Goal: Task Accomplishment & Management: Use online tool/utility

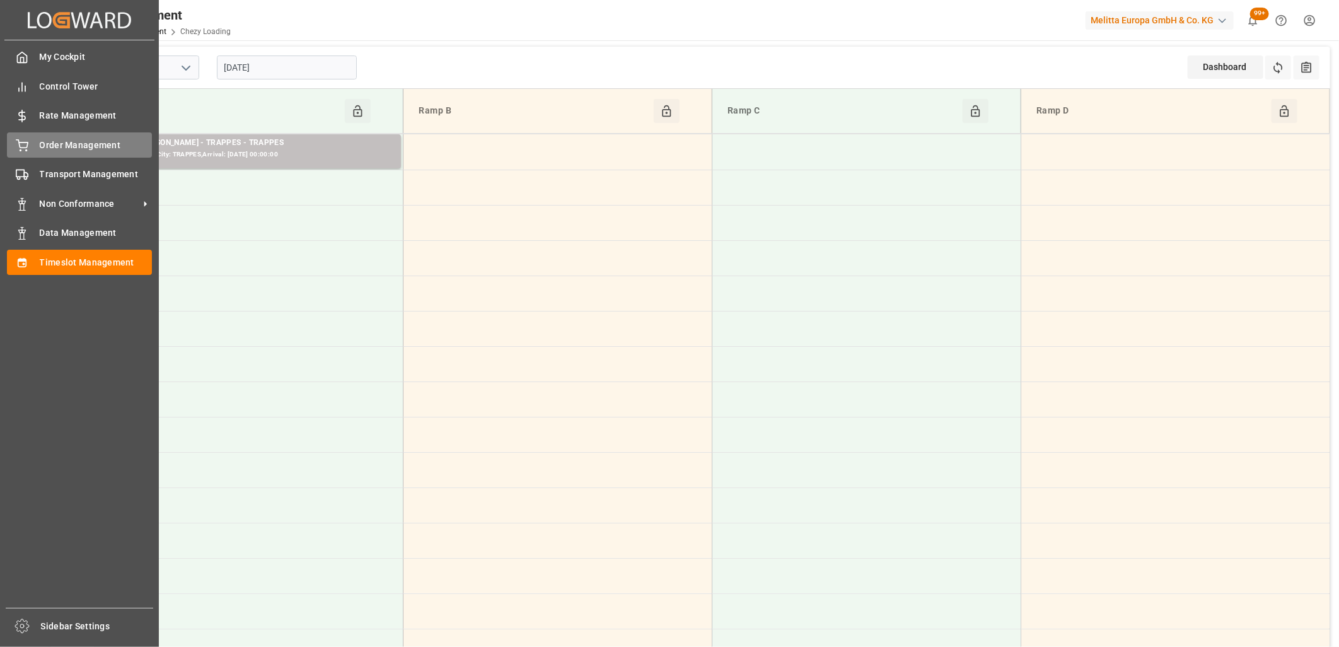
click at [35, 144] on div "Order Management Order Management" at bounding box center [79, 144] width 145 height 25
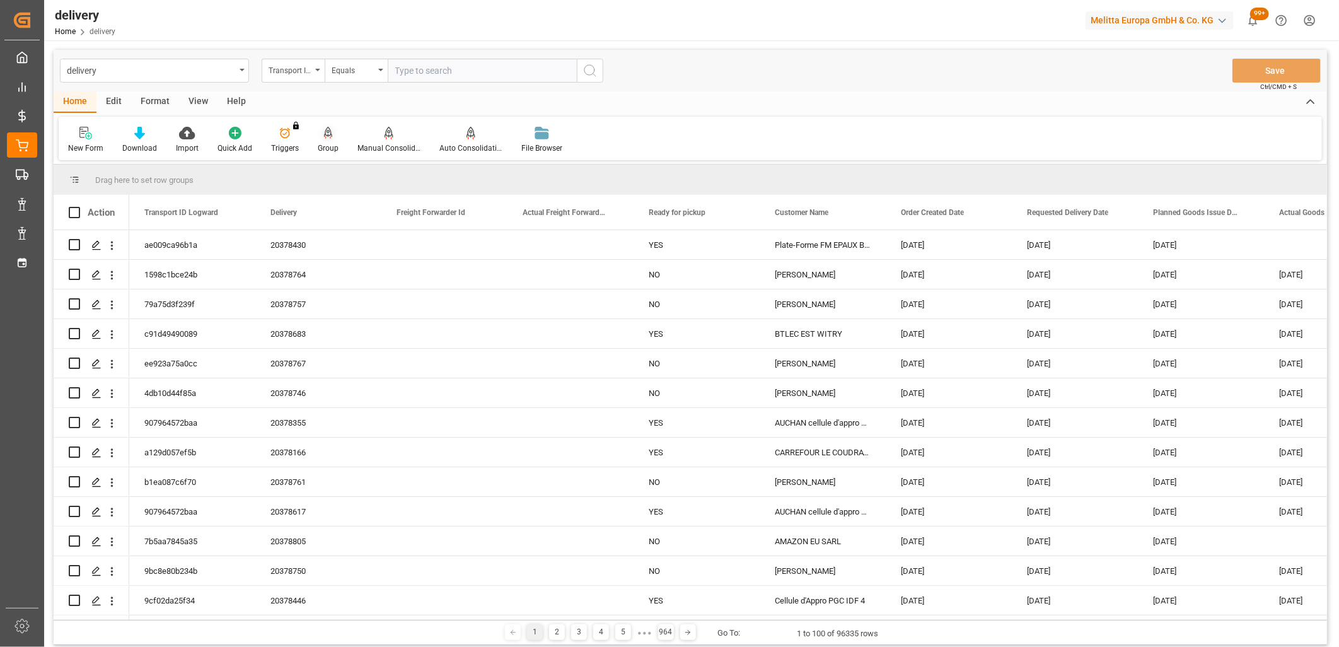
click at [325, 132] on icon at bounding box center [328, 132] width 9 height 11
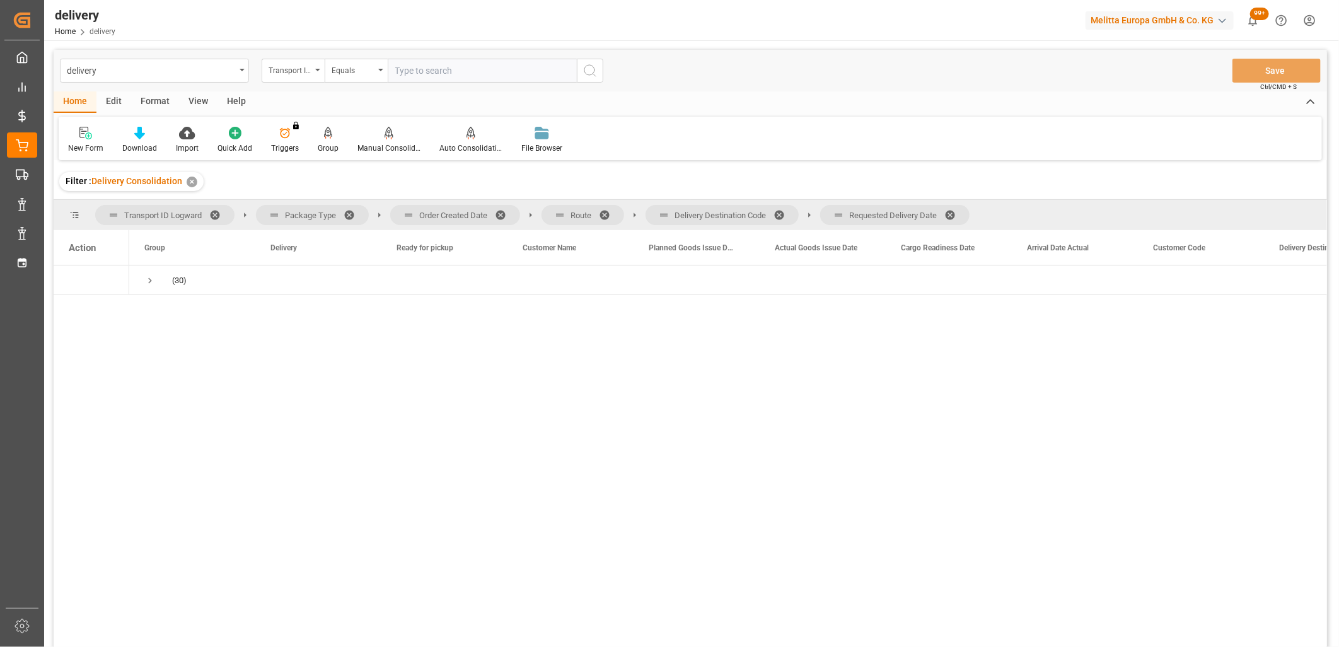
click at [952, 209] on span at bounding box center [954, 214] width 20 height 11
click at [786, 210] on span at bounding box center [783, 214] width 20 height 11
click at [610, 212] on span at bounding box center [609, 214] width 20 height 11
click at [505, 213] on span at bounding box center [505, 214] width 20 height 11
click at [154, 276] on span "Press SPACE to select this row." at bounding box center [149, 280] width 11 height 11
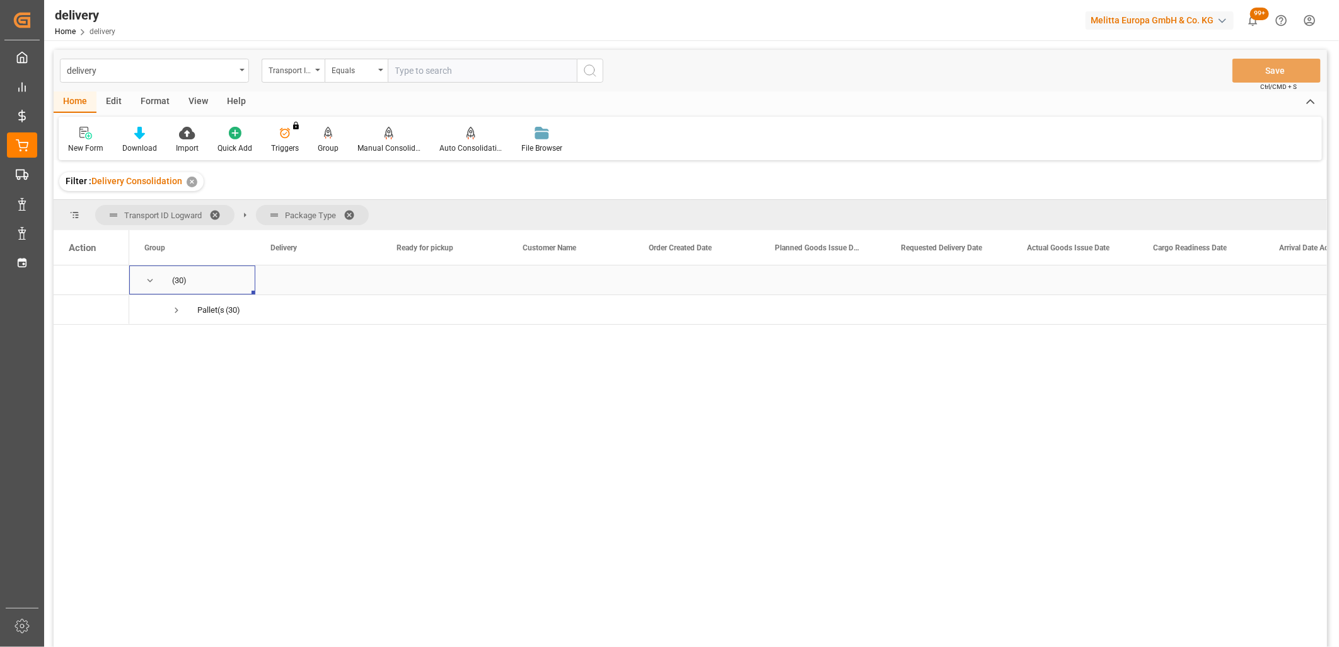
click at [154, 276] on span "Press SPACE to select this row." at bounding box center [149, 280] width 11 height 11
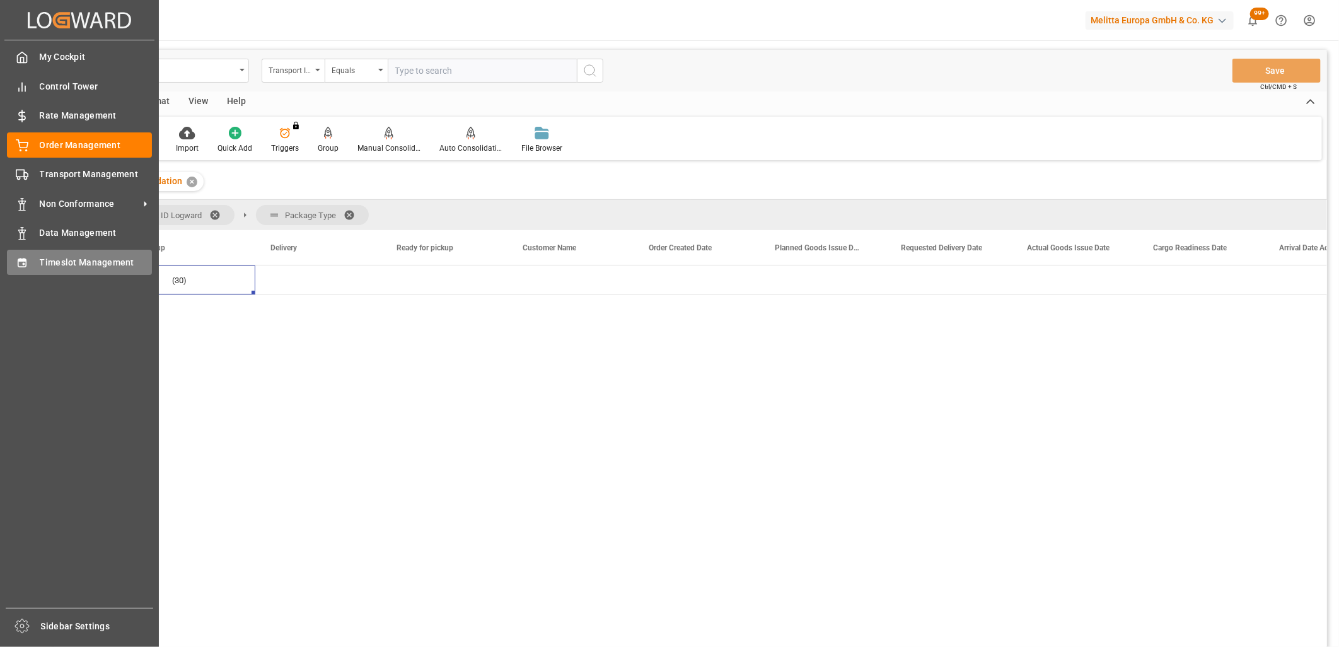
click at [34, 263] on div "Timeslot Management Timeslot Management" at bounding box center [79, 262] width 145 height 25
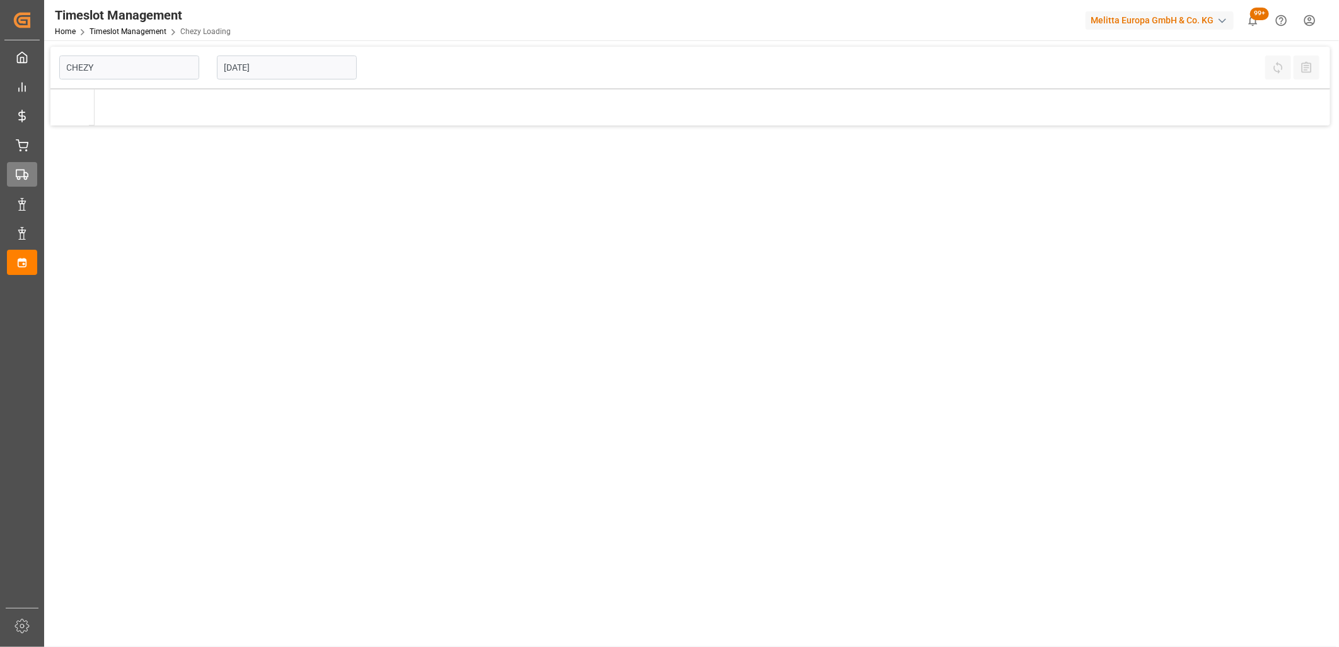
type input "Chezy Loading"
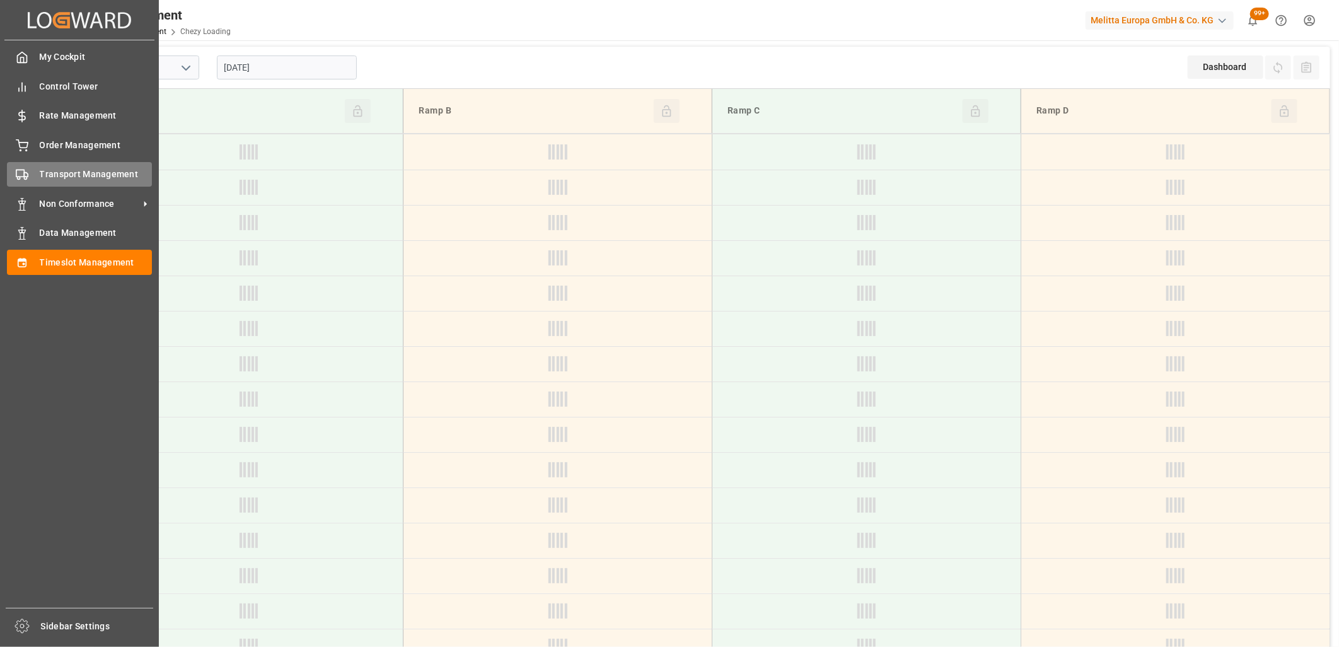
click at [35, 170] on div "Transport Management Transport Management" at bounding box center [79, 174] width 145 height 25
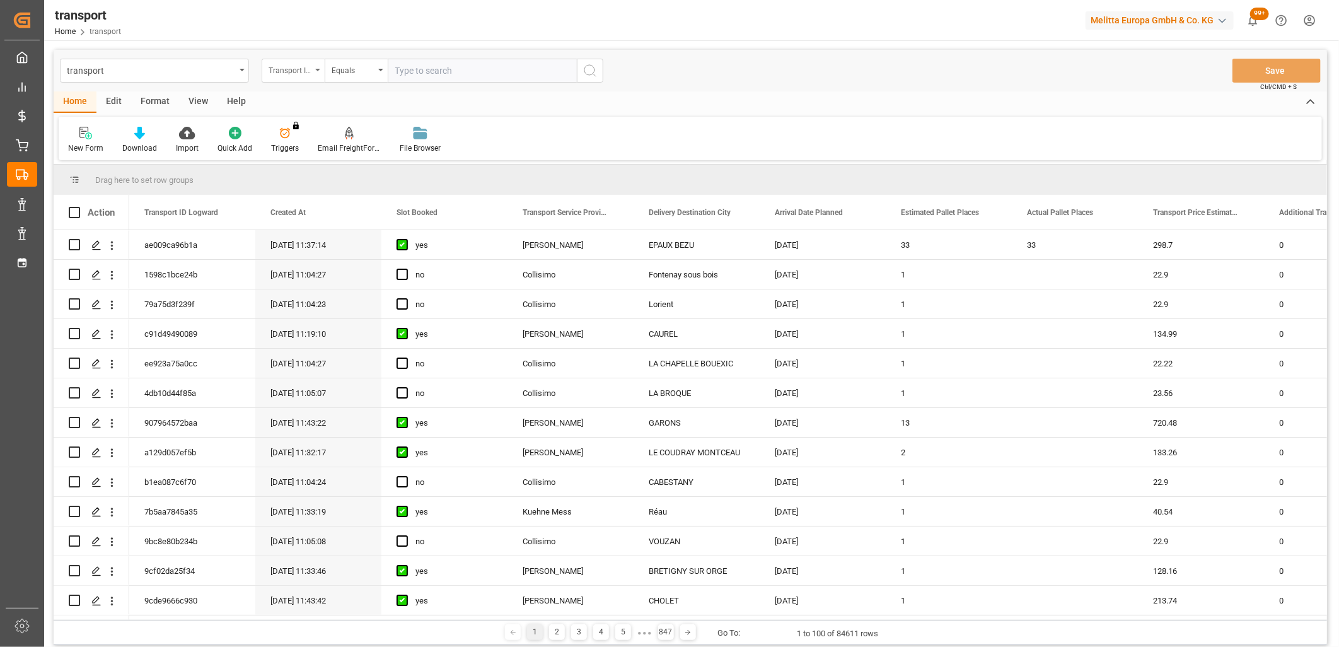
click at [296, 74] on div "Transport ID Logward" at bounding box center [290, 69] width 43 height 14
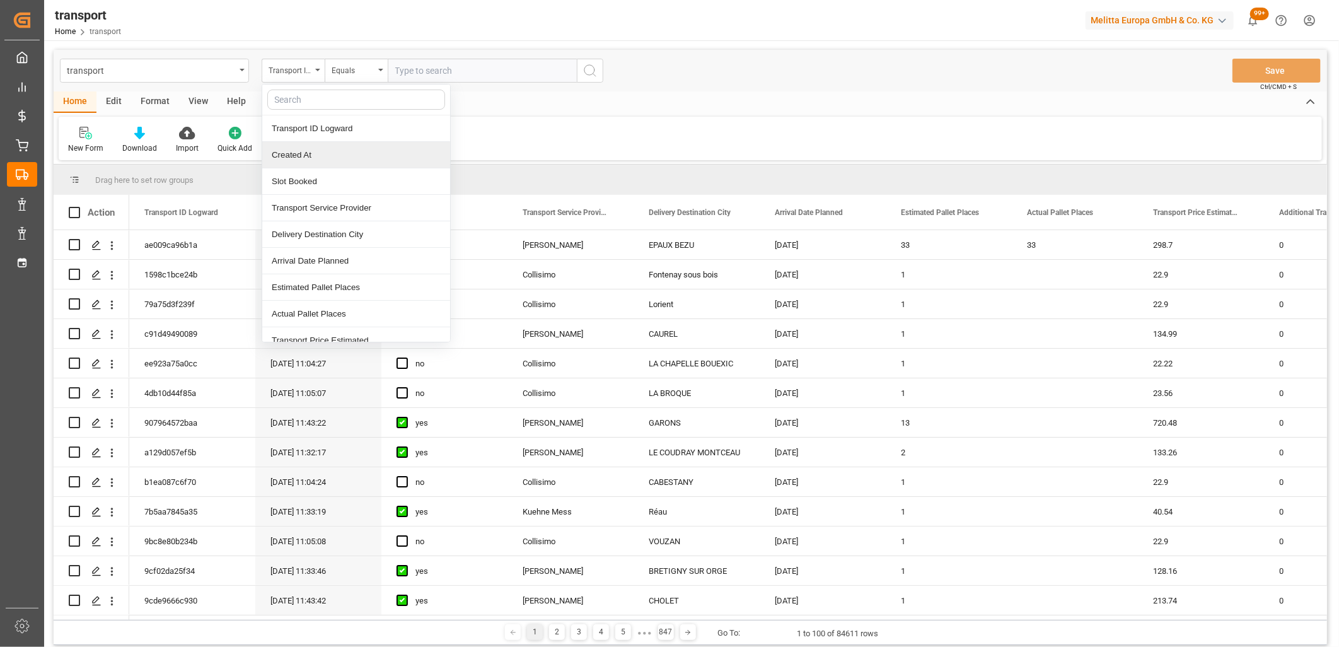
click at [294, 156] on div "Created At" at bounding box center [356, 155] width 188 height 26
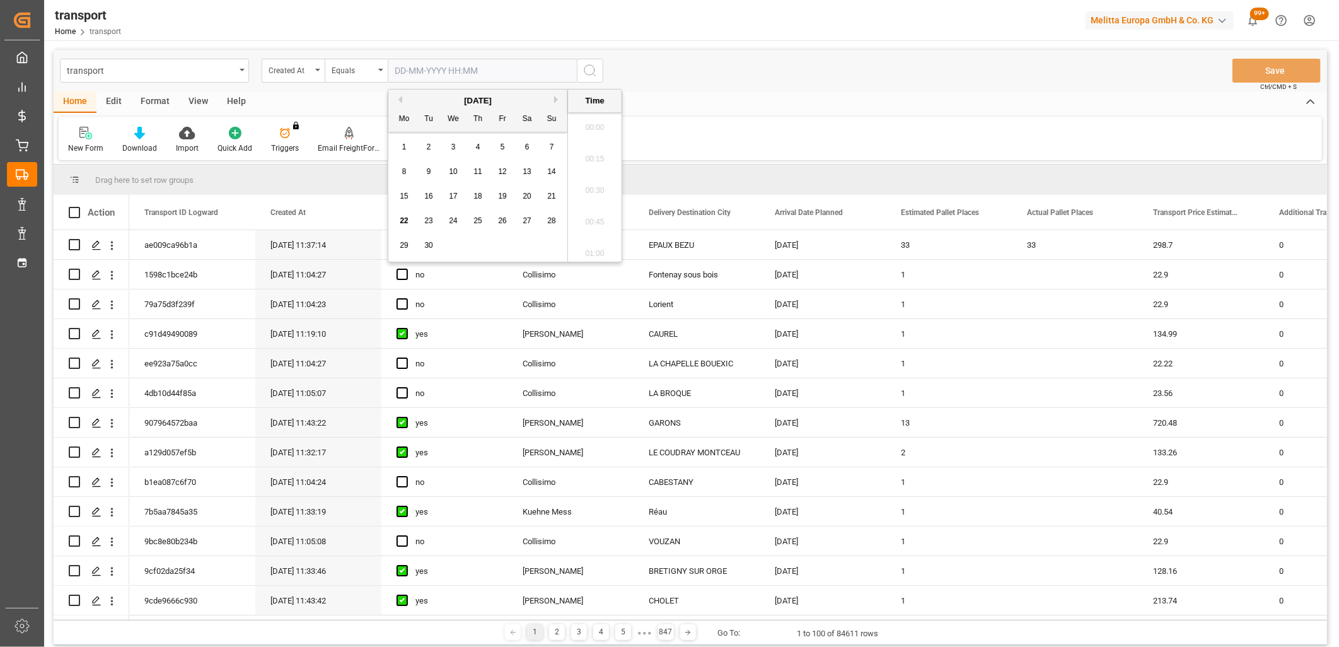
click at [424, 62] on input "text" at bounding box center [482, 71] width 189 height 24
click at [403, 192] on span "15" at bounding box center [404, 196] width 8 height 9
type input "15-09-2025 00:00"
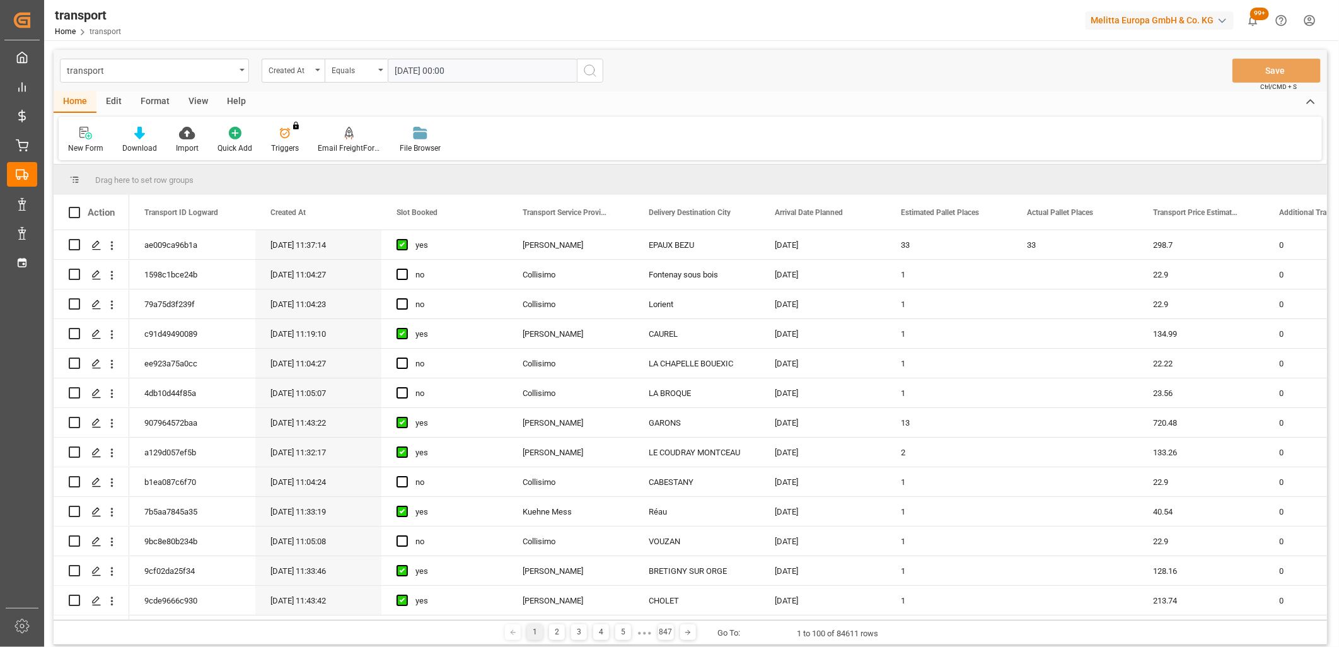
click at [588, 71] on icon "search button" at bounding box center [589, 70] width 15 height 15
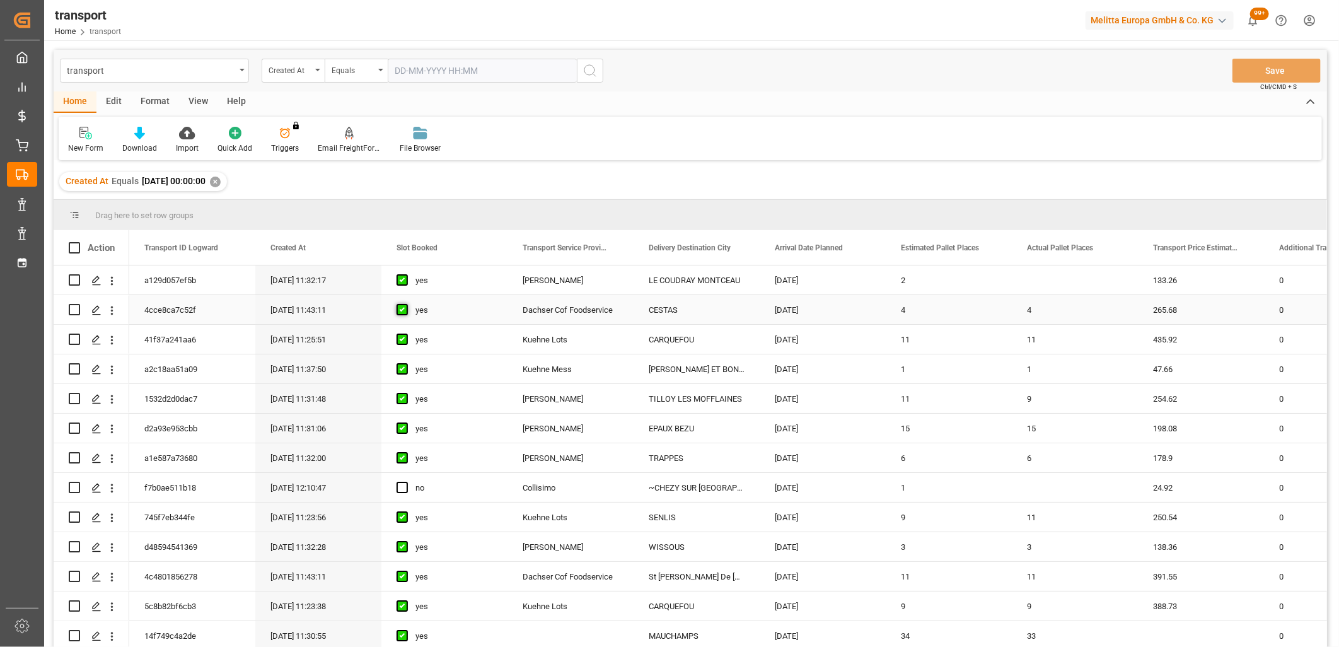
scroll to position [70, 0]
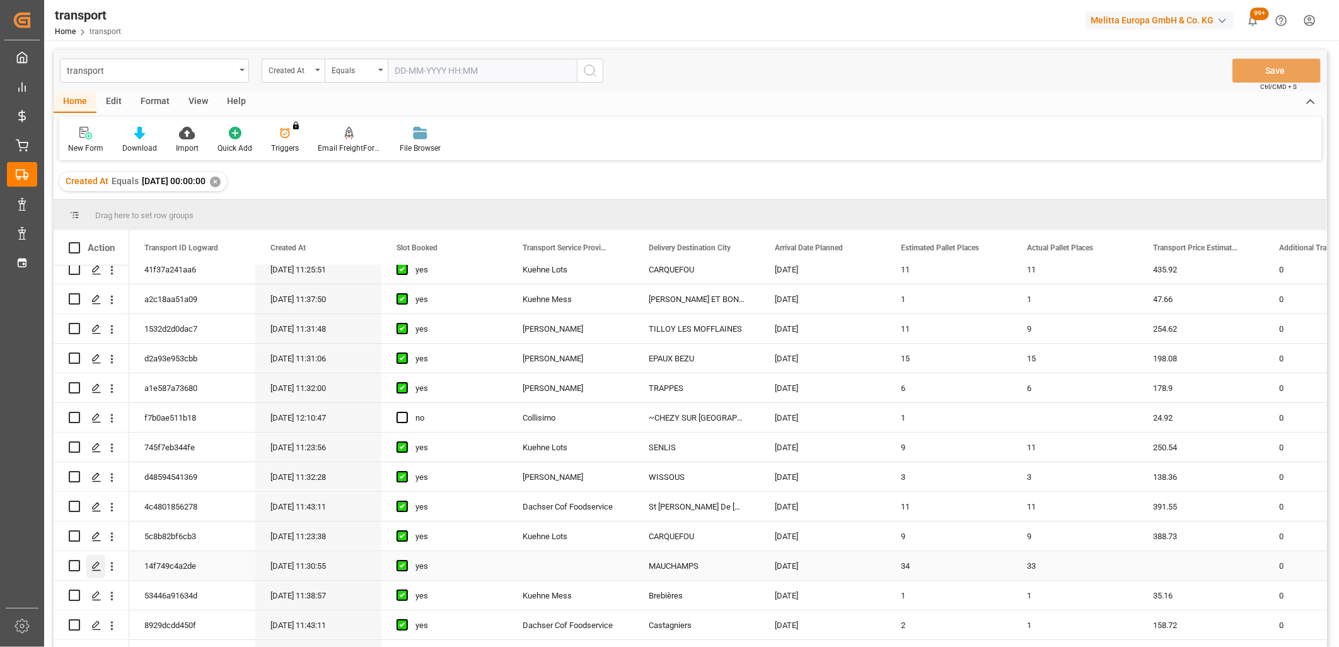
click at [92, 569] on icon "Press SPACE to select this row." at bounding box center [96, 566] width 10 height 10
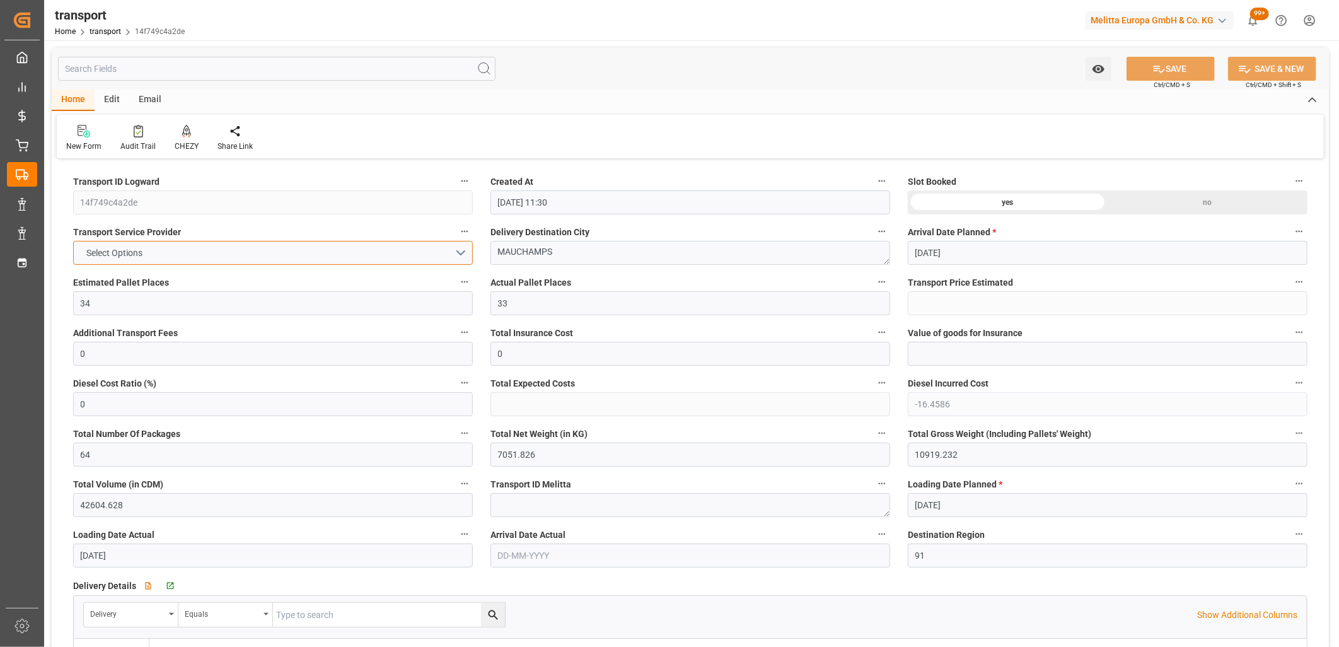
click at [169, 254] on button "Select Options" at bounding box center [273, 253] width 400 height 24
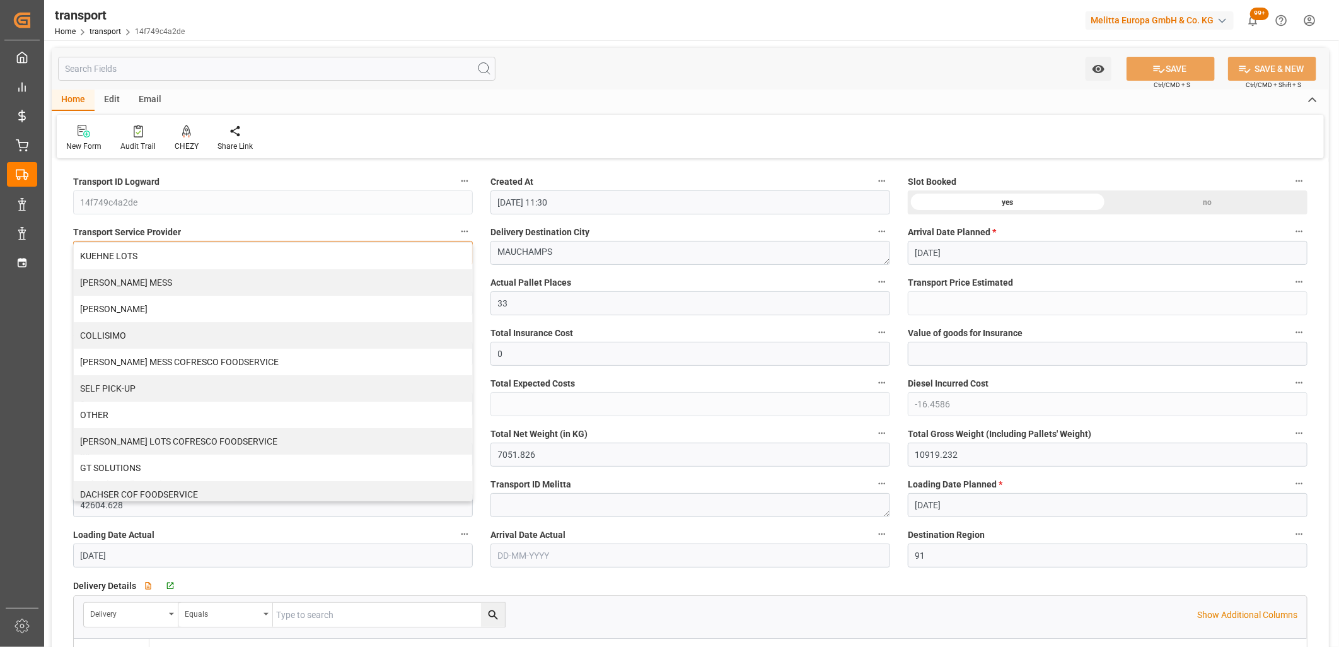
click at [169, 254] on div "KUEHNE LOTS" at bounding box center [273, 256] width 398 height 26
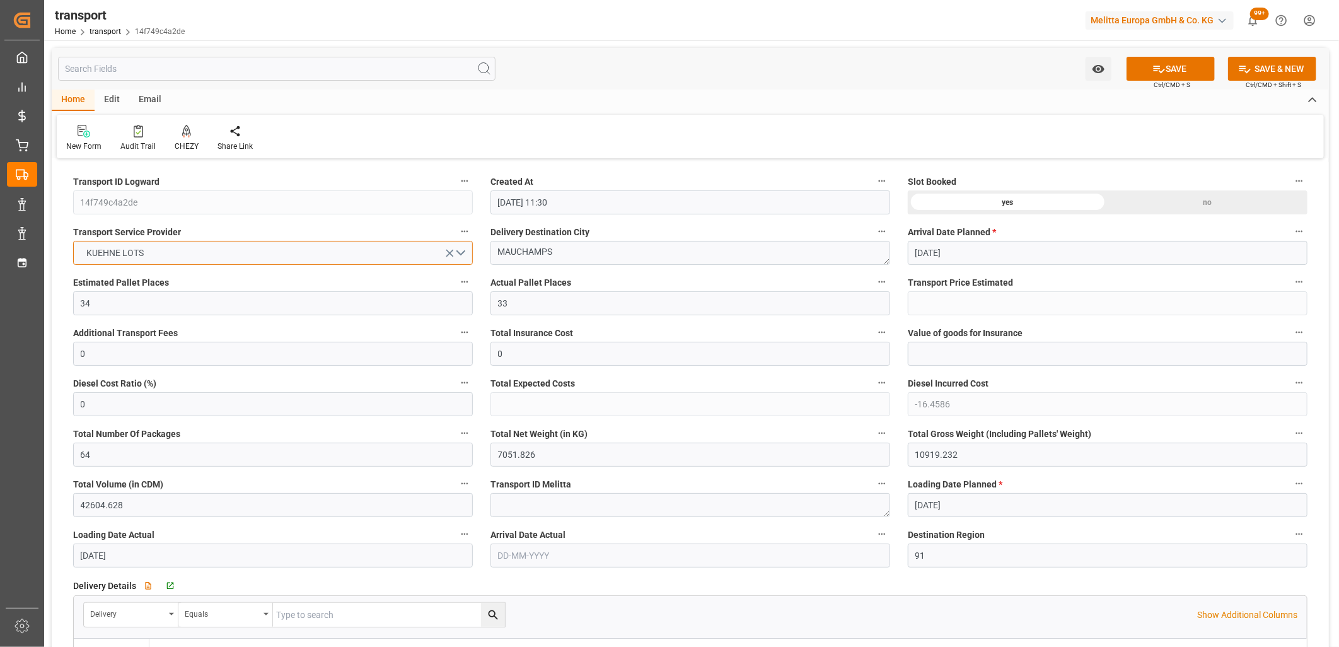
click at [169, 254] on button "KUEHNE LOTS" at bounding box center [273, 253] width 400 height 24
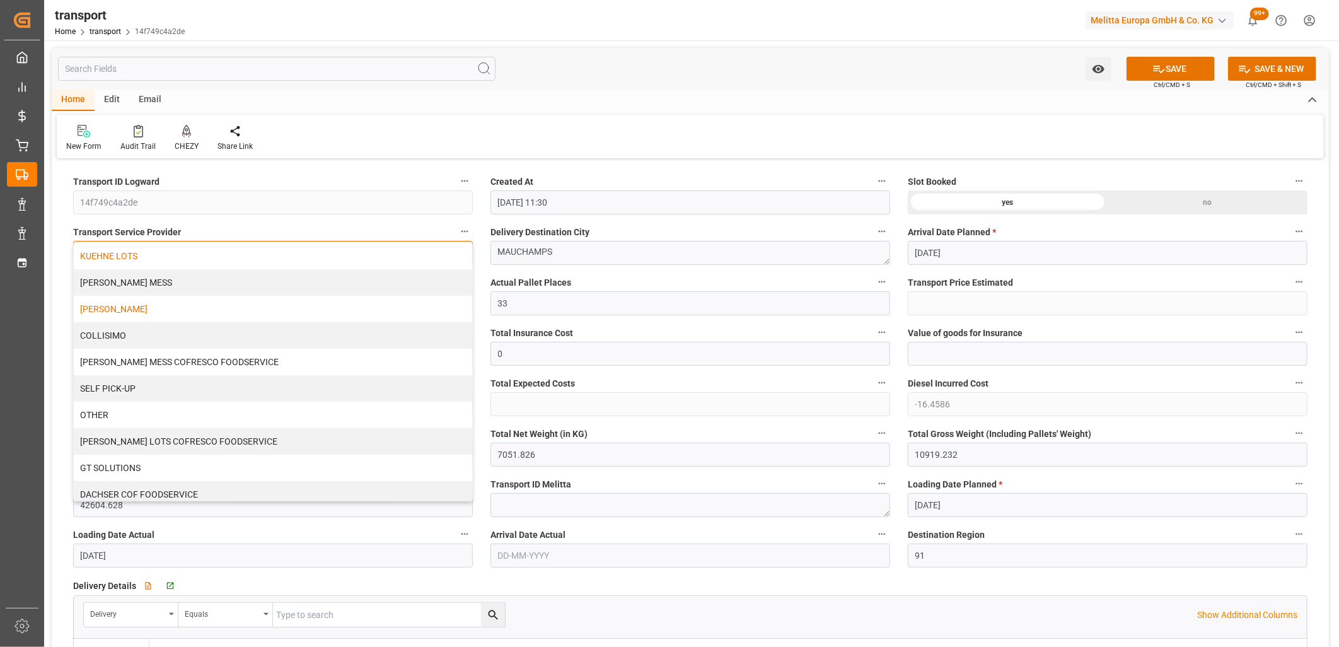
click at [151, 318] on div "DELISLE" at bounding box center [273, 309] width 398 height 26
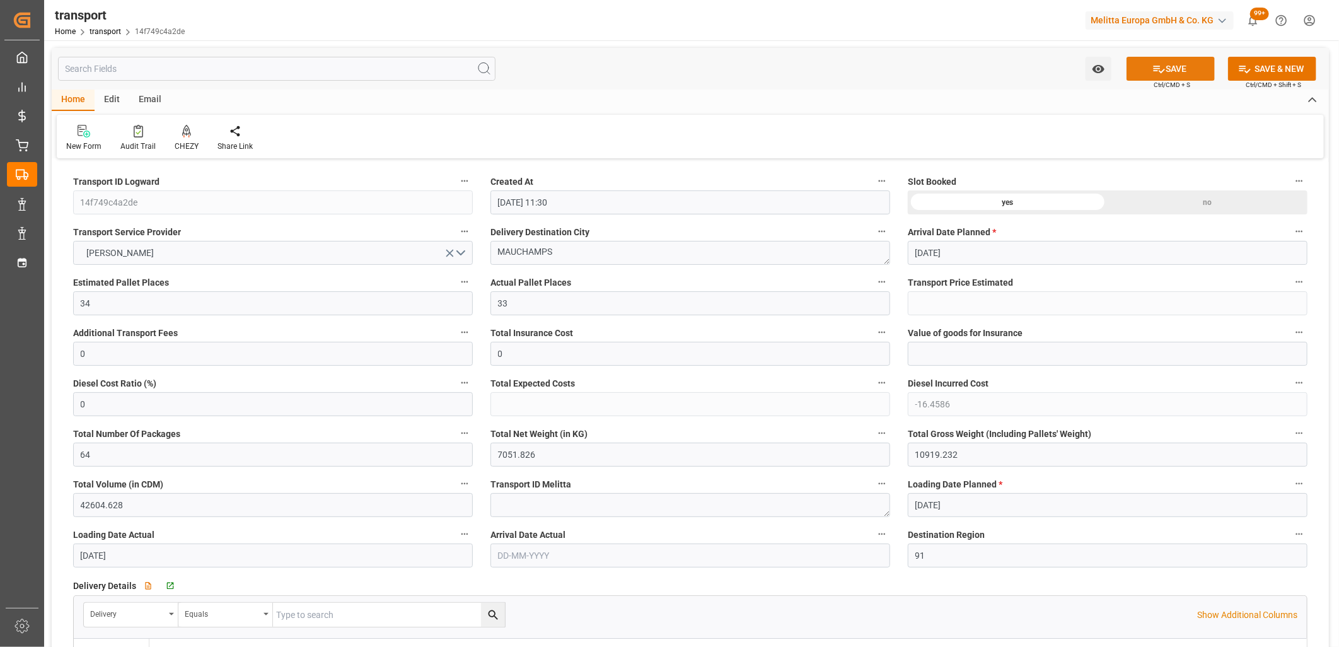
click at [1155, 70] on icon at bounding box center [1158, 70] width 11 height 8
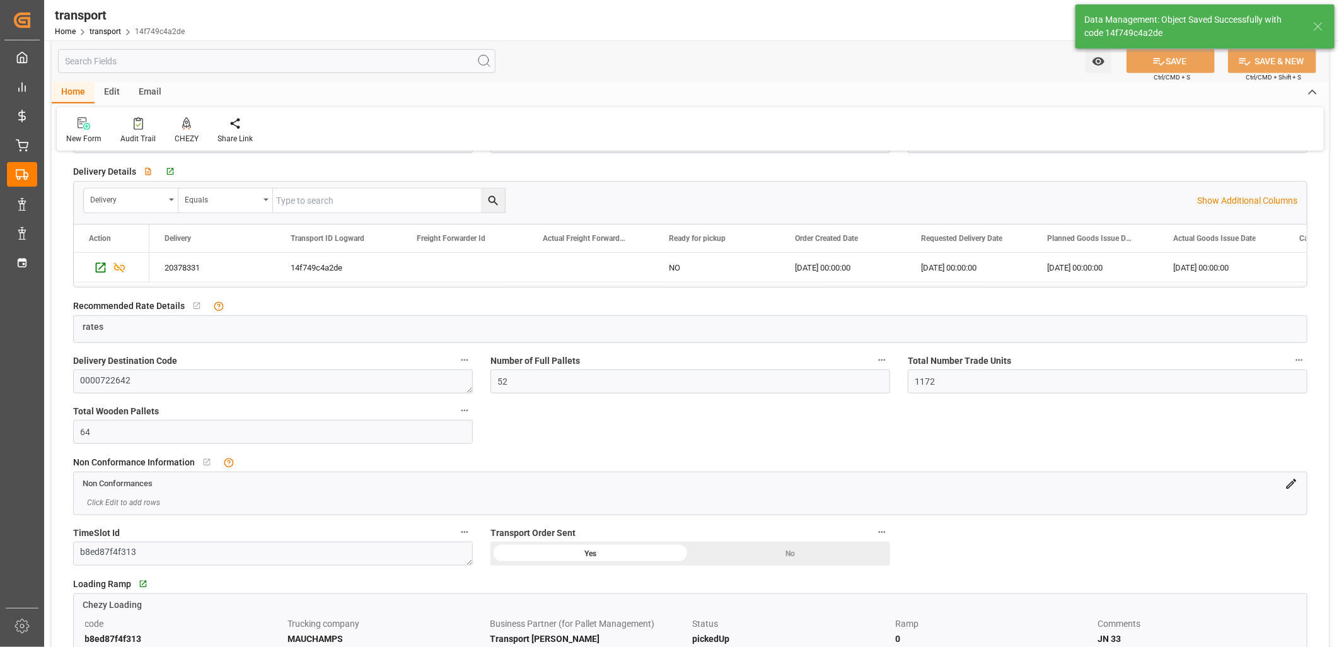
scroll to position [420, 0]
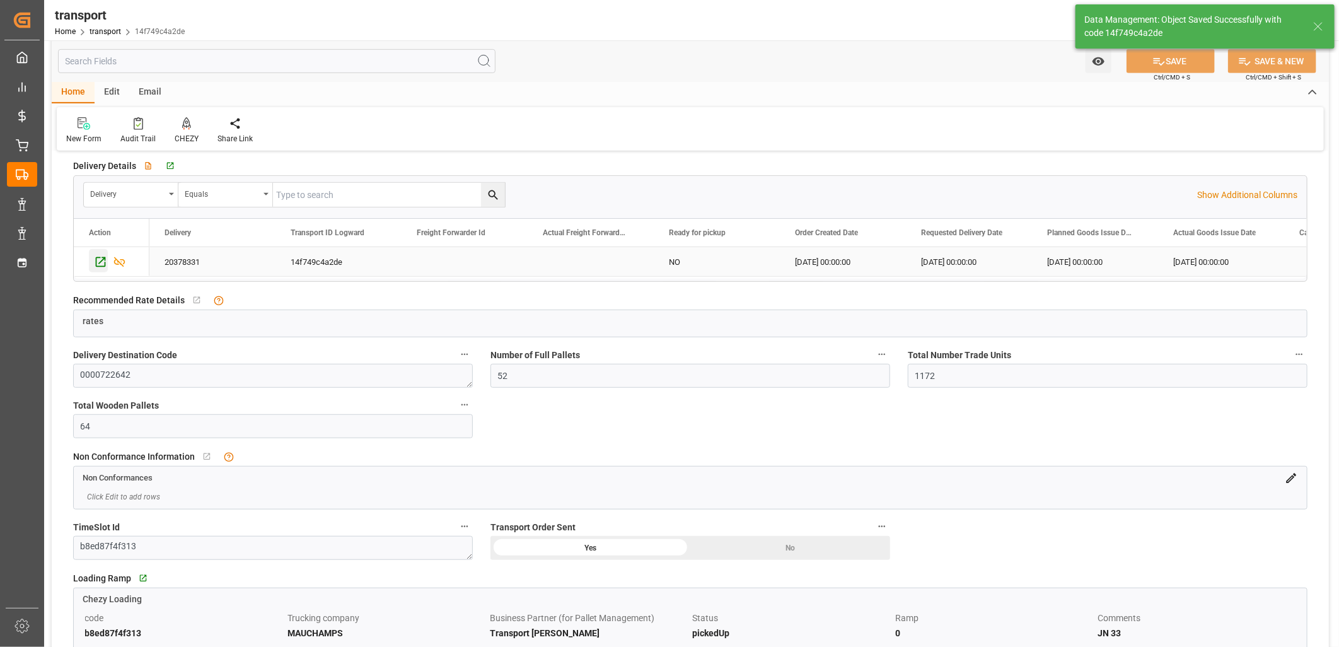
click at [100, 256] on icon "Press SPACE to select this row." at bounding box center [100, 261] width 13 height 13
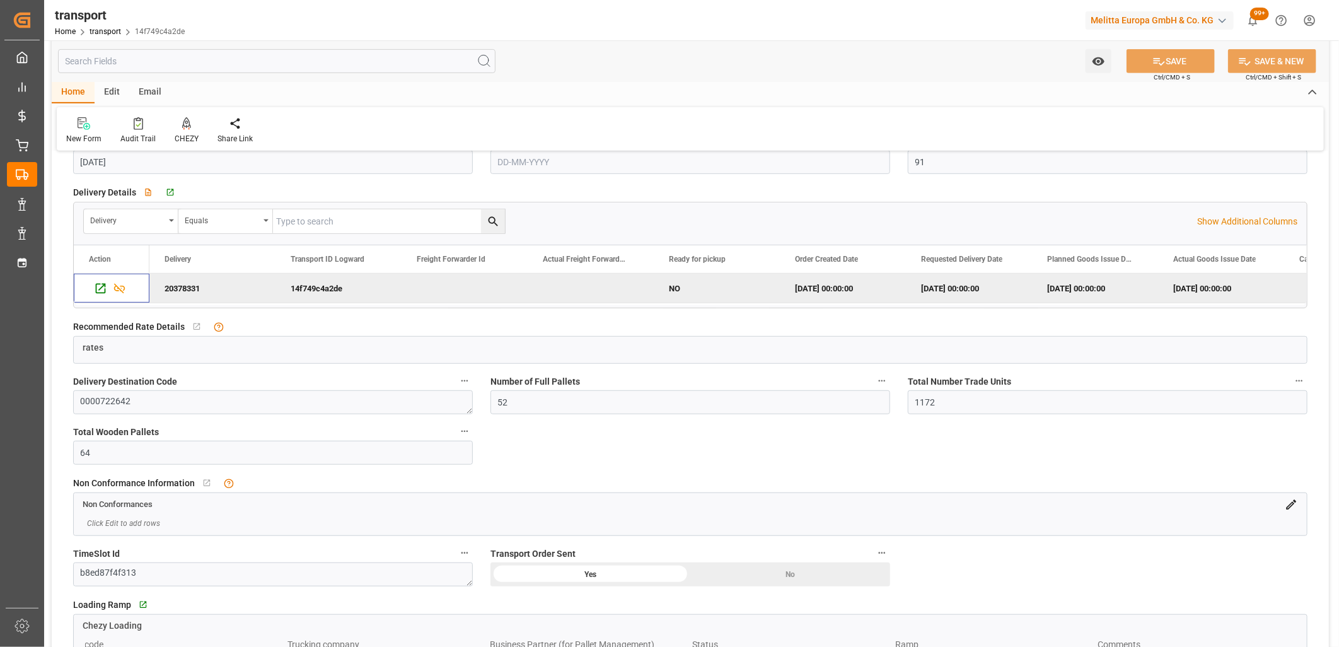
scroll to position [0, 0]
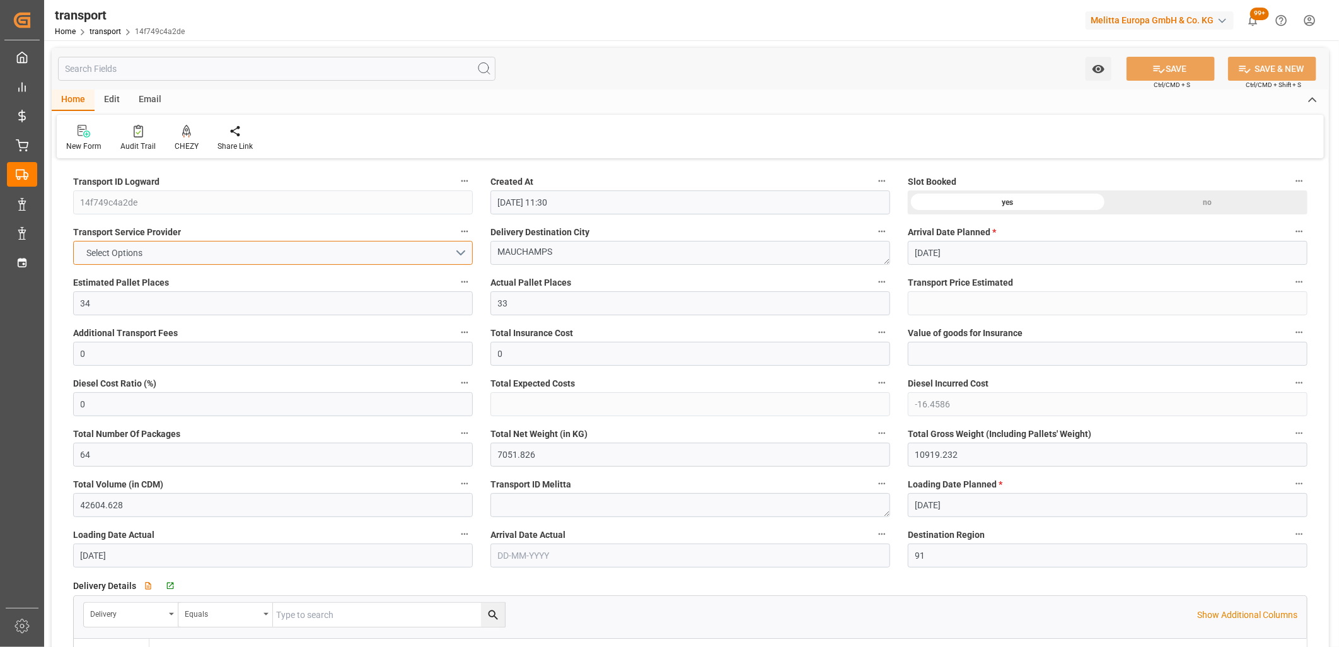
click at [167, 256] on button "Select Options" at bounding box center [273, 253] width 400 height 24
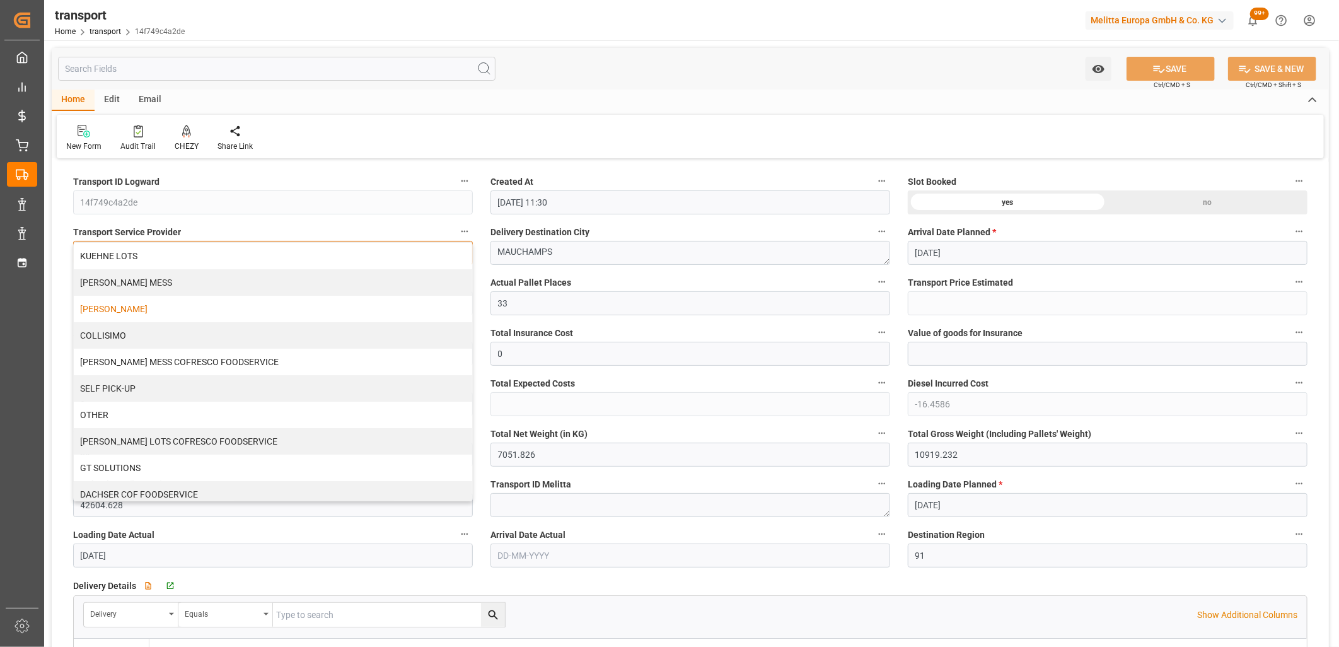
click at [145, 306] on div "DELISLE" at bounding box center [273, 309] width 398 height 26
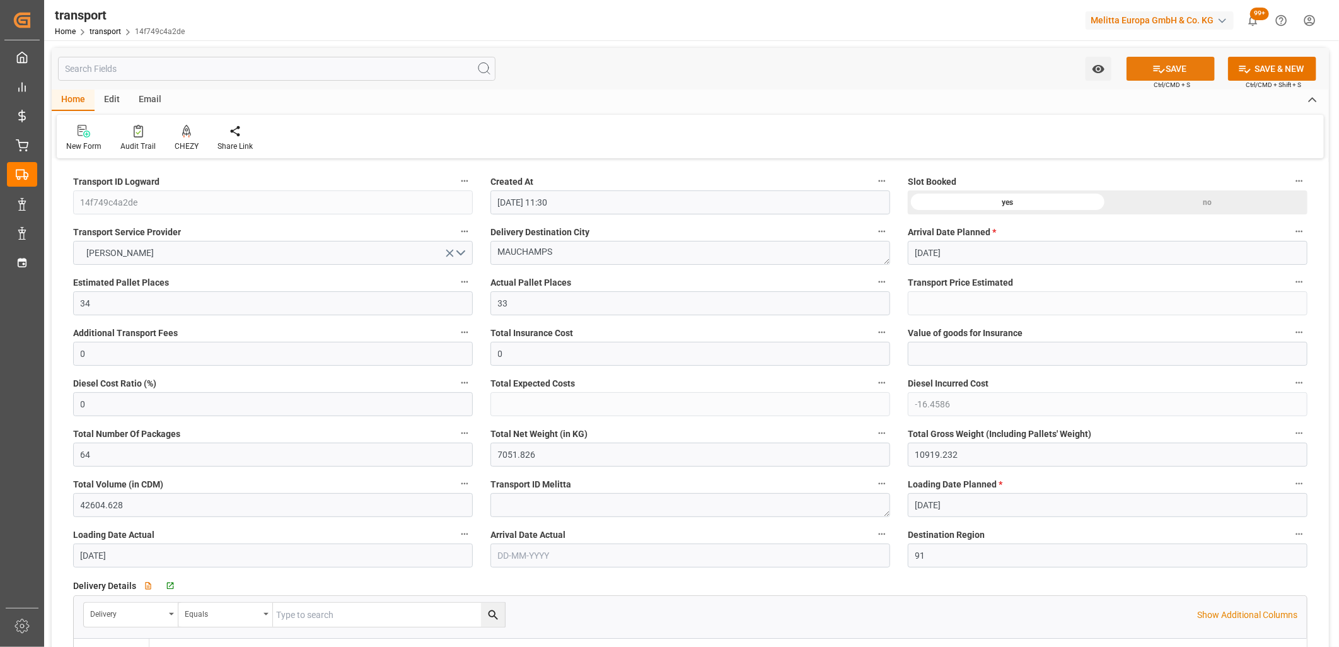
click at [1157, 67] on icon at bounding box center [1158, 68] width 13 height 13
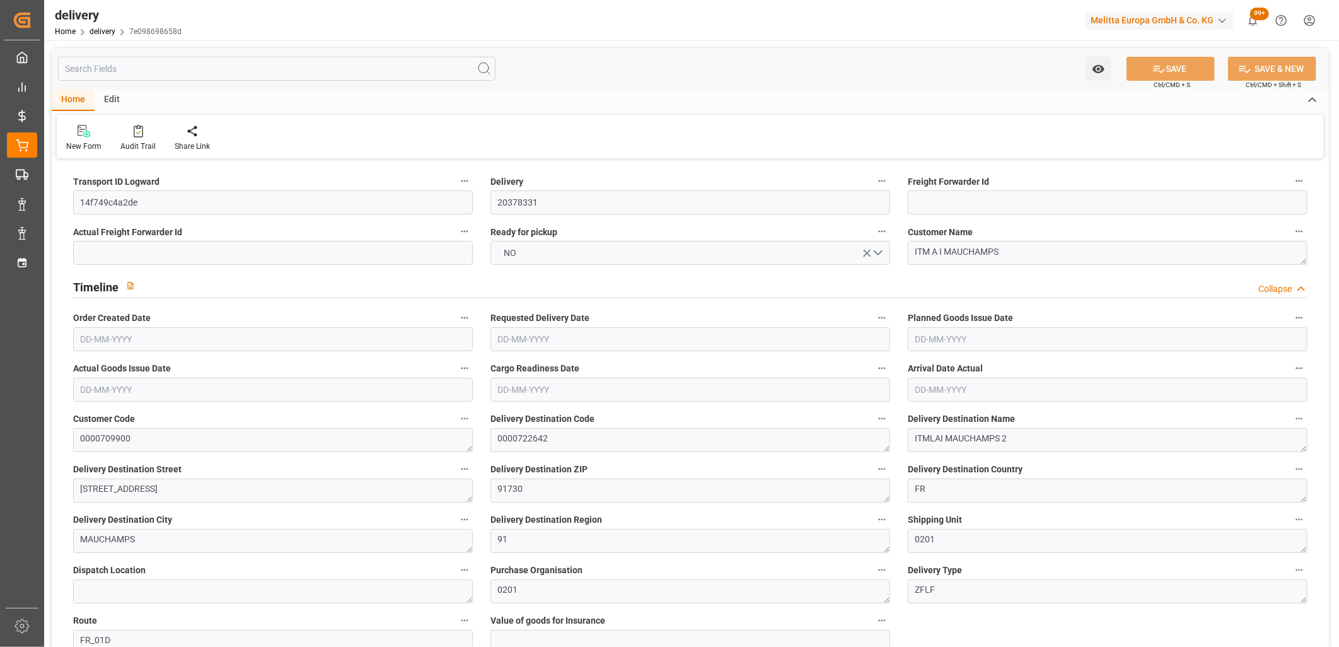
type input "18-09-2025"
type input "19-09-2025"
type input "18-09-2025"
type input "15-09-2025 11:01"
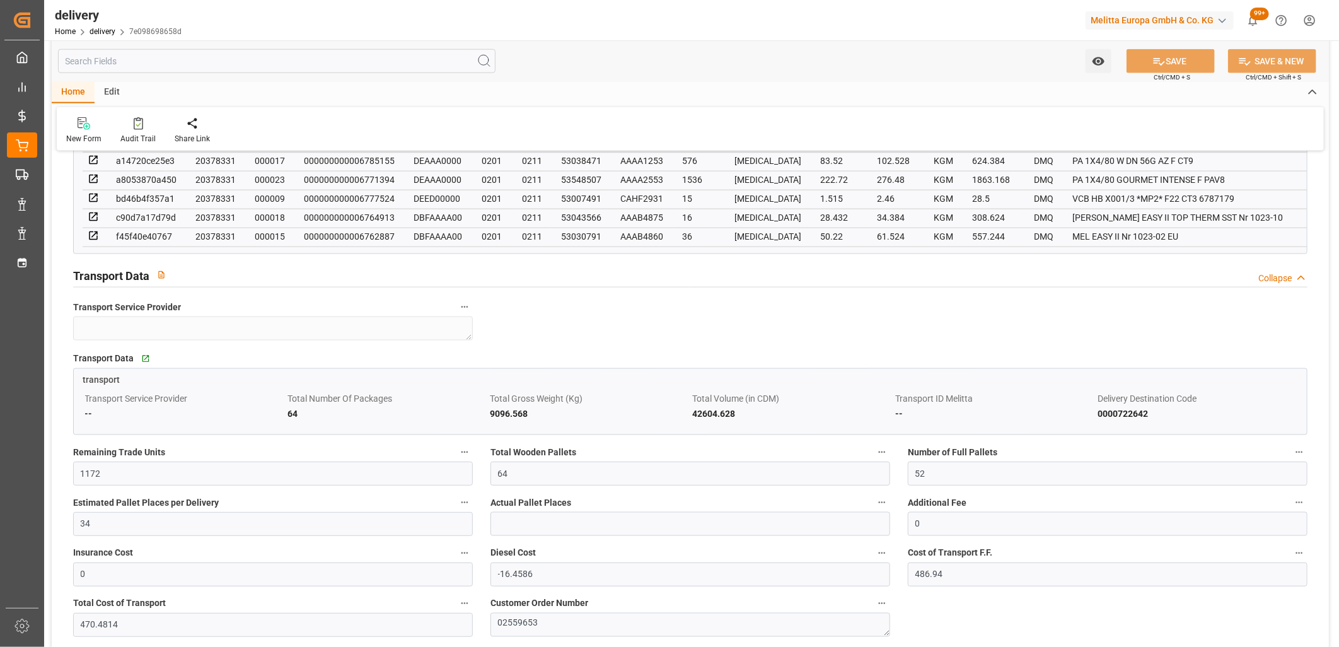
scroll to position [1050, 0]
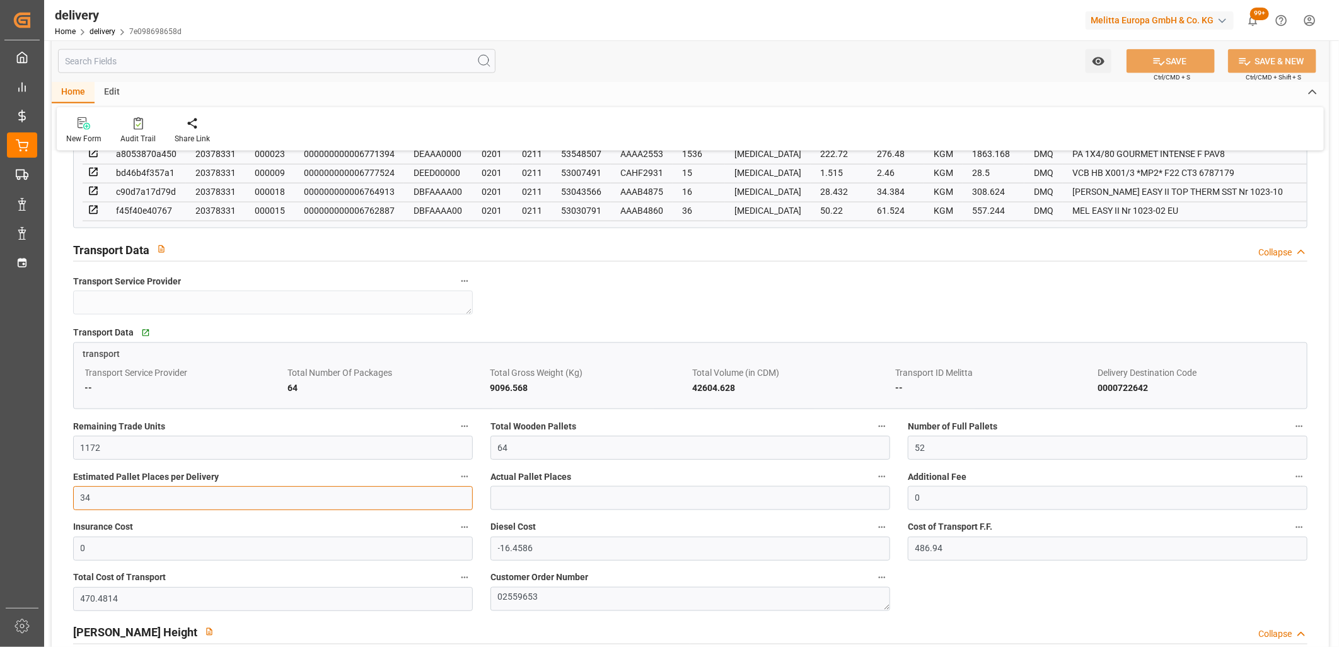
click at [93, 500] on input "34" at bounding box center [273, 498] width 400 height 24
type input "33"
click at [1191, 59] on button "SAVE" at bounding box center [1170, 61] width 88 height 24
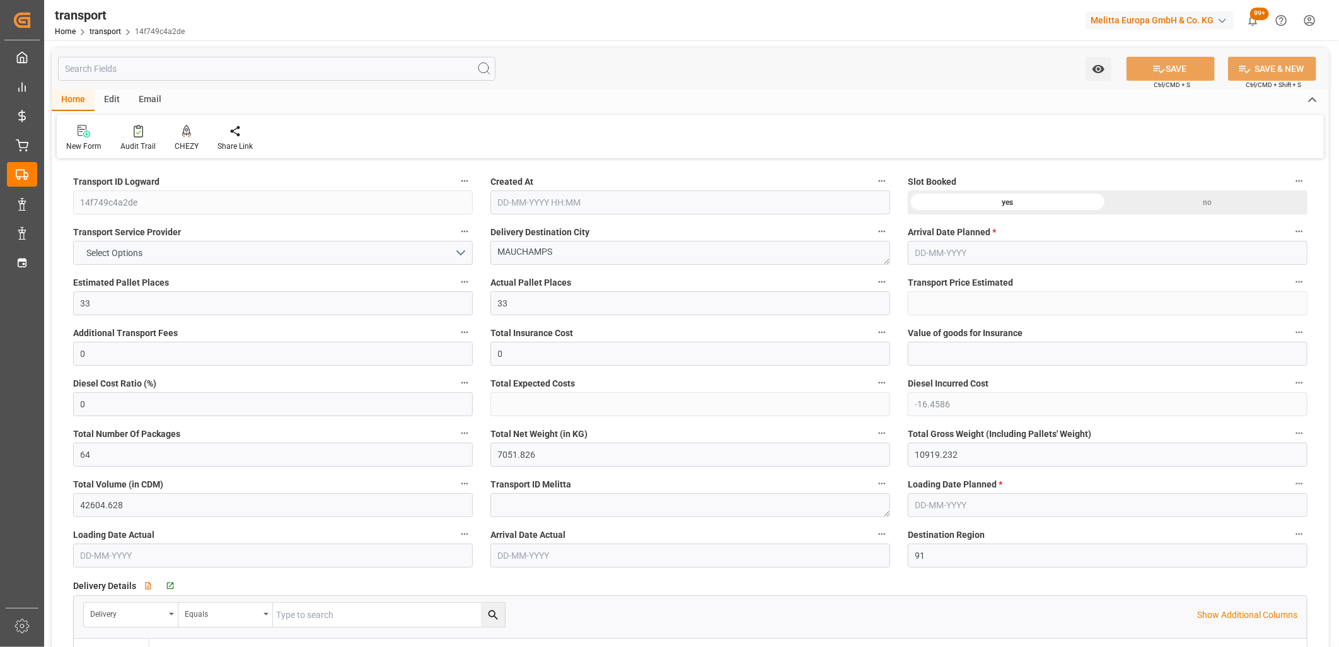
type input "[DATE] 11:30"
type input "[DATE]"
click at [147, 251] on span "Select Options" at bounding box center [115, 252] width 69 height 13
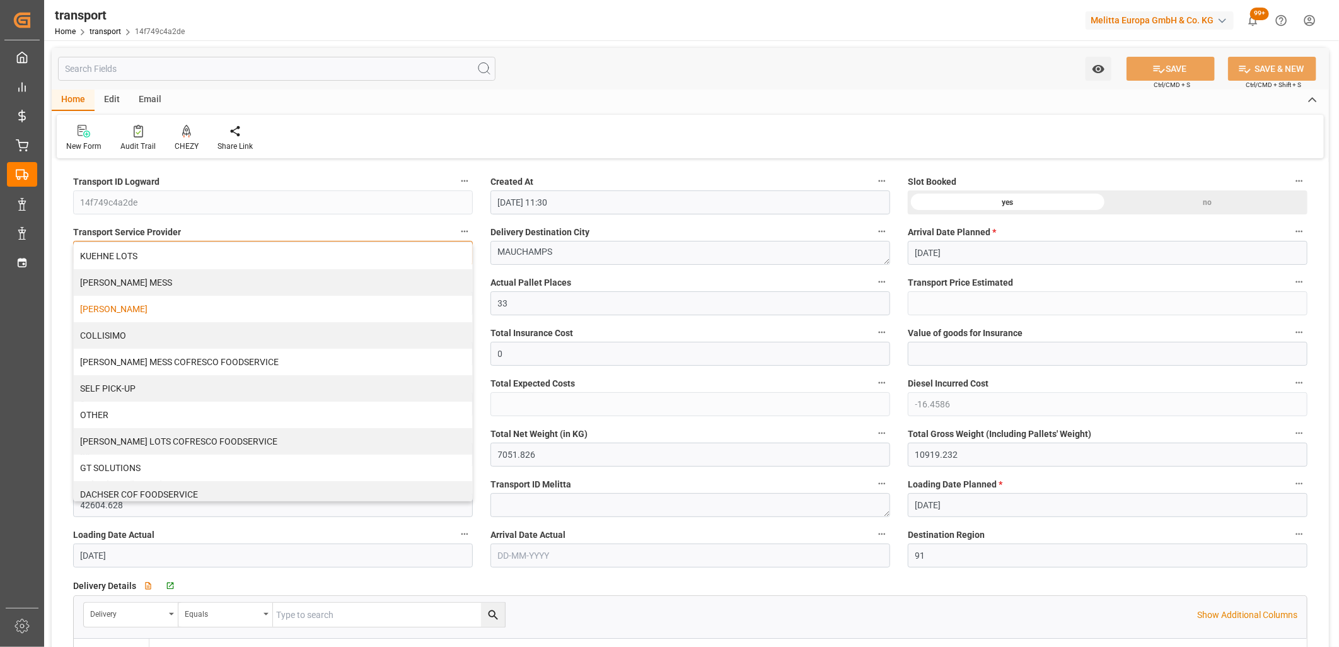
click at [141, 299] on div "DELISLE" at bounding box center [273, 309] width 398 height 26
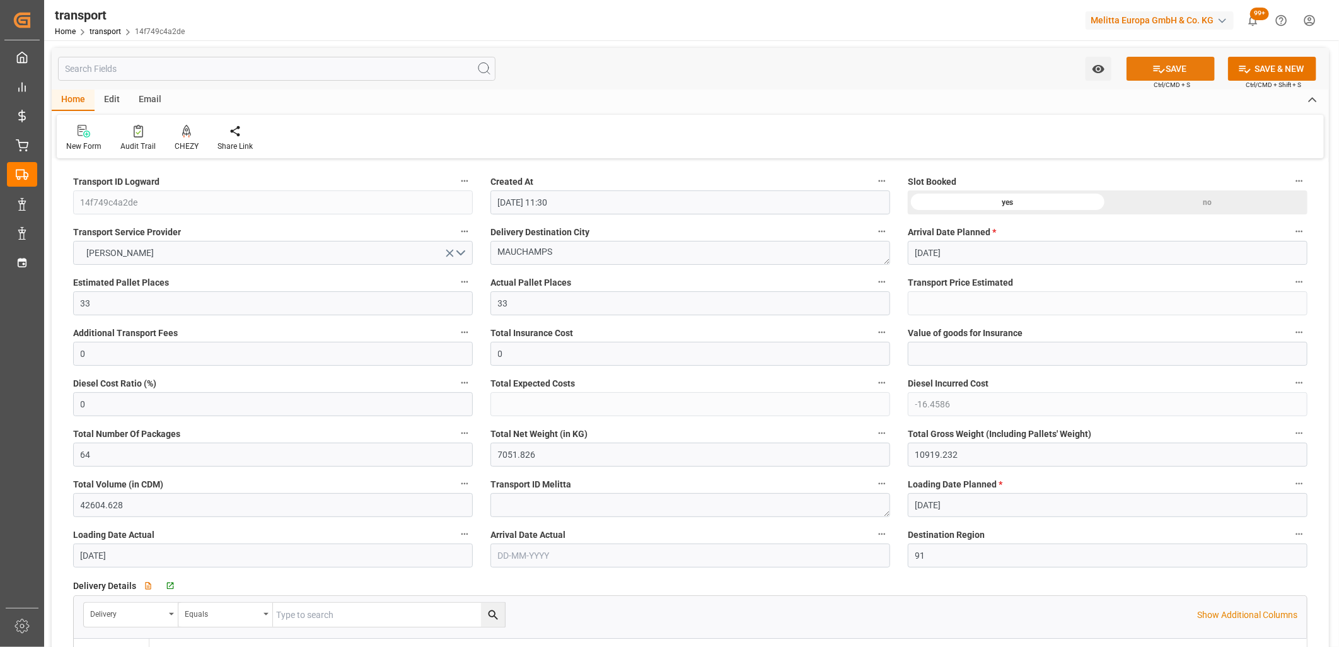
click at [1181, 65] on button "SAVE" at bounding box center [1170, 69] width 88 height 24
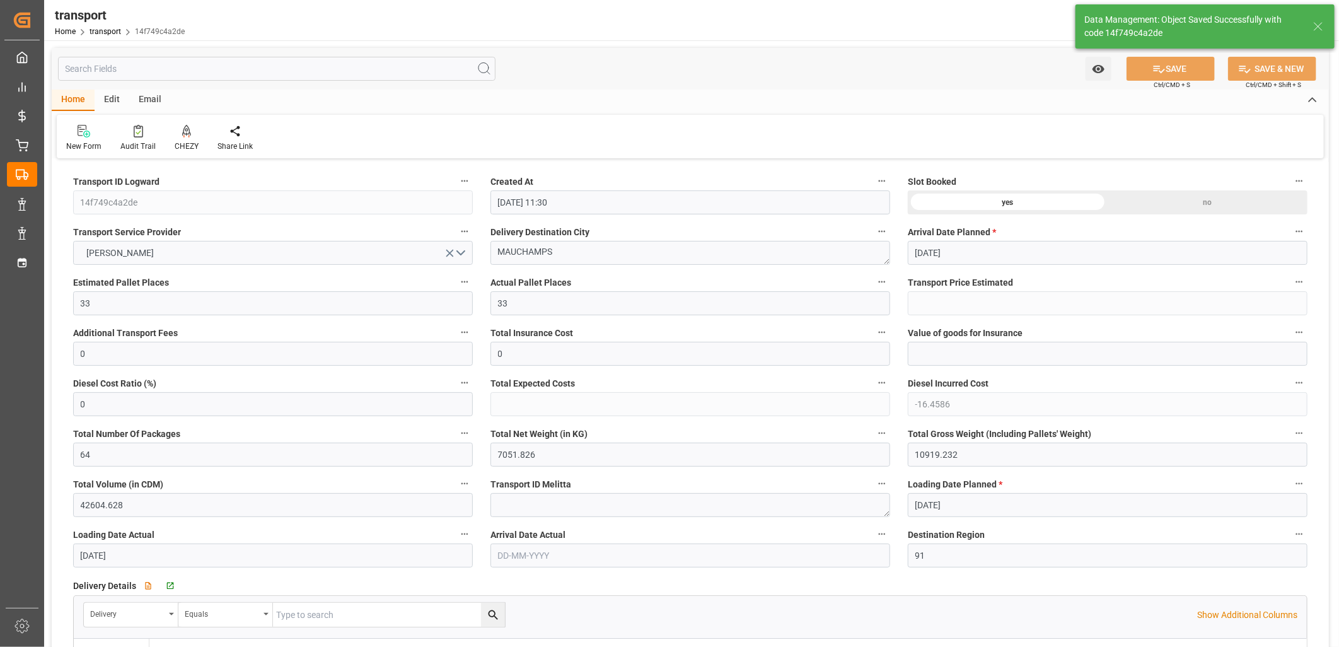
type input "486.94"
type input "470.4814"
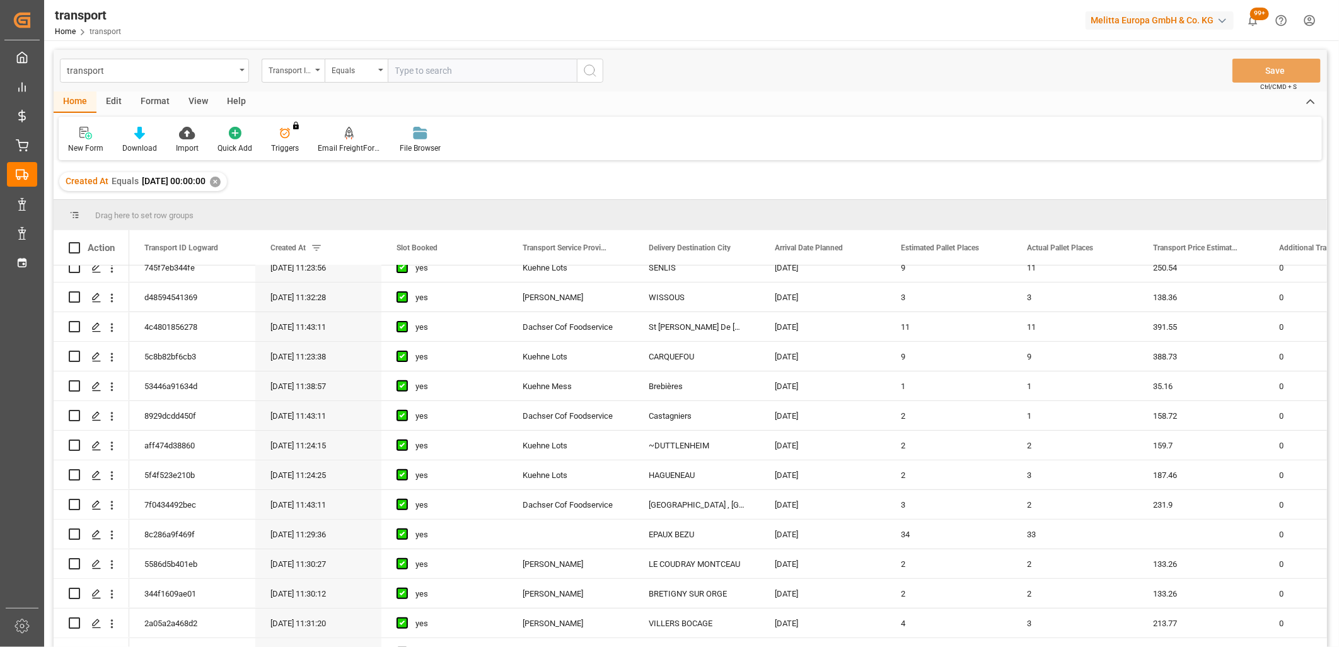
scroll to position [280, 0]
click at [99, 533] on icon "Press SPACE to select this row." at bounding box center [96, 534] width 10 height 10
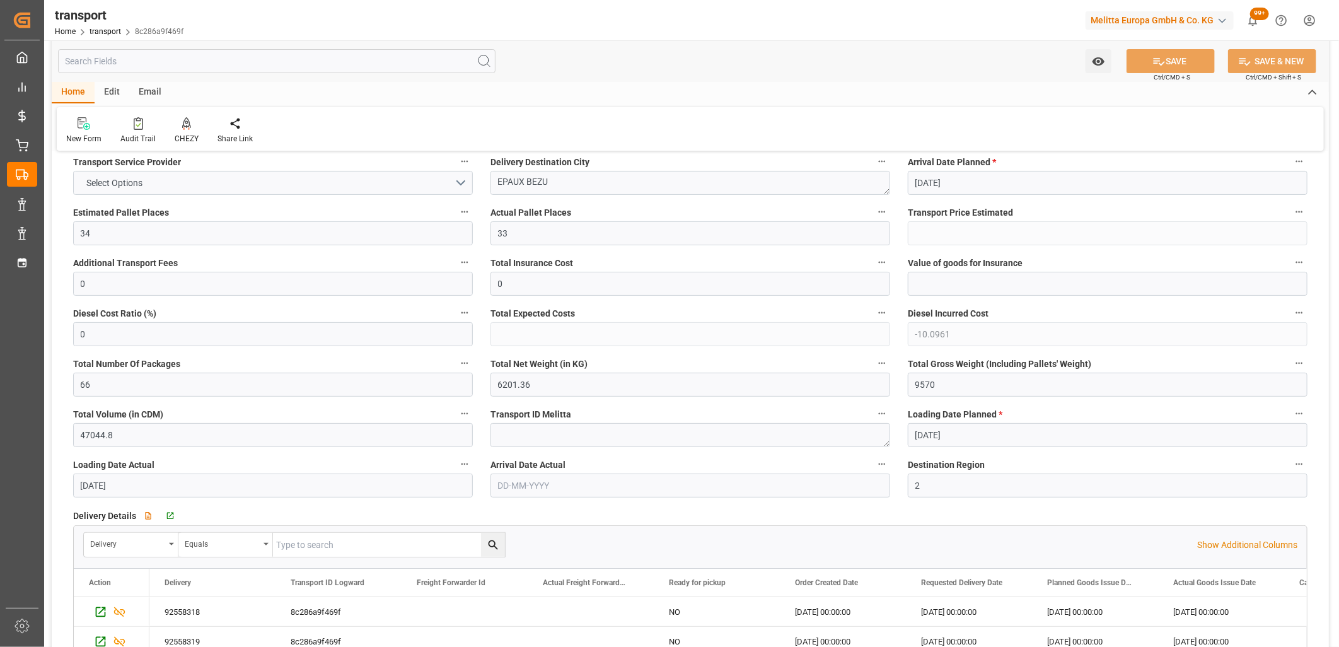
scroll to position [140, 0]
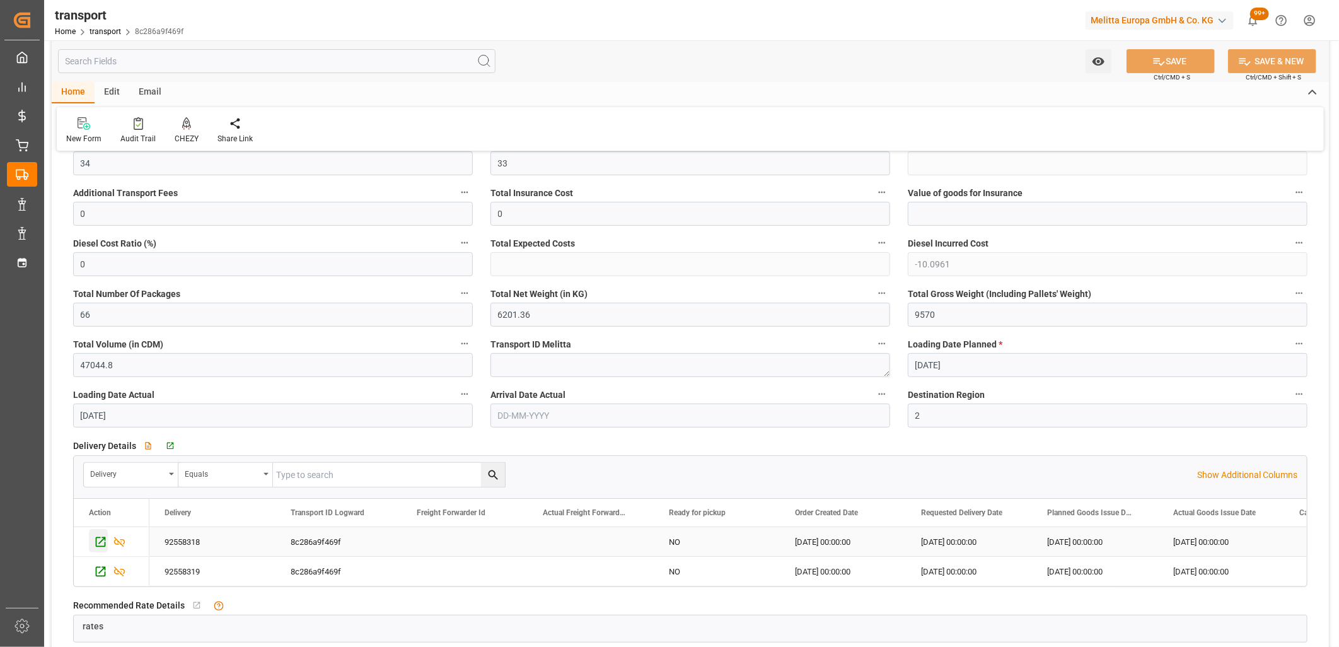
click at [104, 540] on icon "Press SPACE to select this row." at bounding box center [100, 541] width 13 height 13
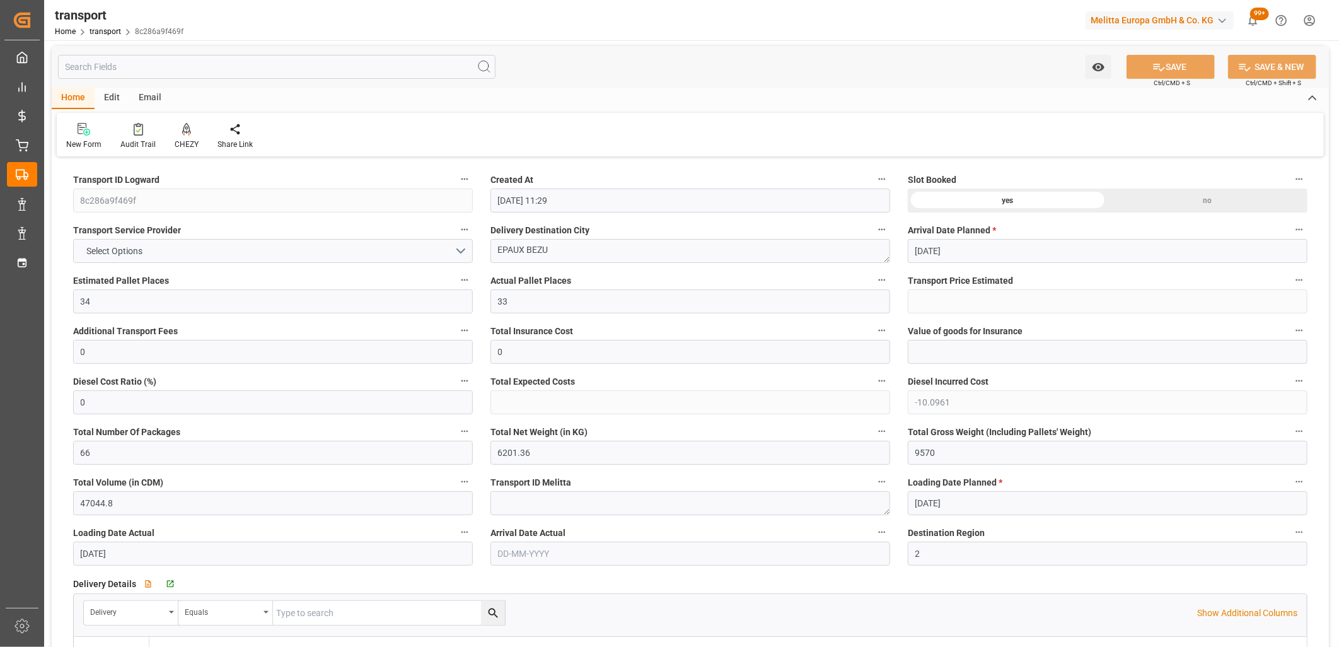
scroll to position [0, 0]
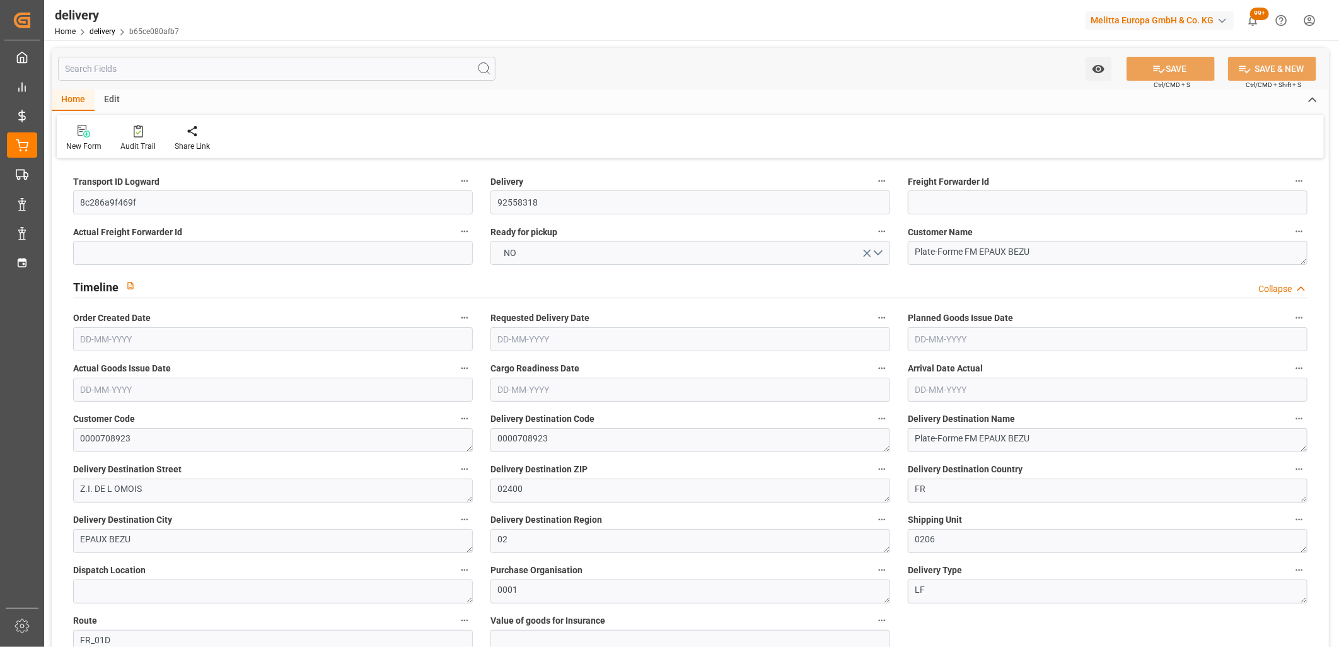
type input "[DATE]"
type input "[DATE] 11:01"
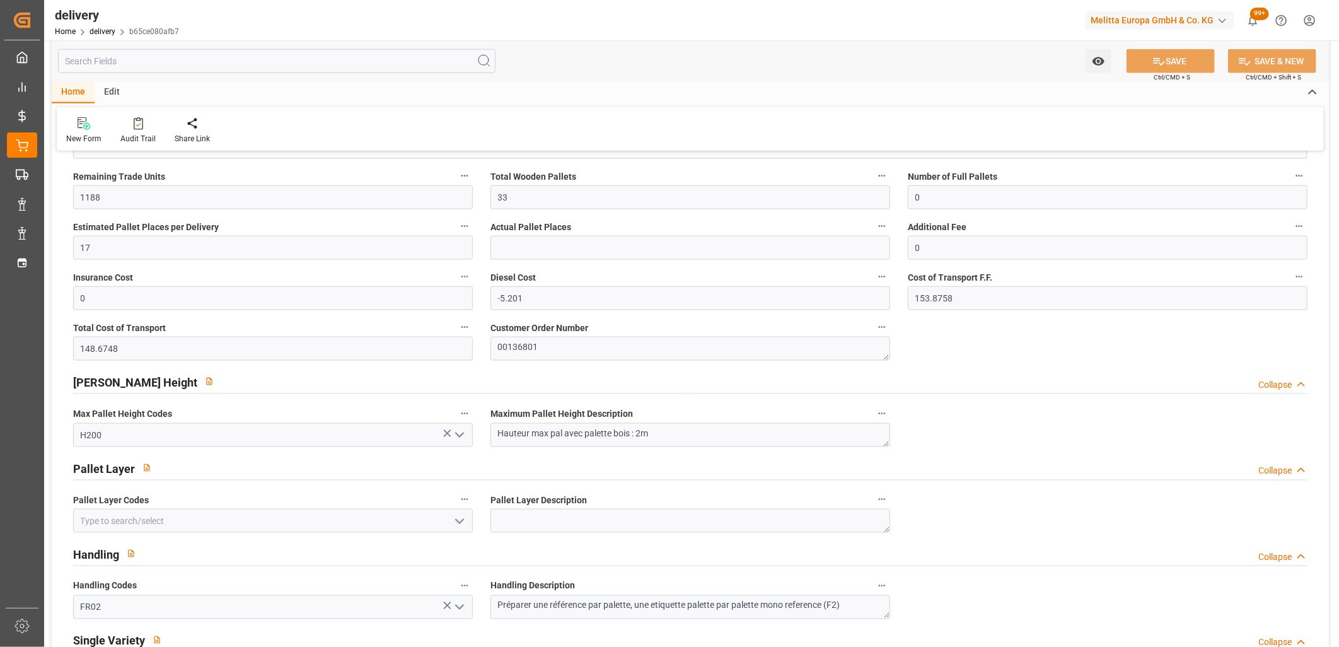
scroll to position [980, 0]
click at [115, 246] on input "17" at bounding box center [273, 245] width 400 height 24
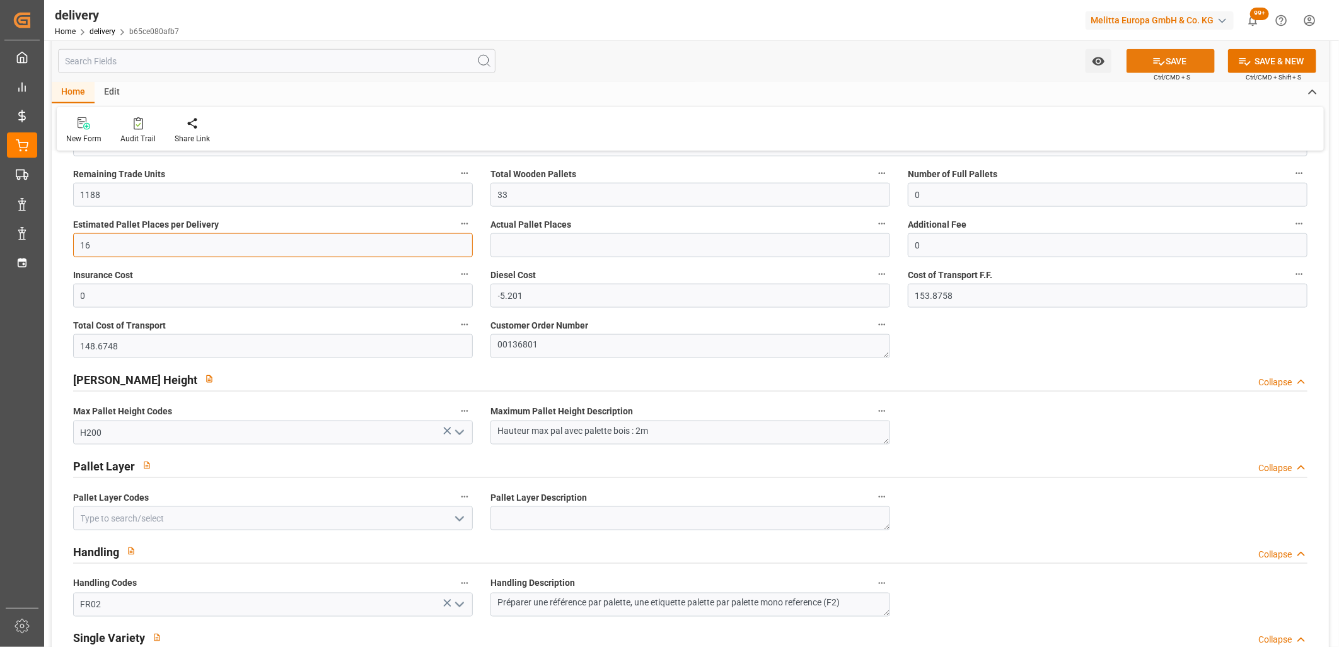
type input "16"
click at [1177, 65] on button "SAVE" at bounding box center [1170, 61] width 88 height 24
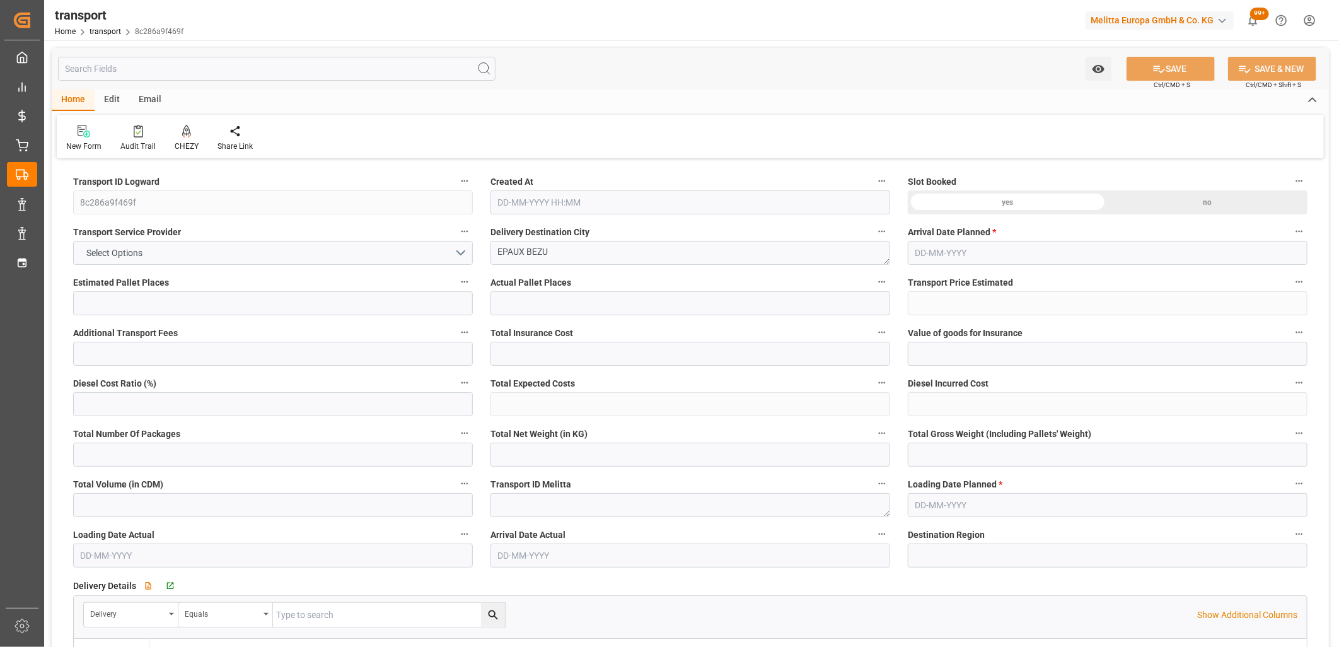
type input "33"
type input "0"
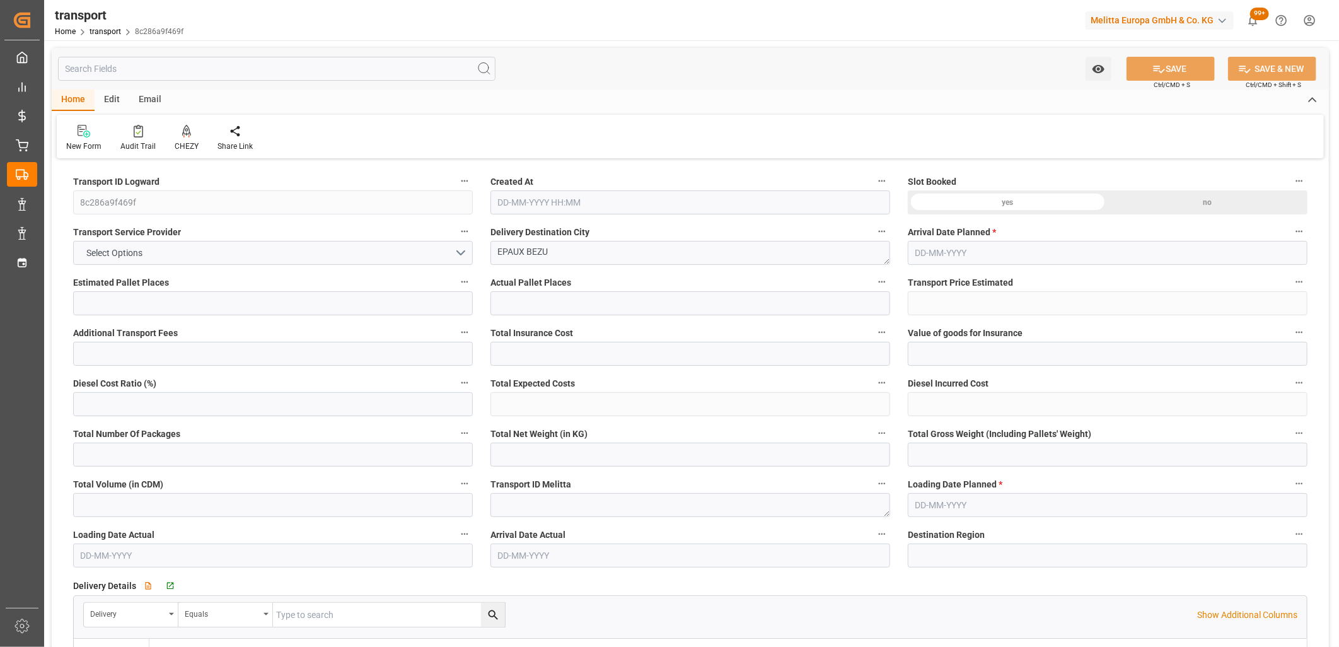
type input "-10.0961"
type input "66"
type input "6201.36"
type input "9570"
type input "47044.8"
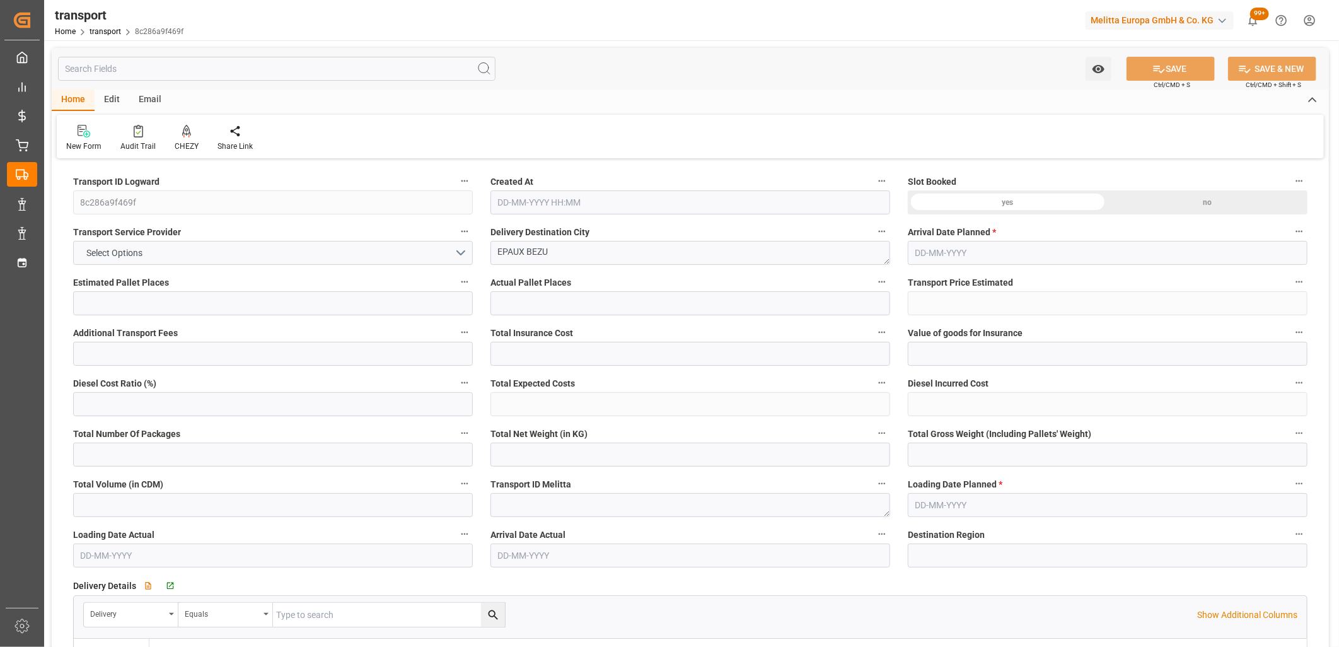
type input "2"
type input "0"
type input "2376"
type input "66"
type input "101"
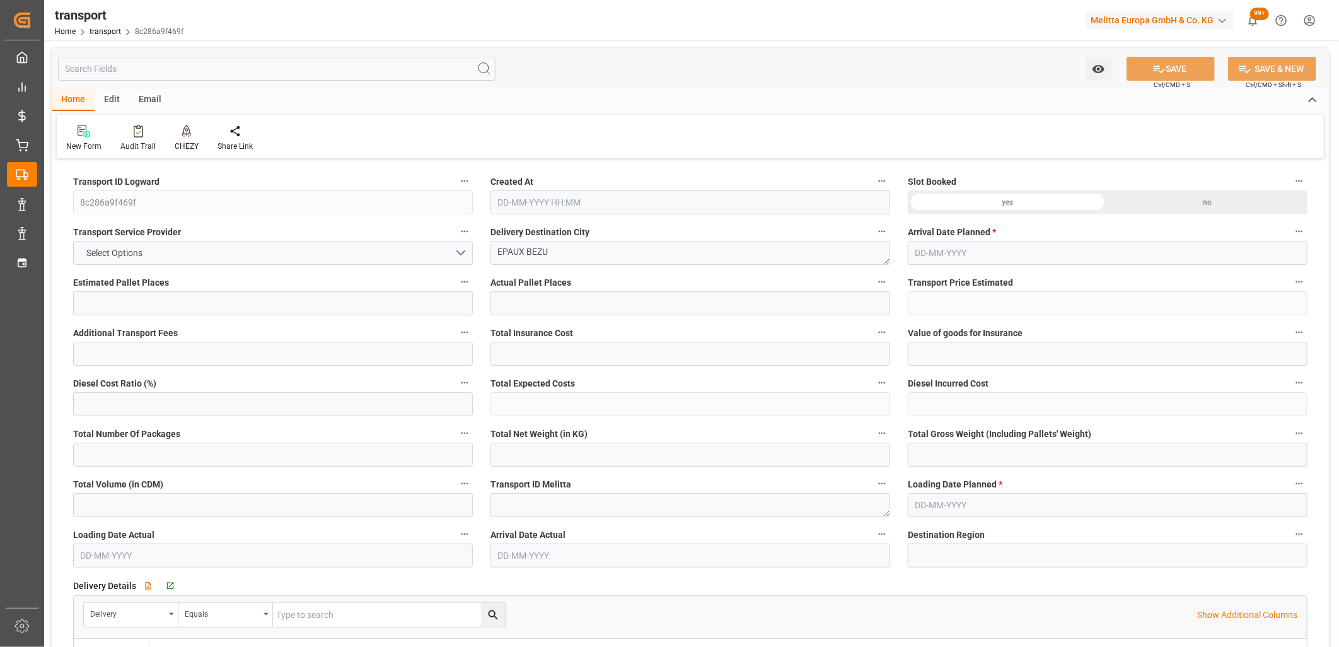
type input "7698.24"
type input "0"
type input "7698.24"
type input "0"
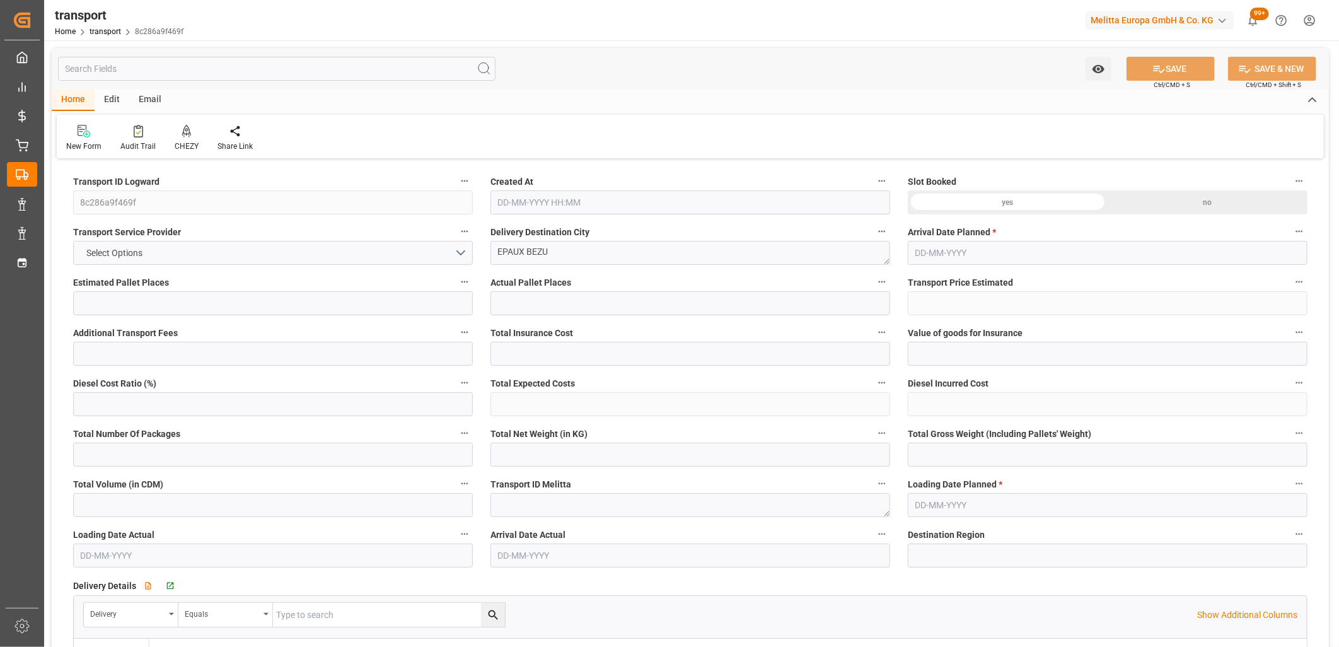
type input "21"
type input "100"
type input "15-09-2025 11:29"
type input "19-09-2025"
type input "18-09-2025"
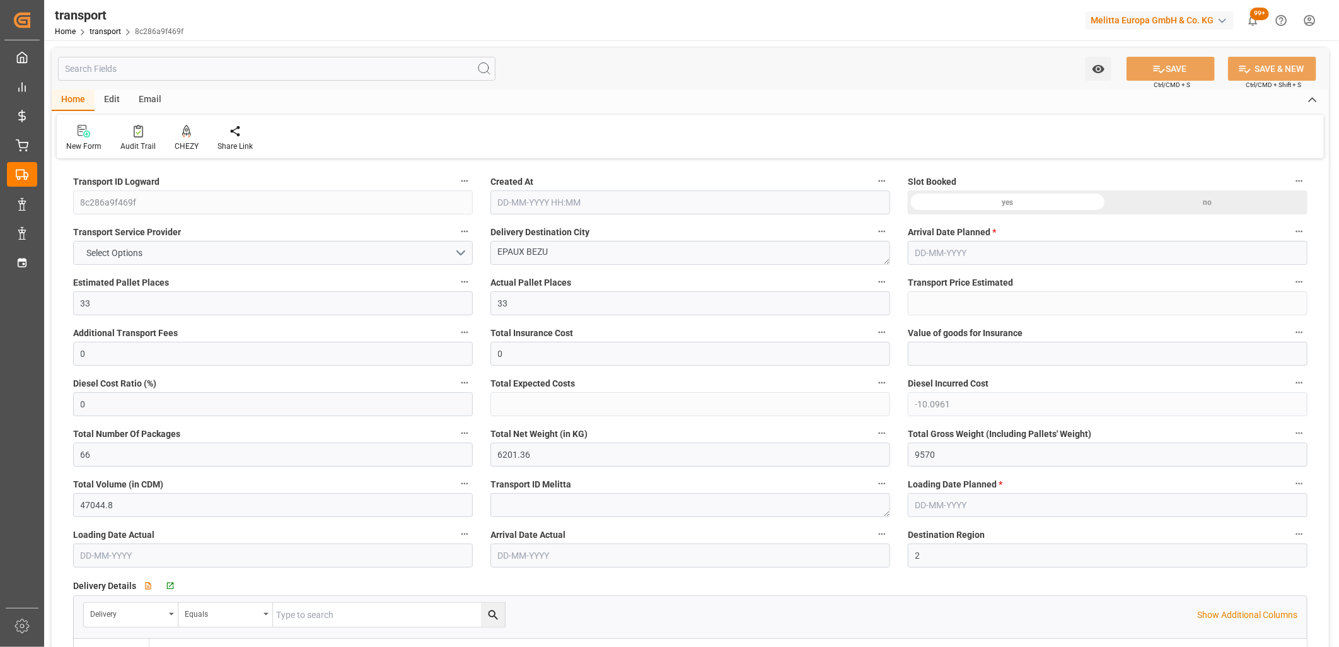
type input "18-09-2025"
click at [179, 257] on button "Select Options" at bounding box center [273, 253] width 400 height 24
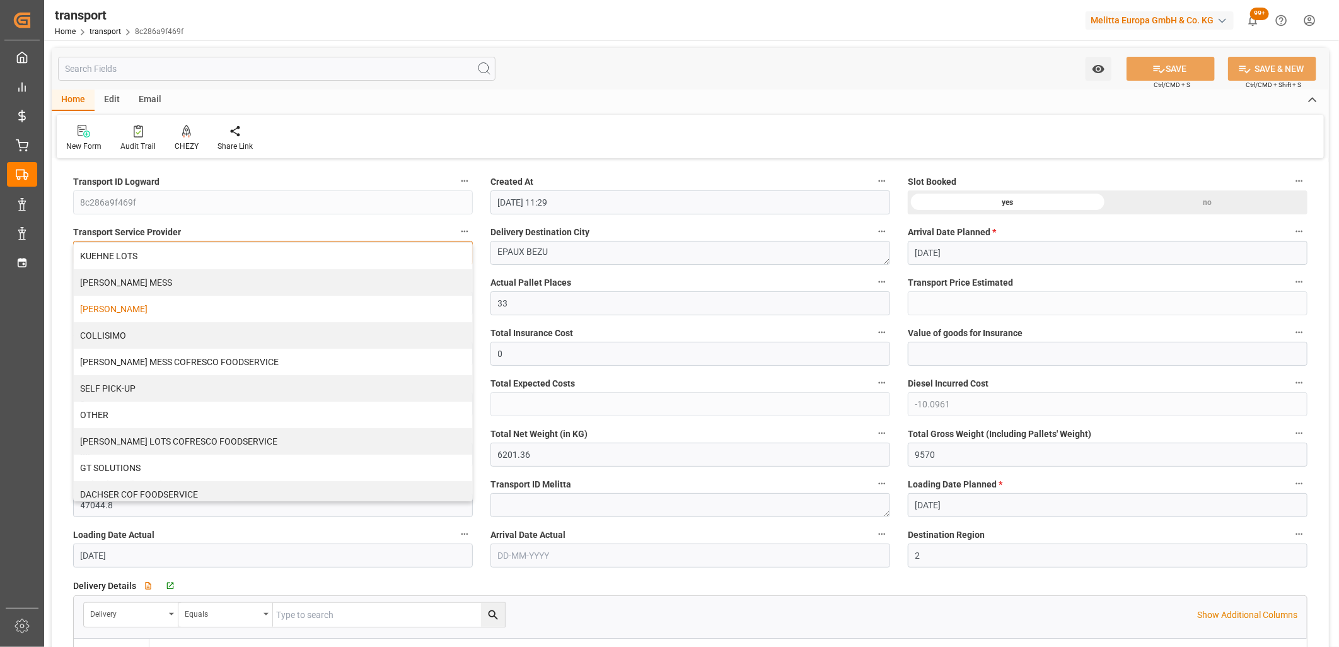
click at [161, 303] on div "DELISLE" at bounding box center [273, 309] width 398 height 26
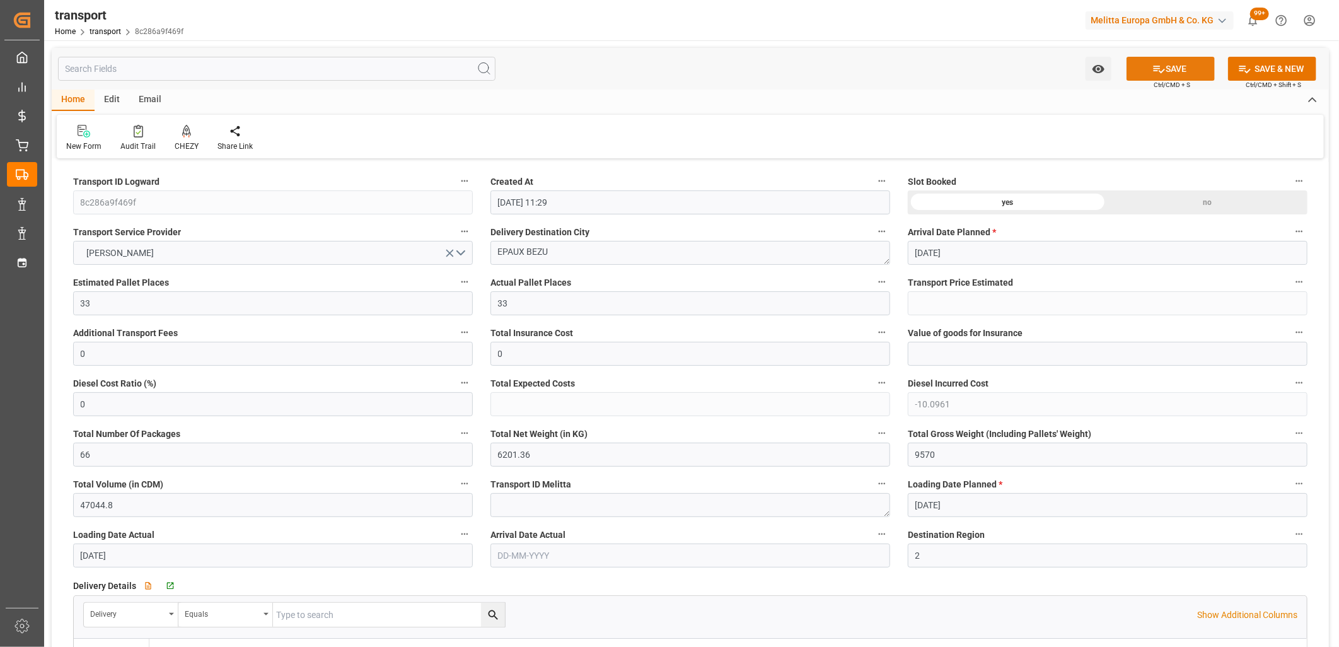
click at [1145, 67] on button "SAVE" at bounding box center [1170, 69] width 88 height 24
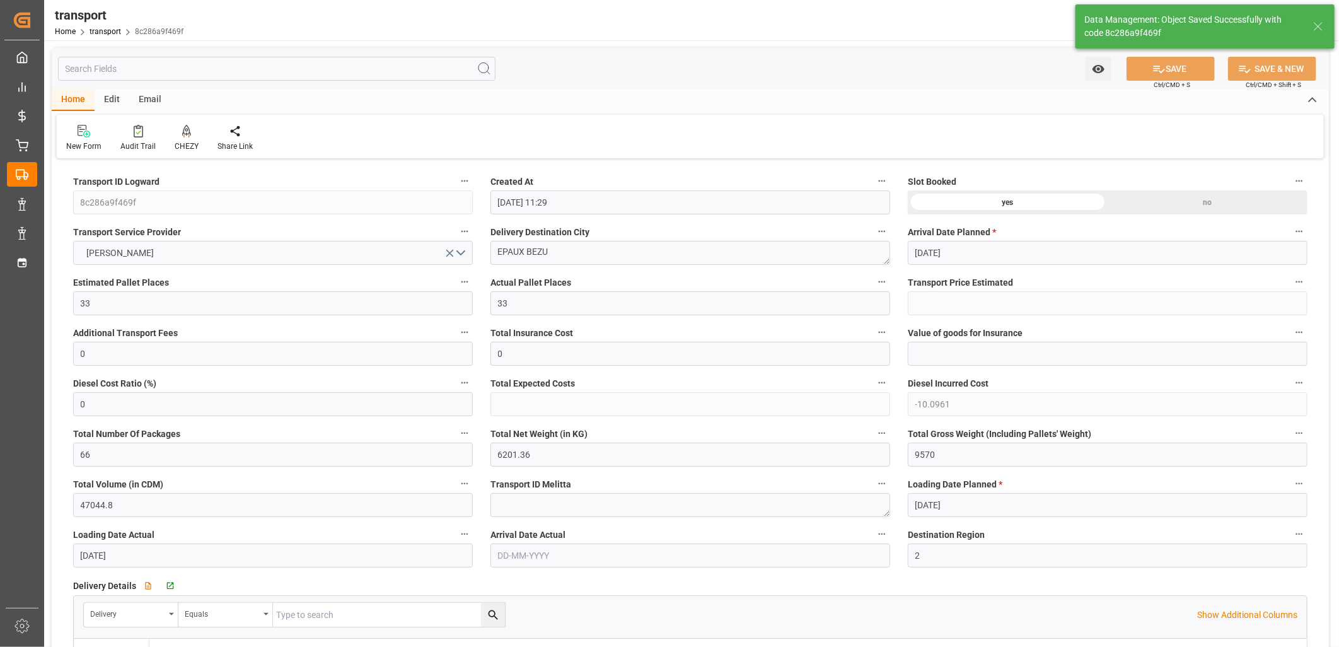
type input "298.7"
type input "288.6039"
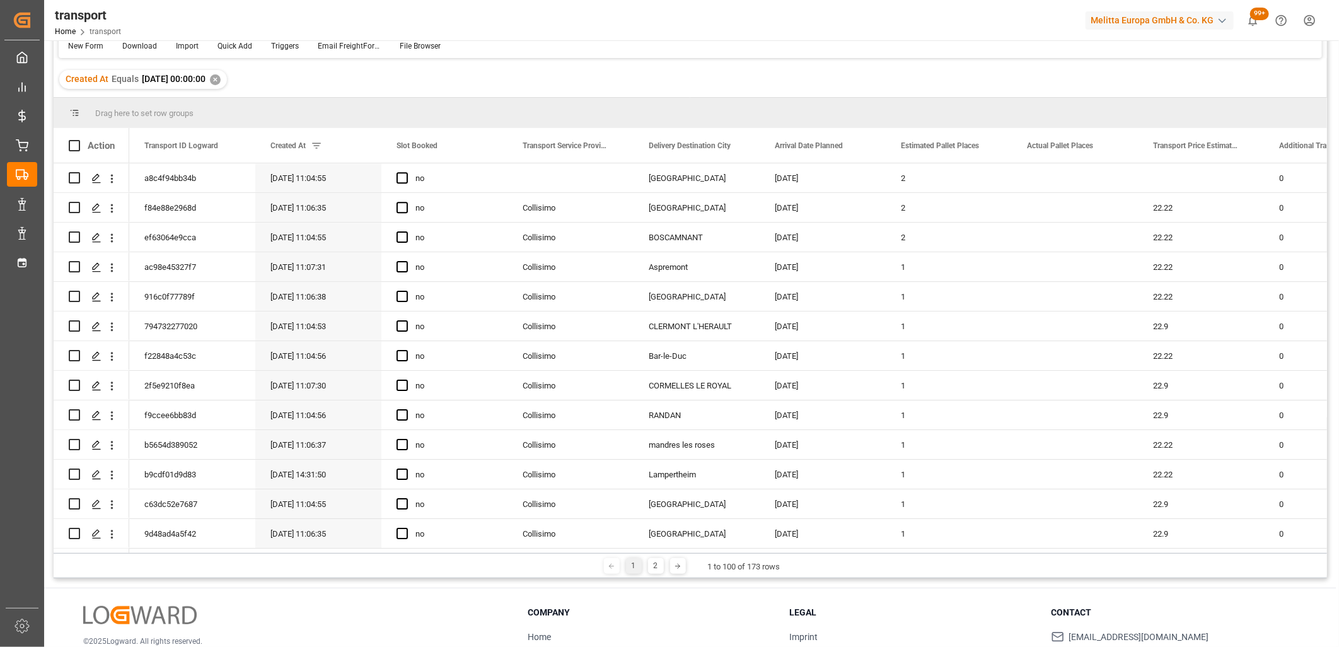
scroll to position [178, 0]
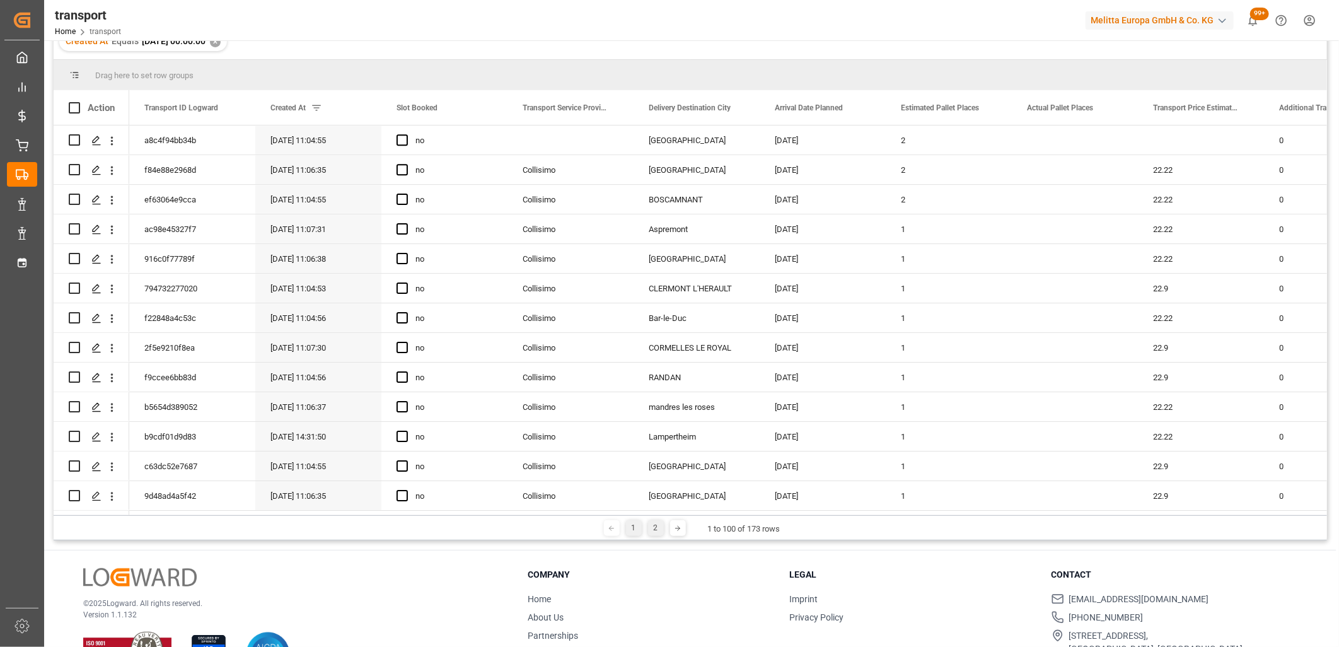
click at [653, 524] on div "2" at bounding box center [656, 528] width 16 height 16
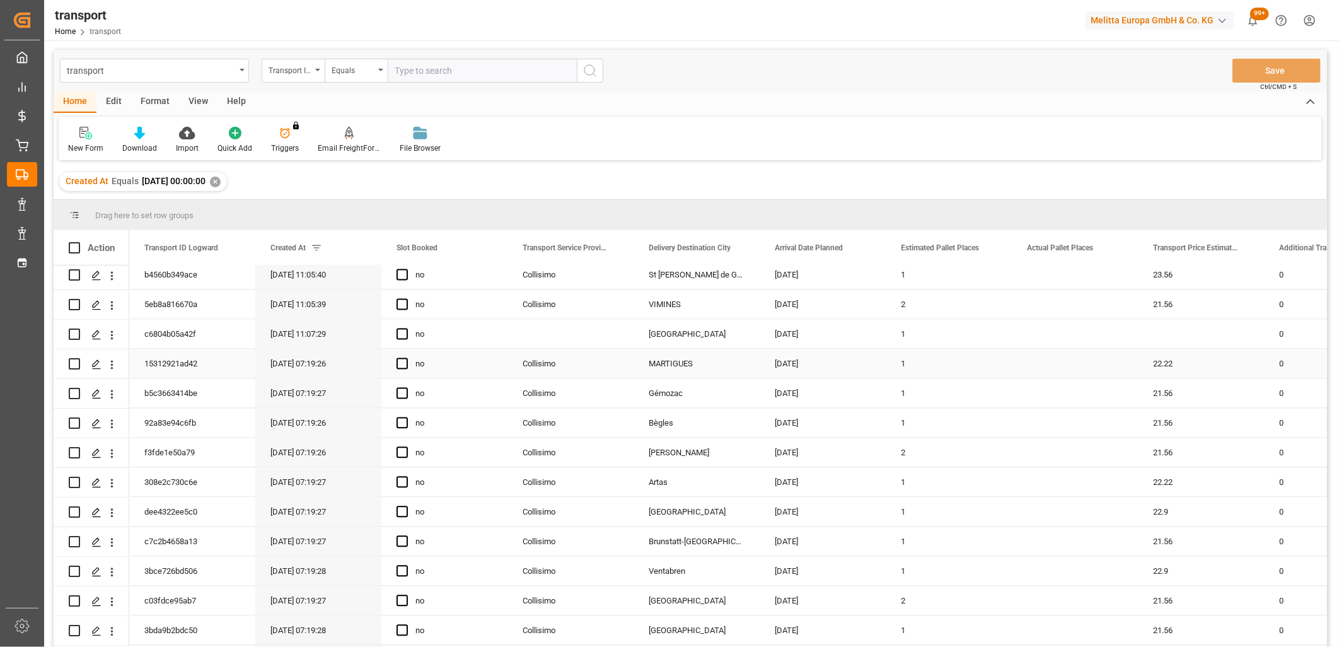
scroll to position [1781, 0]
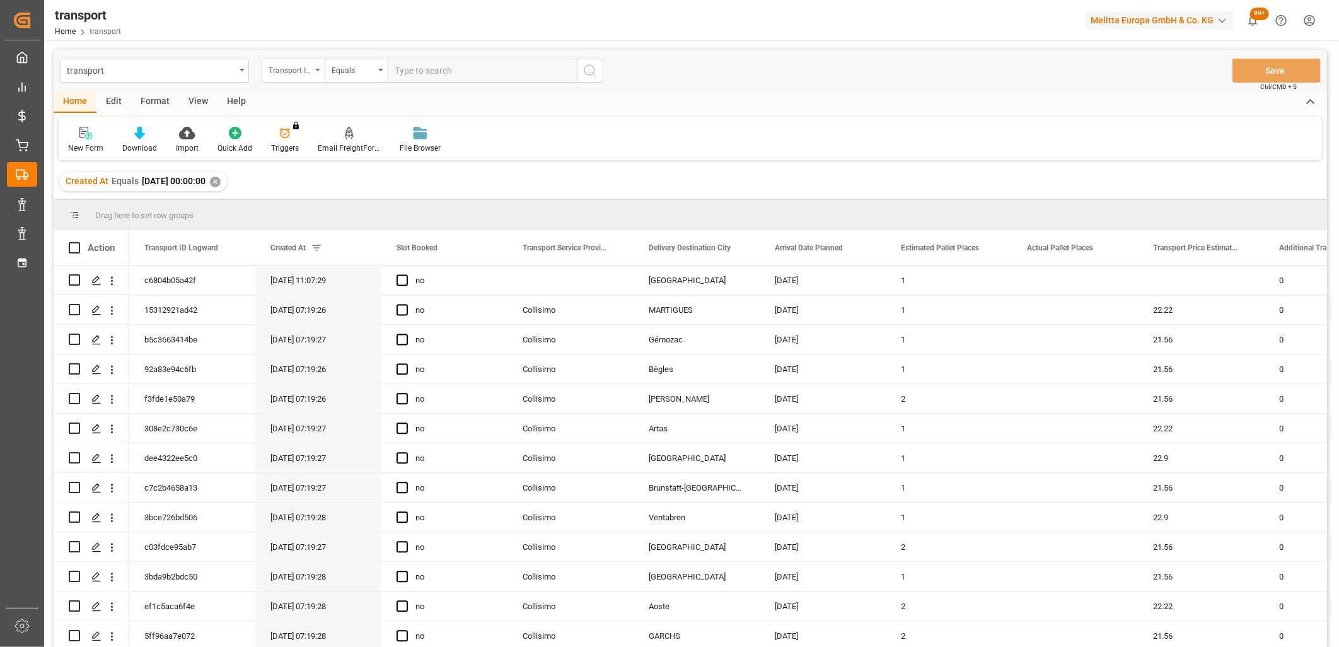
click at [300, 73] on div "Transport ID Logward" at bounding box center [290, 69] width 43 height 14
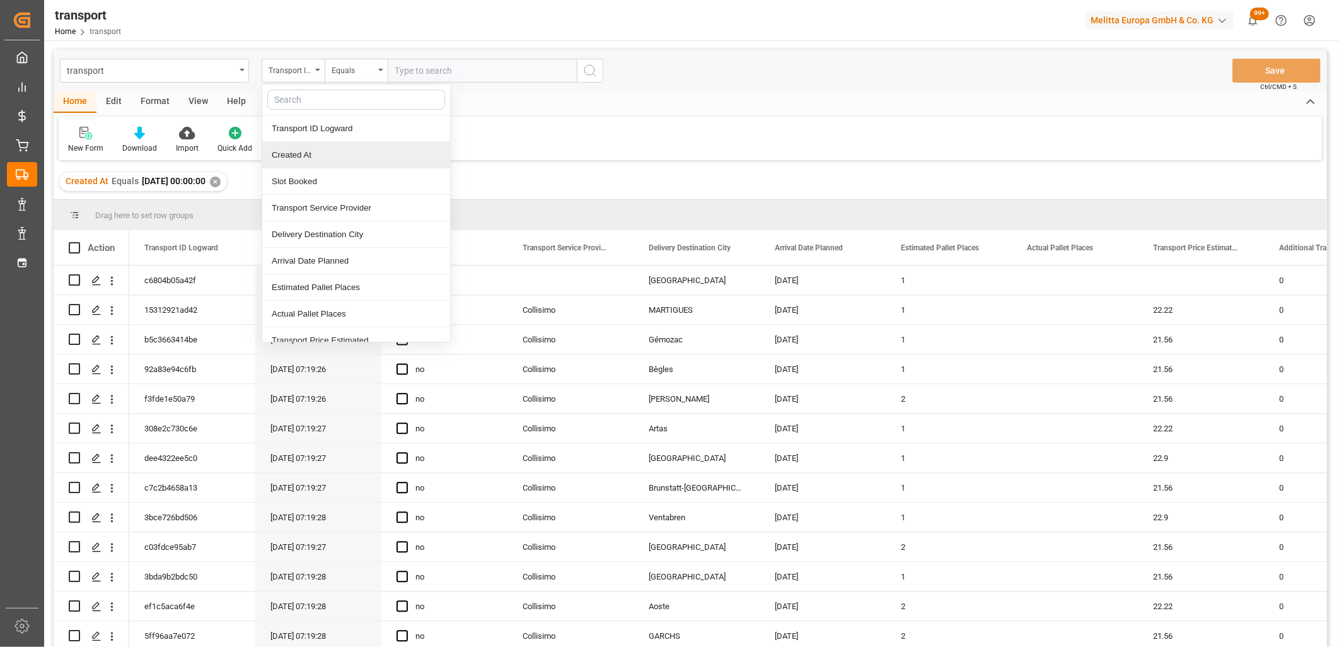
click at [294, 148] on div "Created At" at bounding box center [356, 155] width 188 height 26
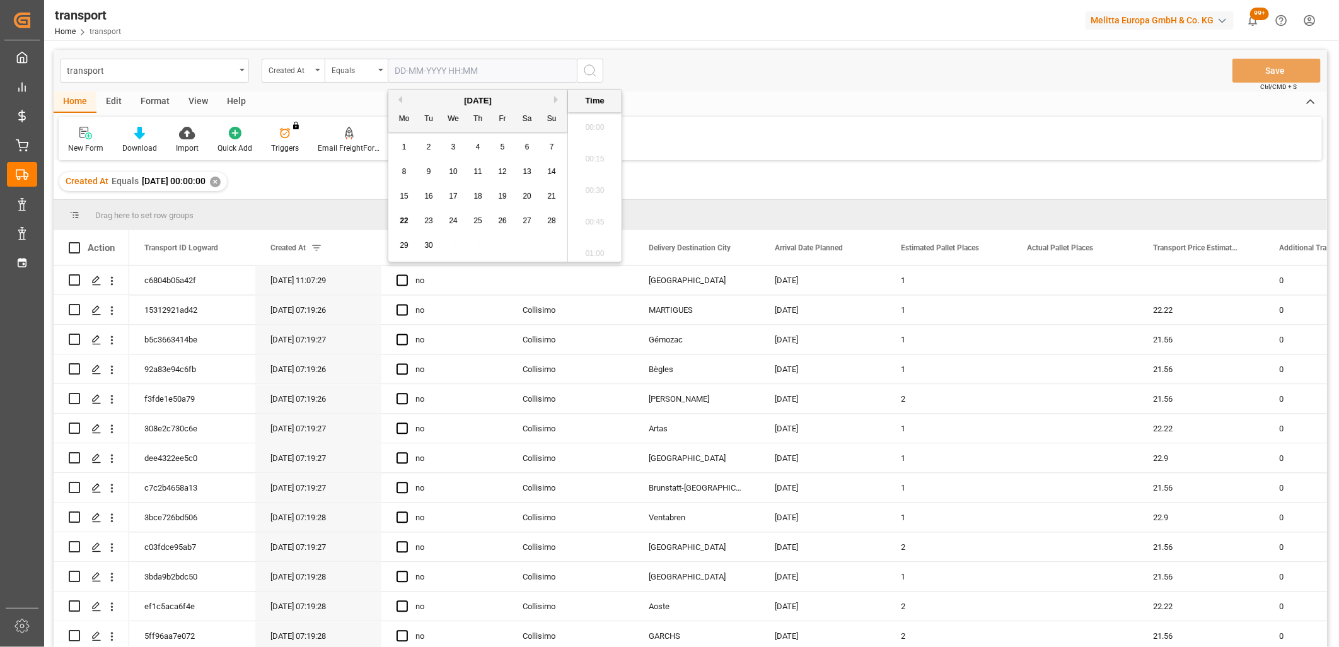
scroll to position [1863, 0]
click at [425, 66] on input "text" at bounding box center [482, 71] width 189 height 24
click at [425, 200] on div "16" at bounding box center [429, 196] width 16 height 15
type input "16-09-2025 00:00"
click at [584, 74] on icon "search button" at bounding box center [589, 70] width 15 height 15
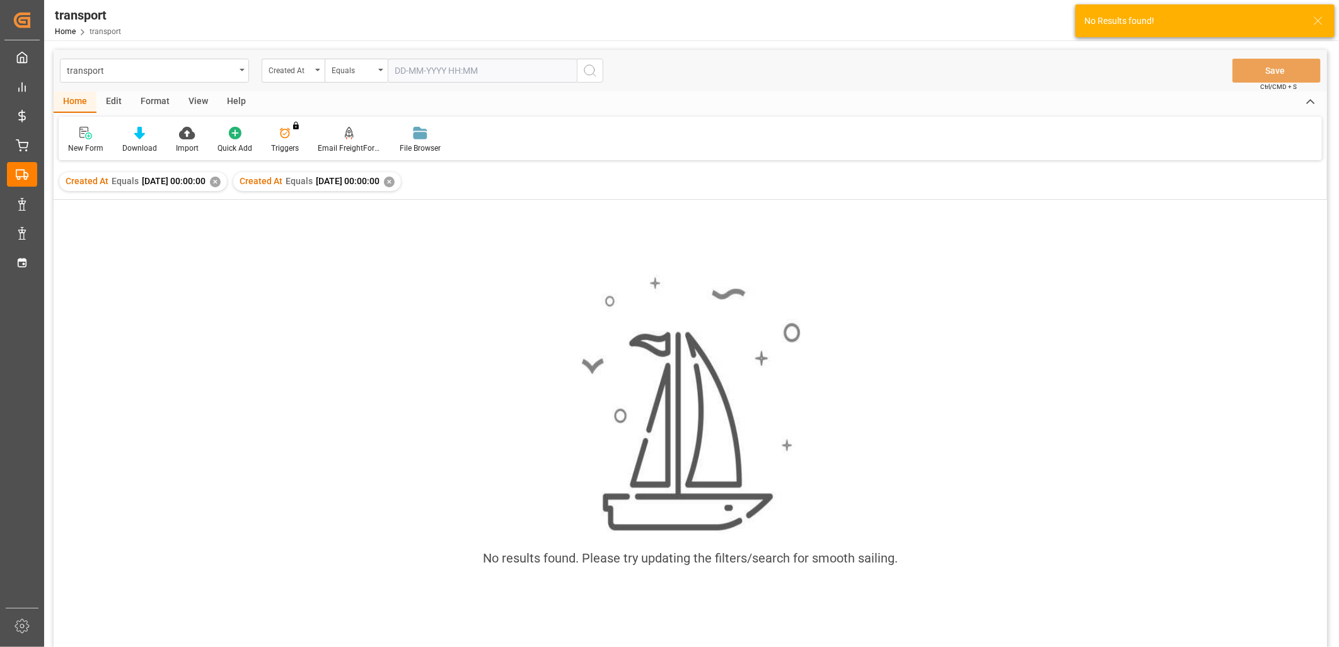
click at [221, 186] on div "✕" at bounding box center [215, 181] width 11 height 11
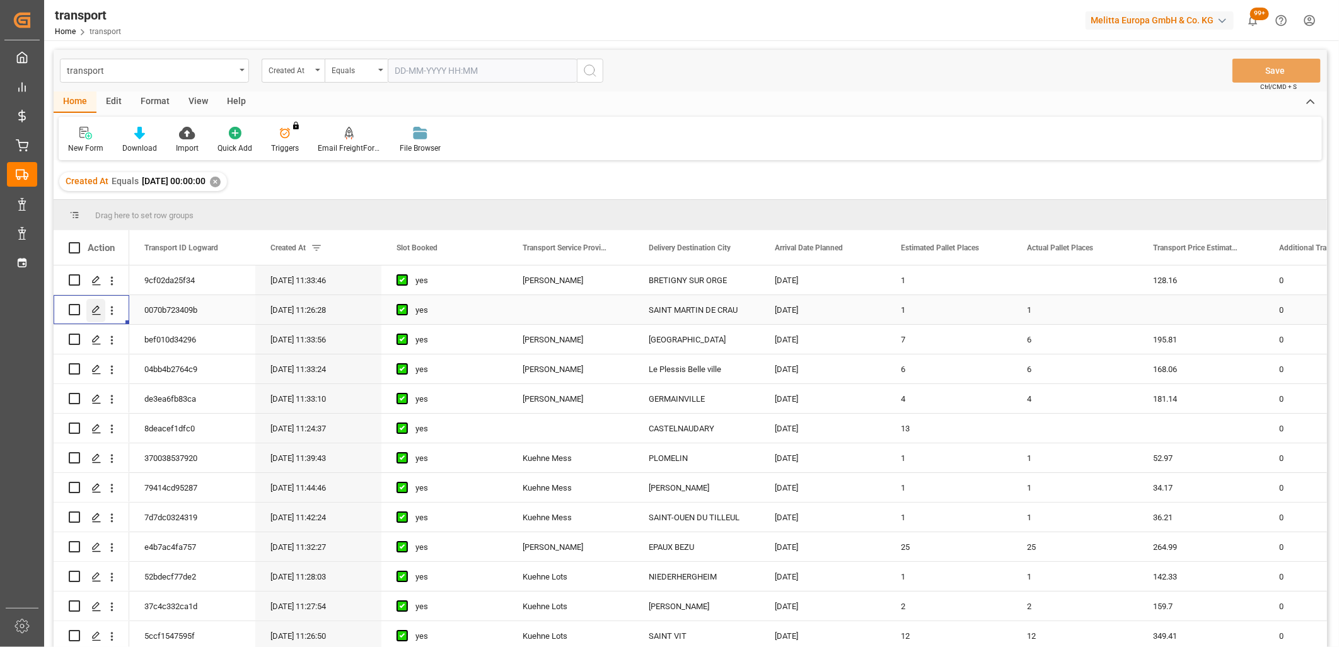
click at [96, 307] on icon "Press SPACE to select this row." at bounding box center [96, 310] width 10 height 10
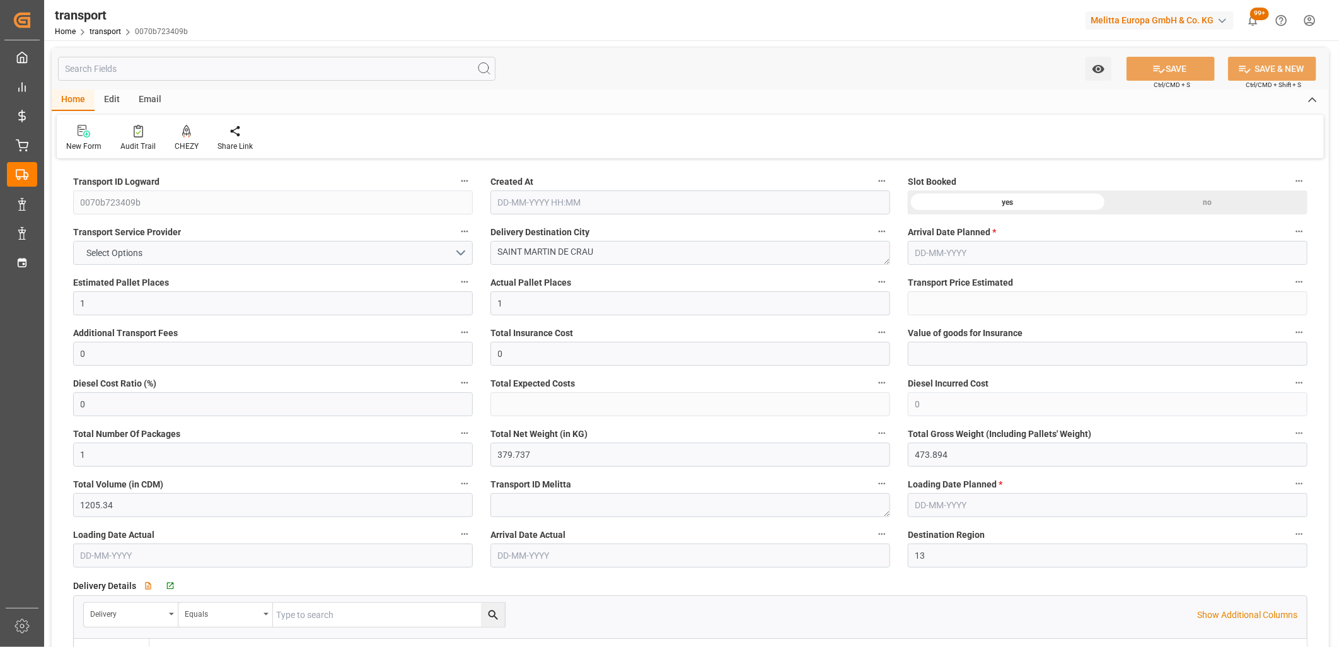
type input "16-09-2025 11:26"
type input "[DATE]"
type input "18-09-2025"
type input "17-09-2025"
click at [136, 246] on span "Select Options" at bounding box center [115, 252] width 69 height 13
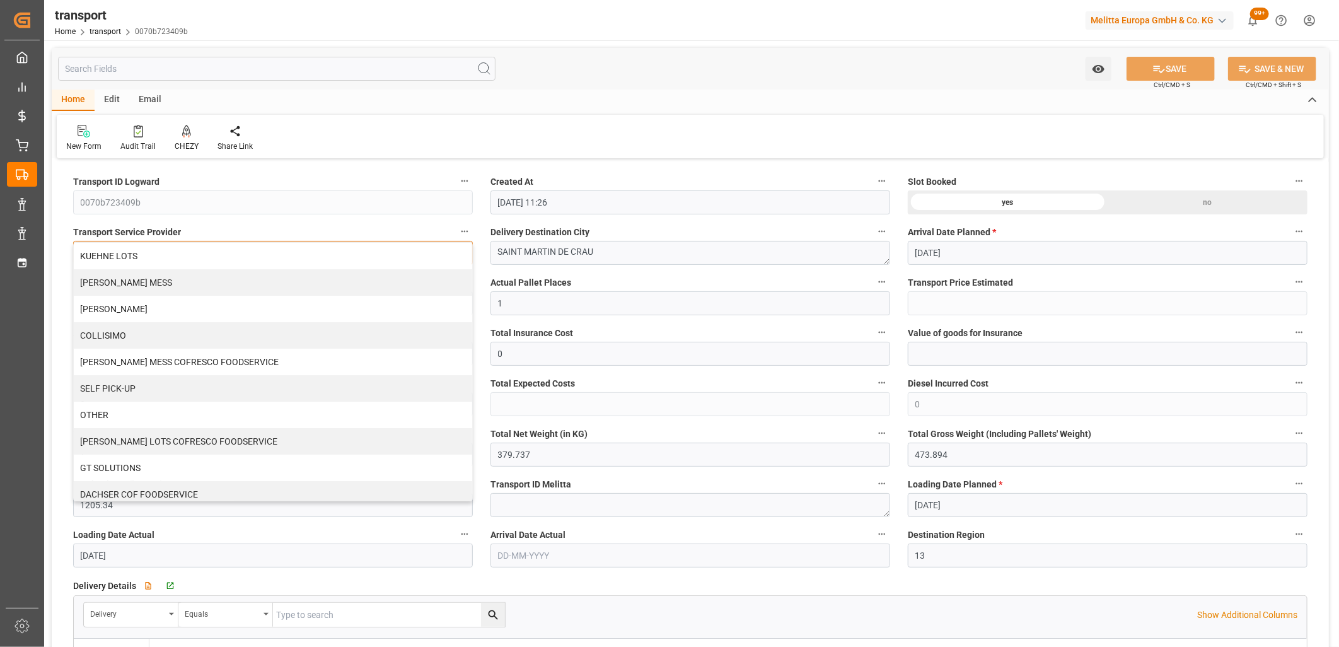
click at [136, 246] on div "KUEHNE LOTS" at bounding box center [273, 256] width 398 height 26
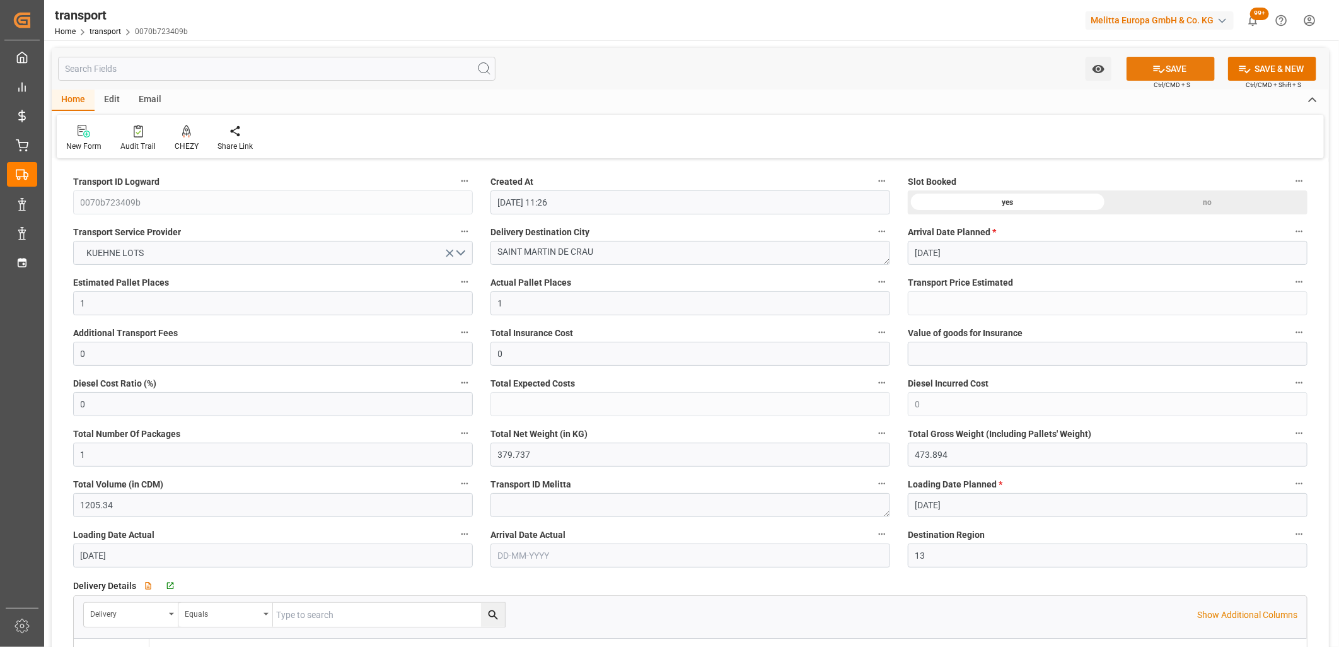
click at [1142, 60] on button "SAVE" at bounding box center [1170, 69] width 88 height 24
type input "266.83"
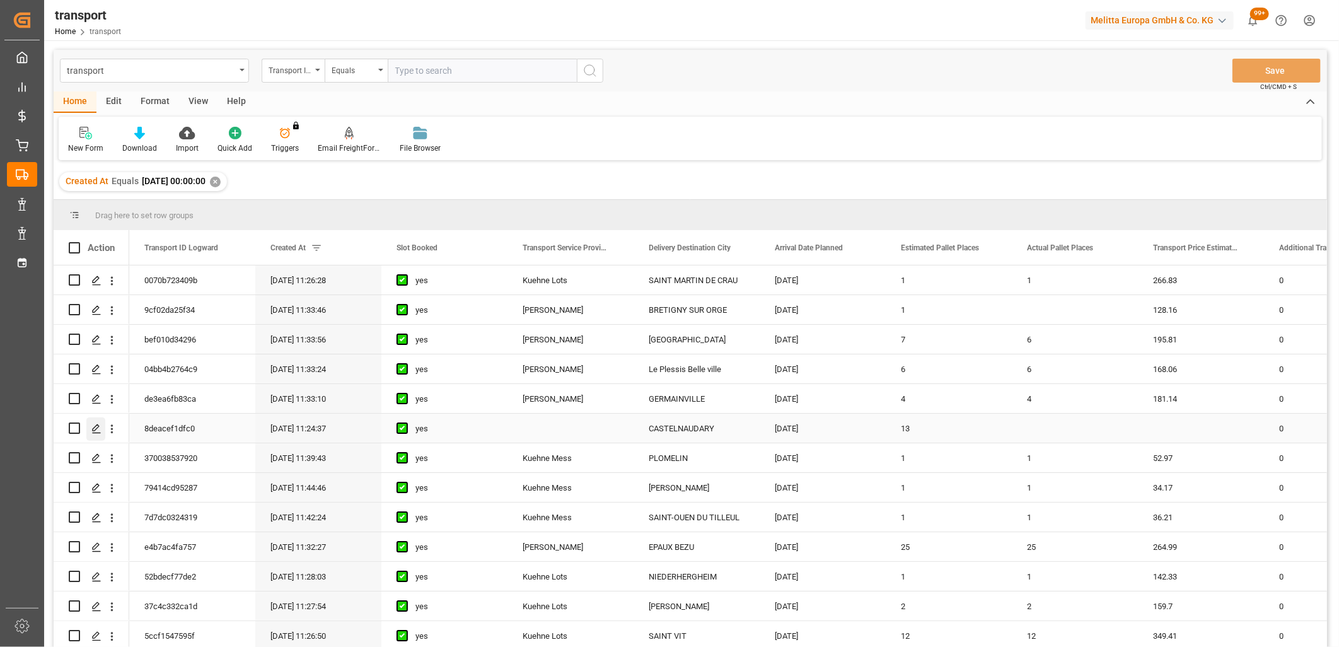
click at [97, 427] on polygon "Press SPACE to select this row." at bounding box center [96, 427] width 6 height 6
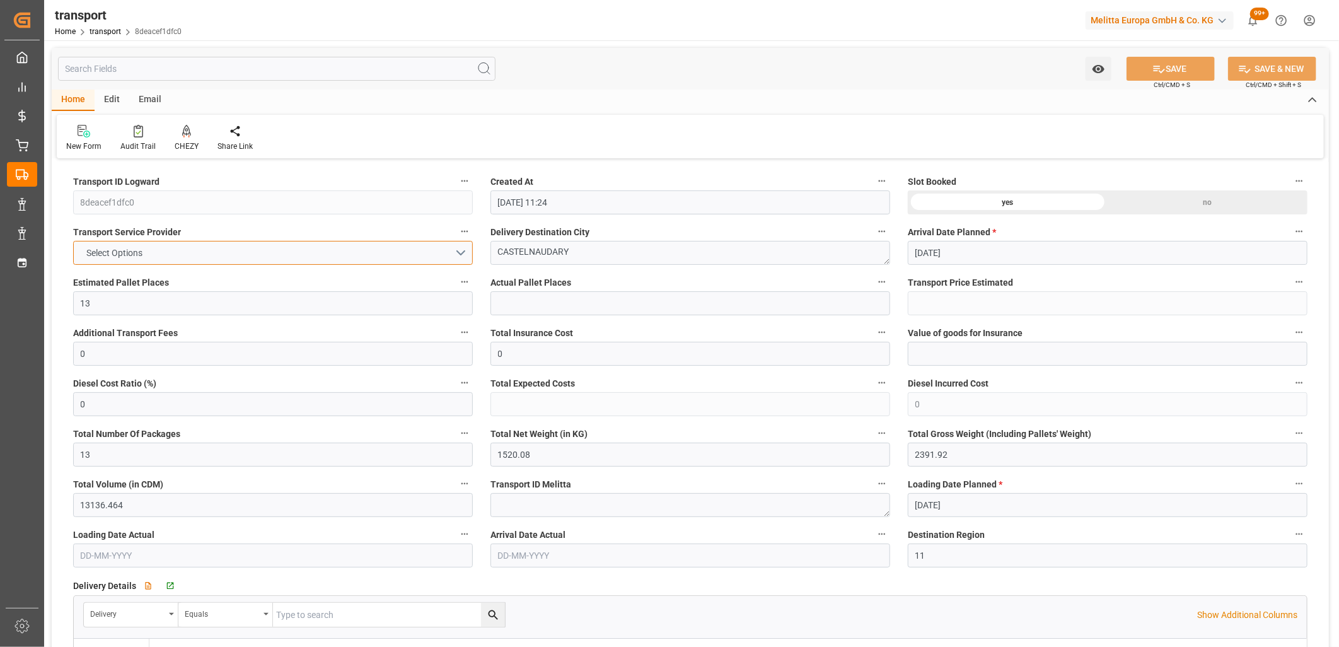
click at [212, 253] on button "Select Options" at bounding box center [273, 253] width 400 height 24
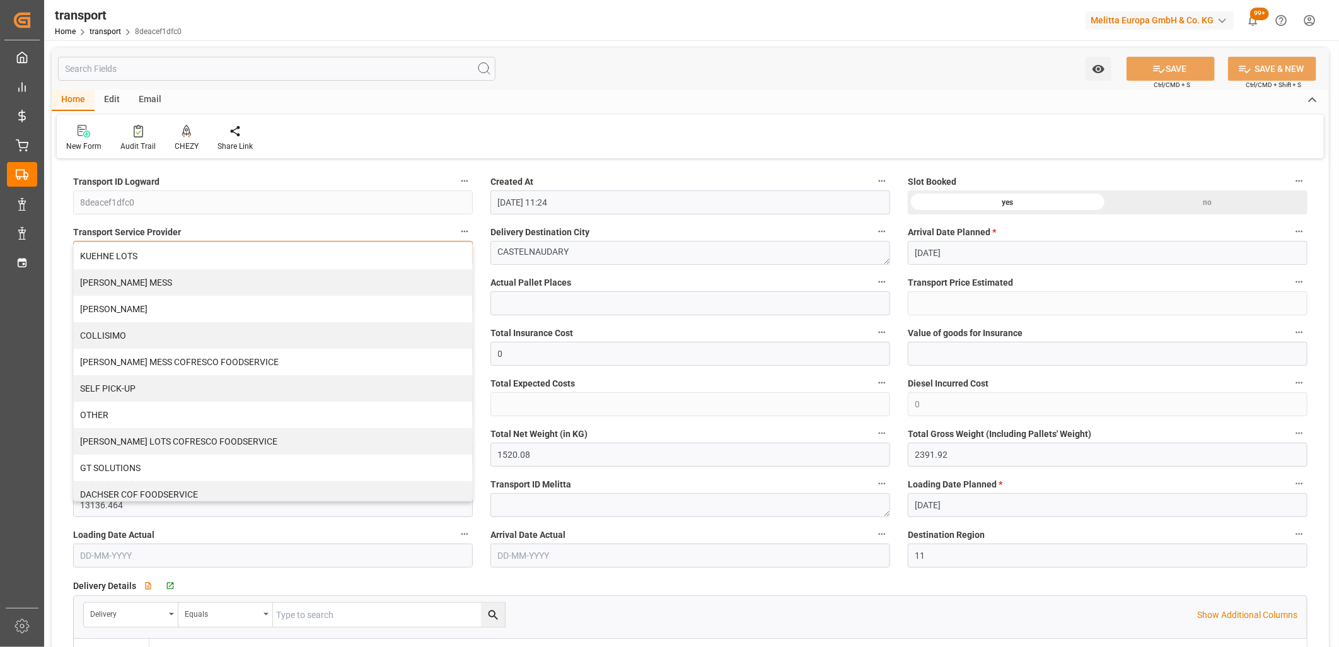
click at [212, 253] on div "KUEHNE LOTS" at bounding box center [273, 256] width 398 height 26
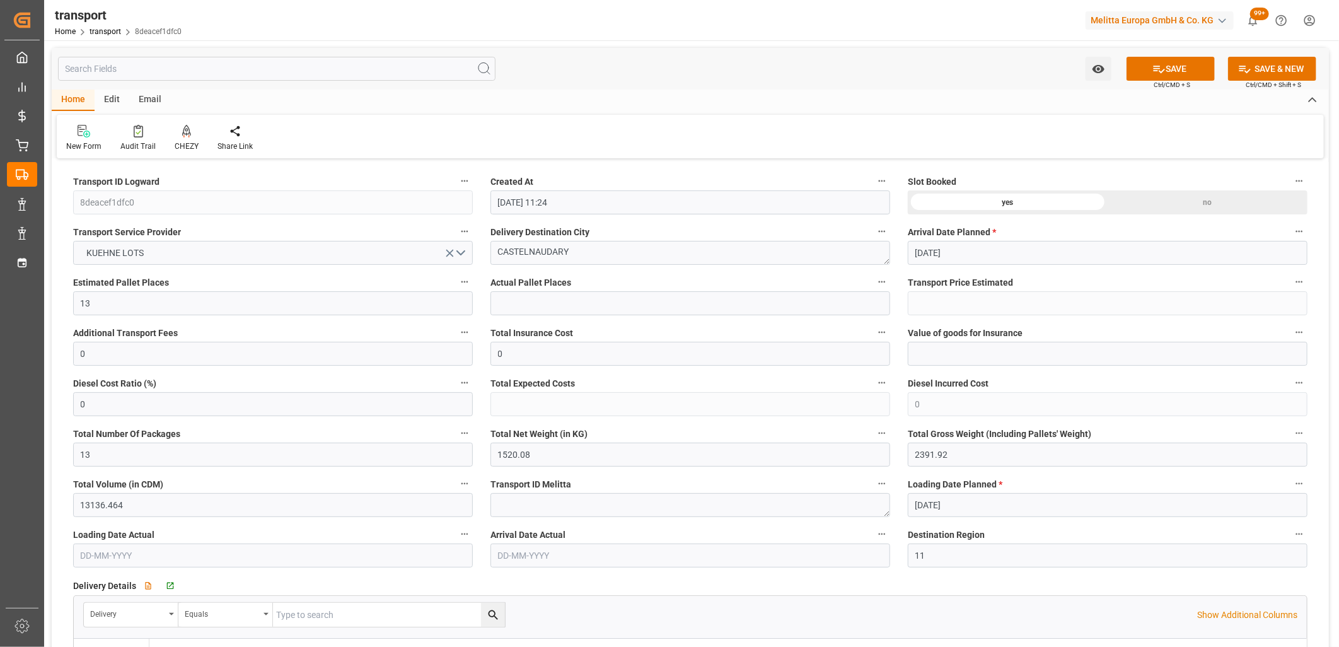
click at [1189, 54] on div "Watch Option SAVE Ctrl/CMD + S SAVE & NEW Ctrl/CMD + Shift + S" at bounding box center [690, 69] width 1277 height 42
click at [1187, 65] on button "SAVE" at bounding box center [1170, 69] width 88 height 24
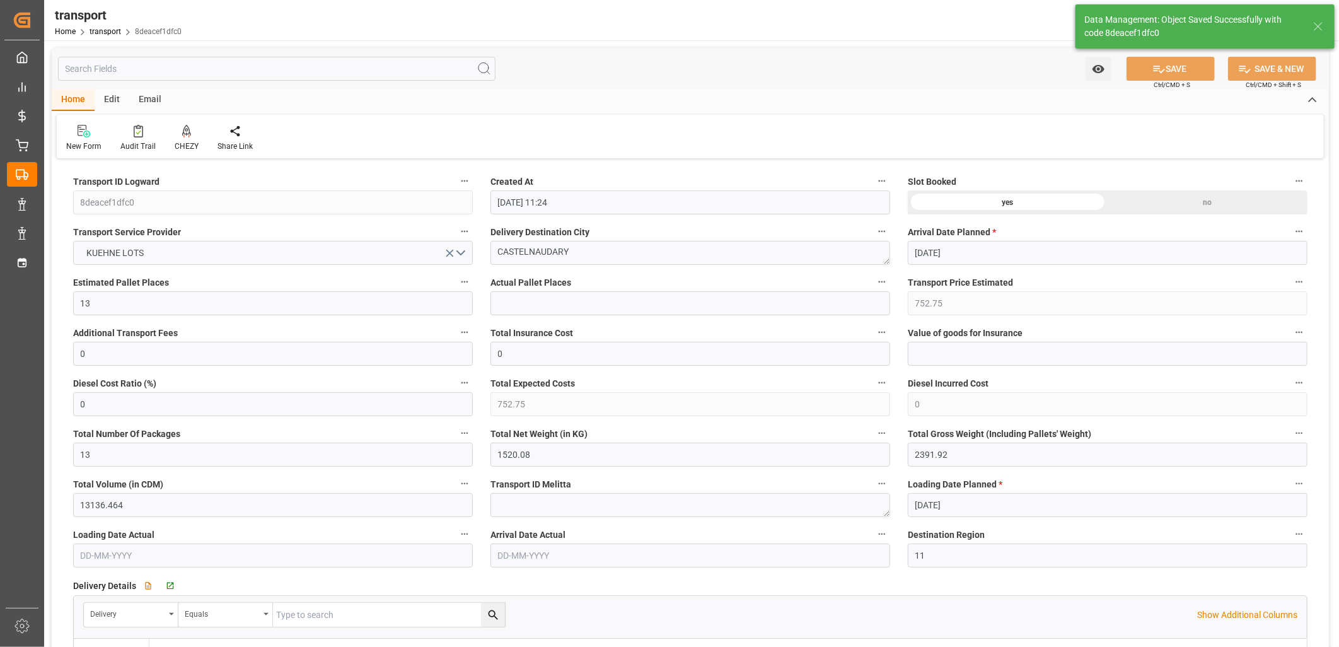
type input "752.75"
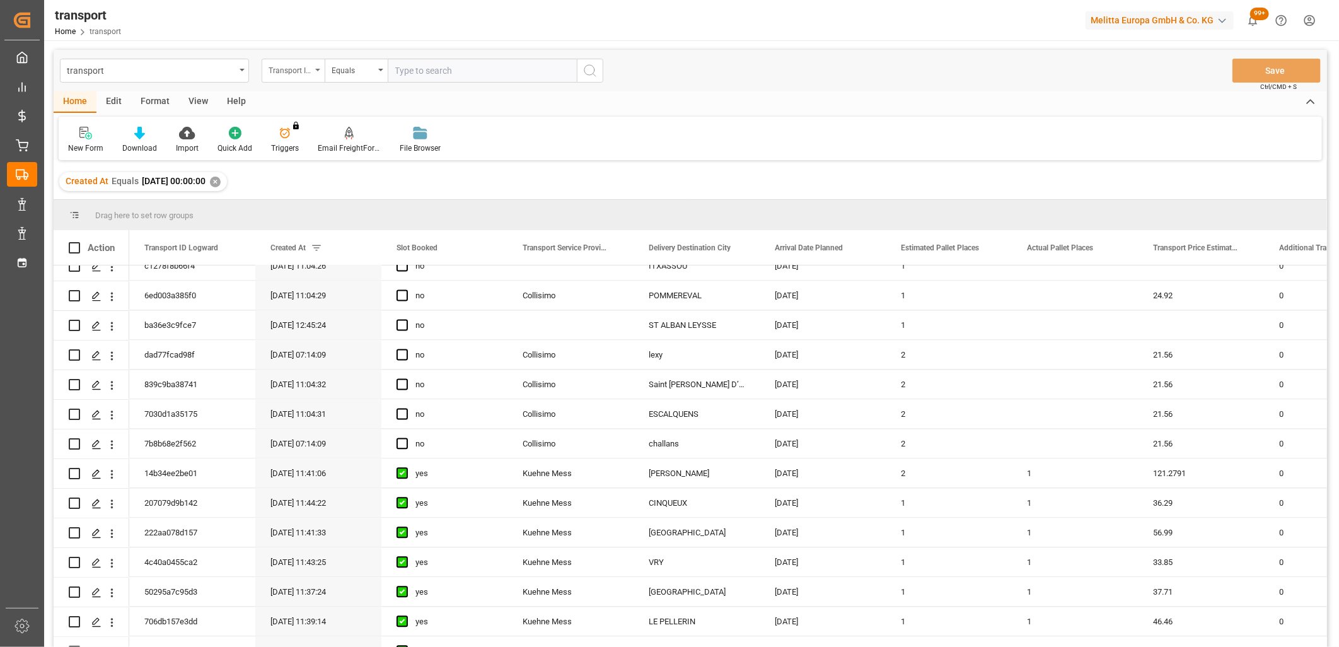
click at [306, 72] on div "Transport ID Logward" at bounding box center [290, 69] width 43 height 14
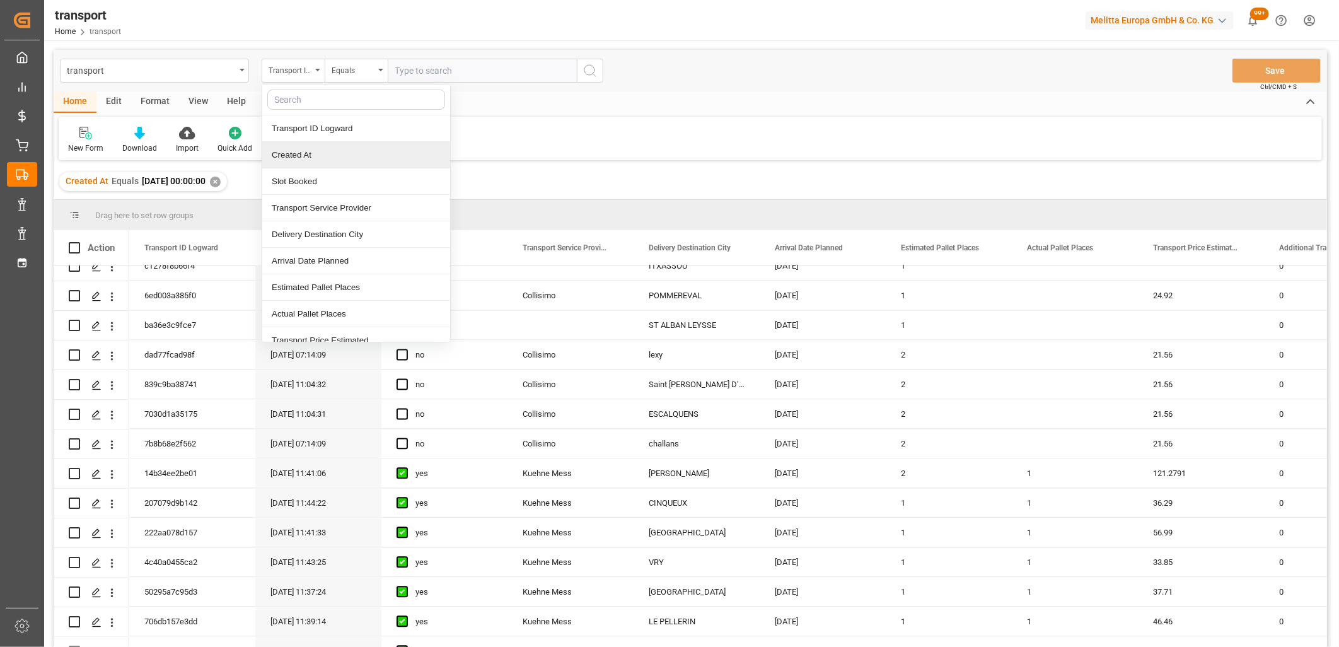
click at [307, 159] on div "Created At" at bounding box center [356, 155] width 188 height 26
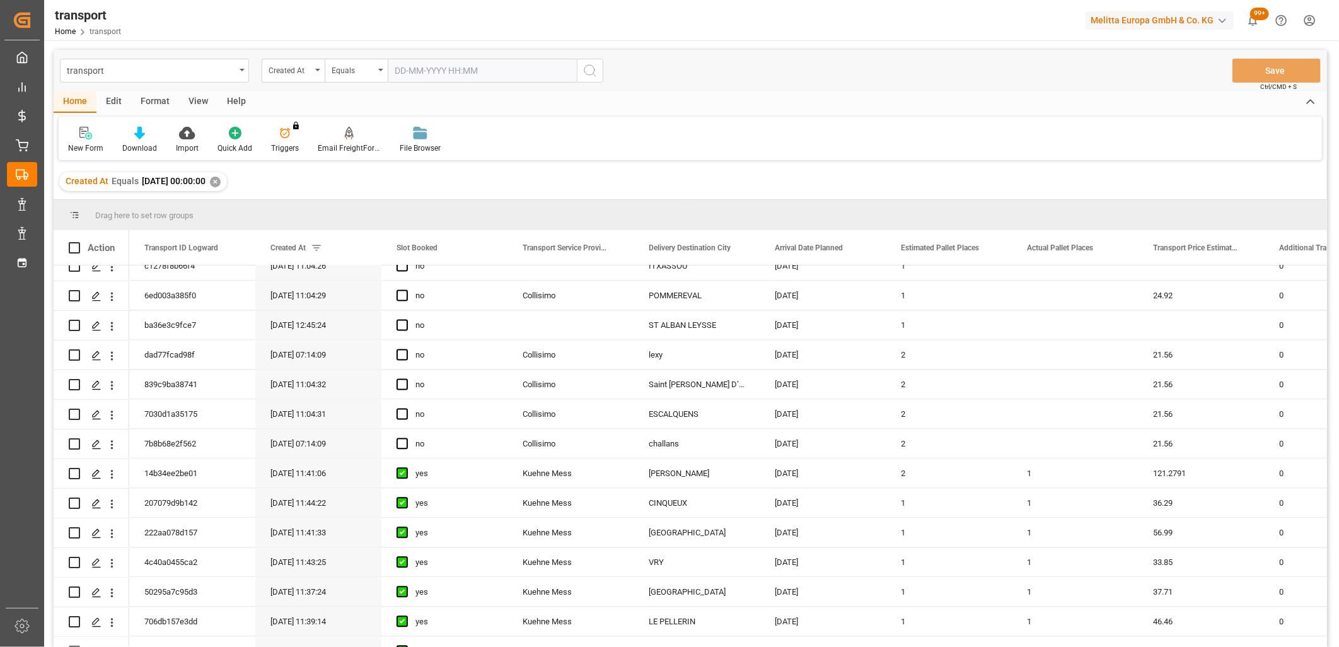
click at [429, 66] on input "text" at bounding box center [482, 71] width 189 height 24
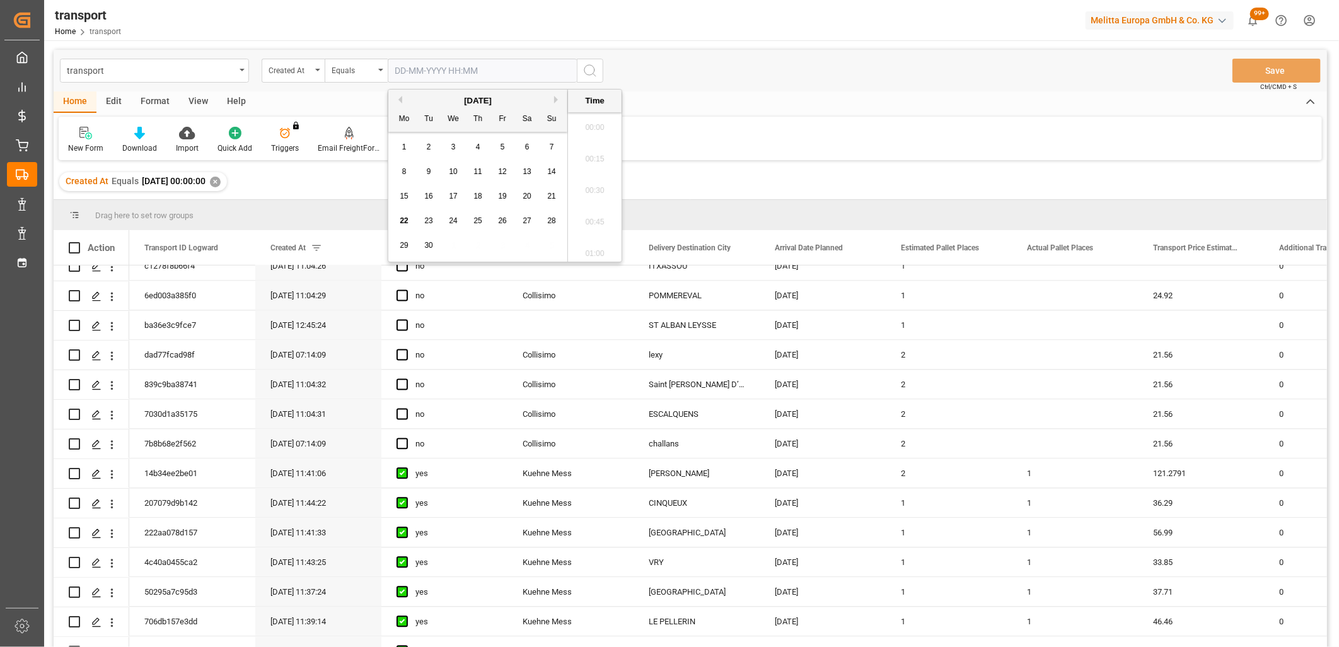
scroll to position [1863, 0]
click at [453, 197] on span "17" at bounding box center [453, 196] width 8 height 9
type input "17-09-2025 00:00"
click at [581, 66] on button "search button" at bounding box center [590, 71] width 26 height 24
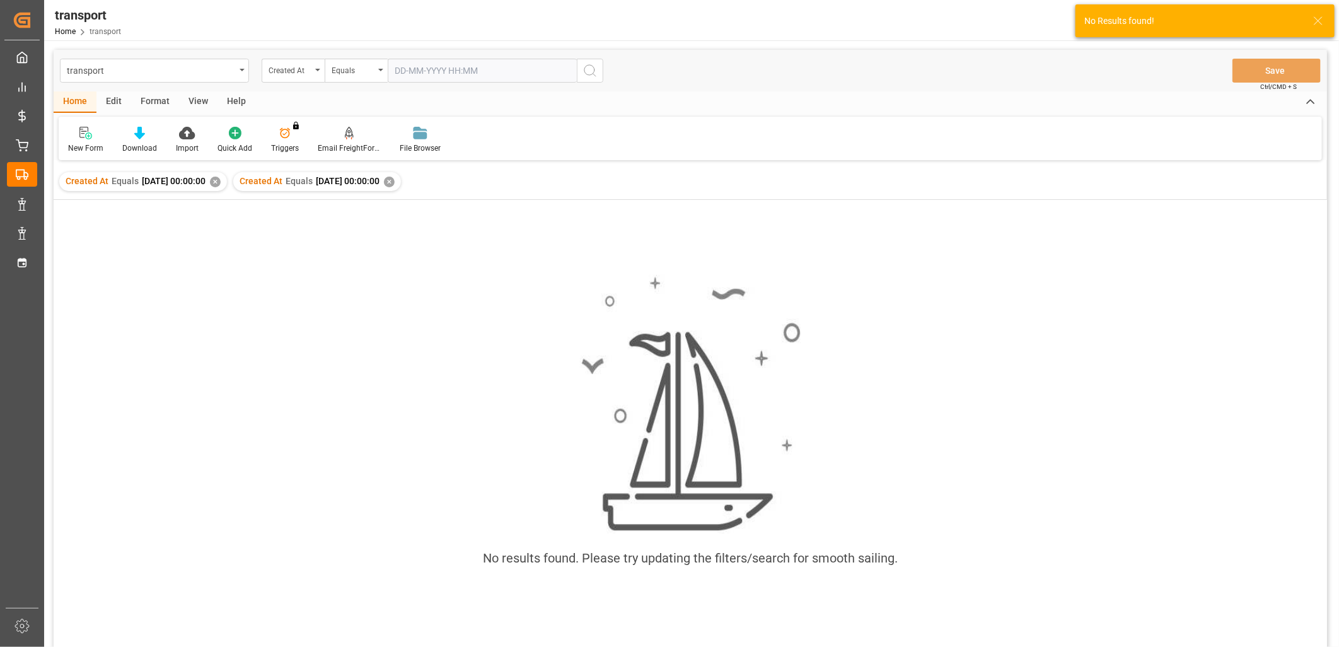
click at [221, 184] on div "✕" at bounding box center [215, 181] width 11 height 11
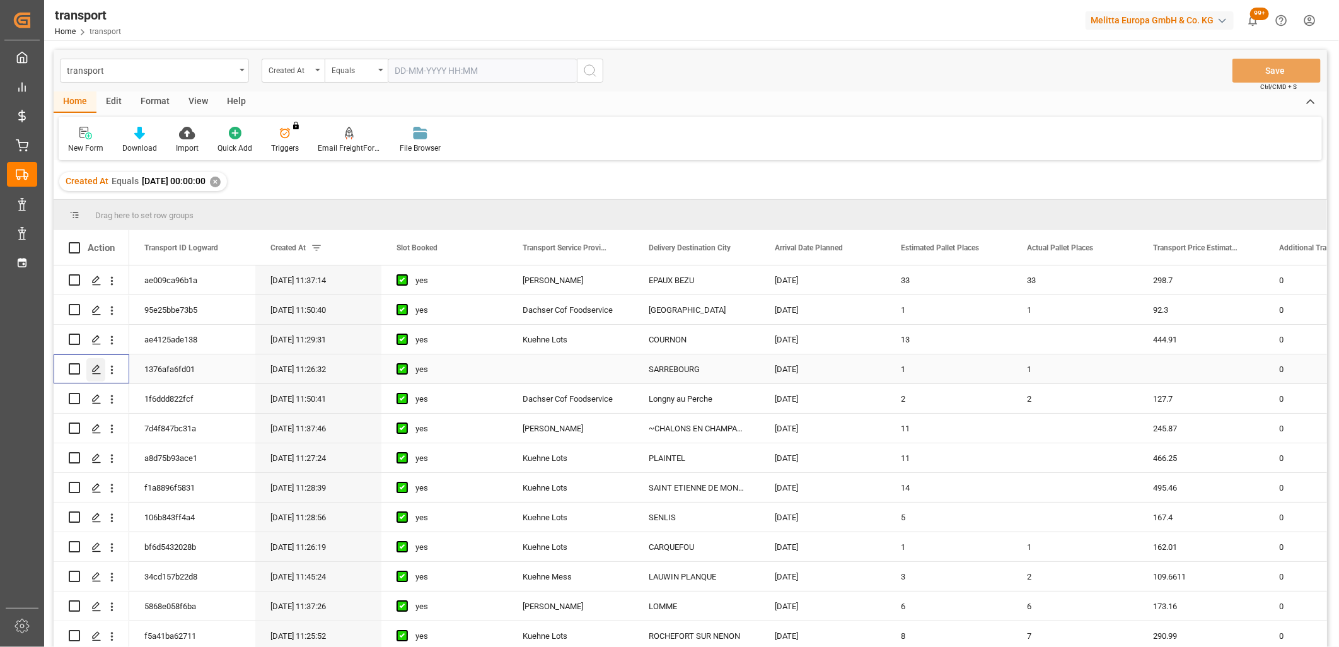
click at [95, 368] on icon "Press SPACE to select this row." at bounding box center [96, 369] width 10 height 10
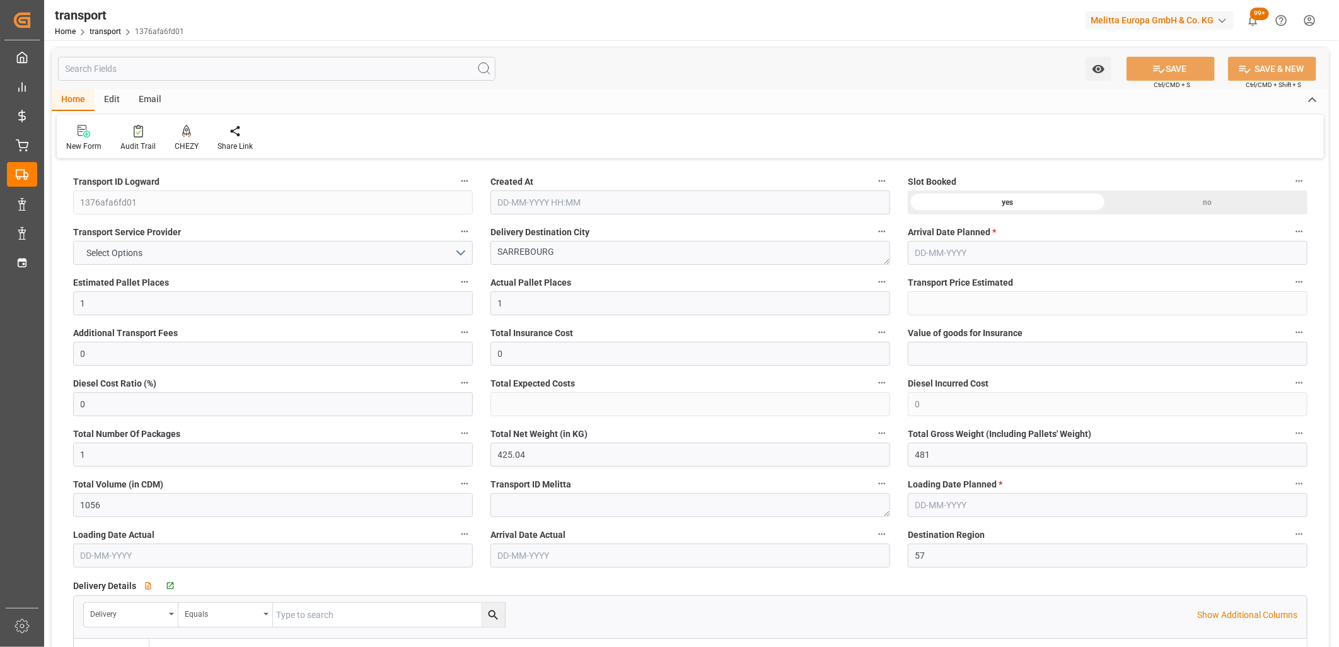
type input "17-09-2025 11:26"
type input "[DATE]"
type input "19-09-2025"
click at [144, 255] on span "Select Options" at bounding box center [115, 252] width 69 height 13
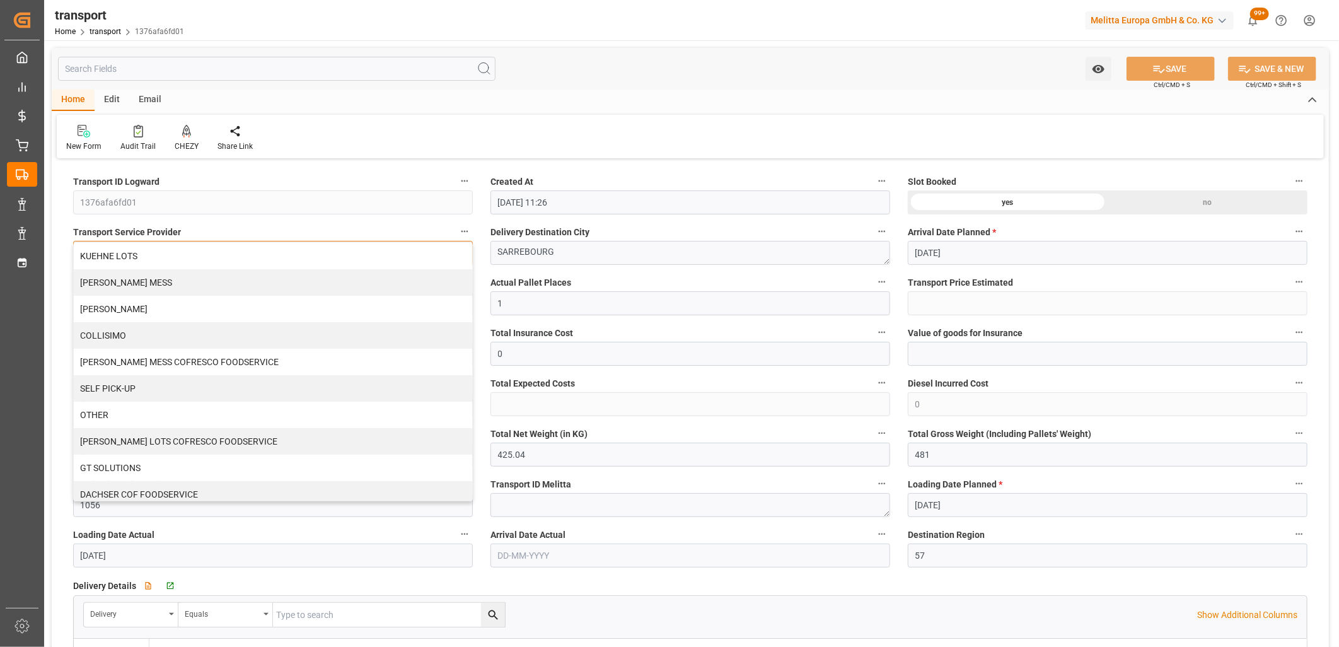
click at [144, 255] on div "KUEHNE LOTS" at bounding box center [273, 256] width 398 height 26
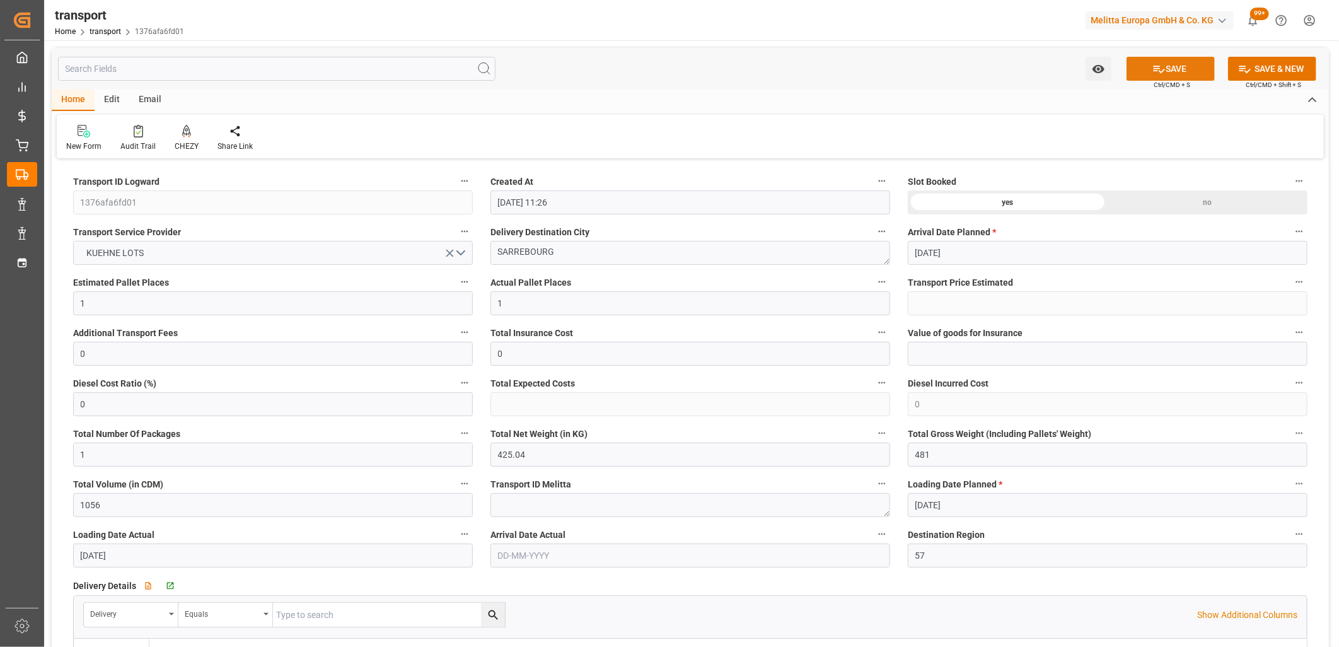
click at [1154, 67] on icon at bounding box center [1158, 68] width 13 height 13
type input "127.3"
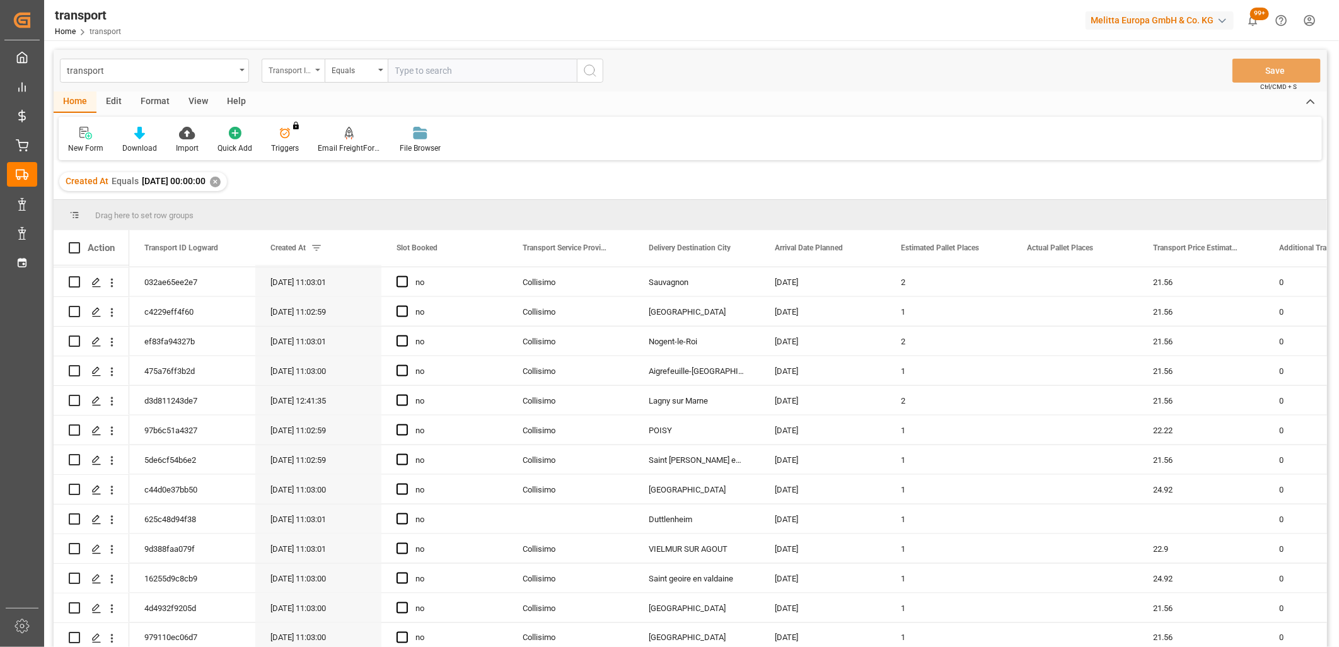
click at [317, 71] on div "Transport ID Logward" at bounding box center [293, 71] width 63 height 24
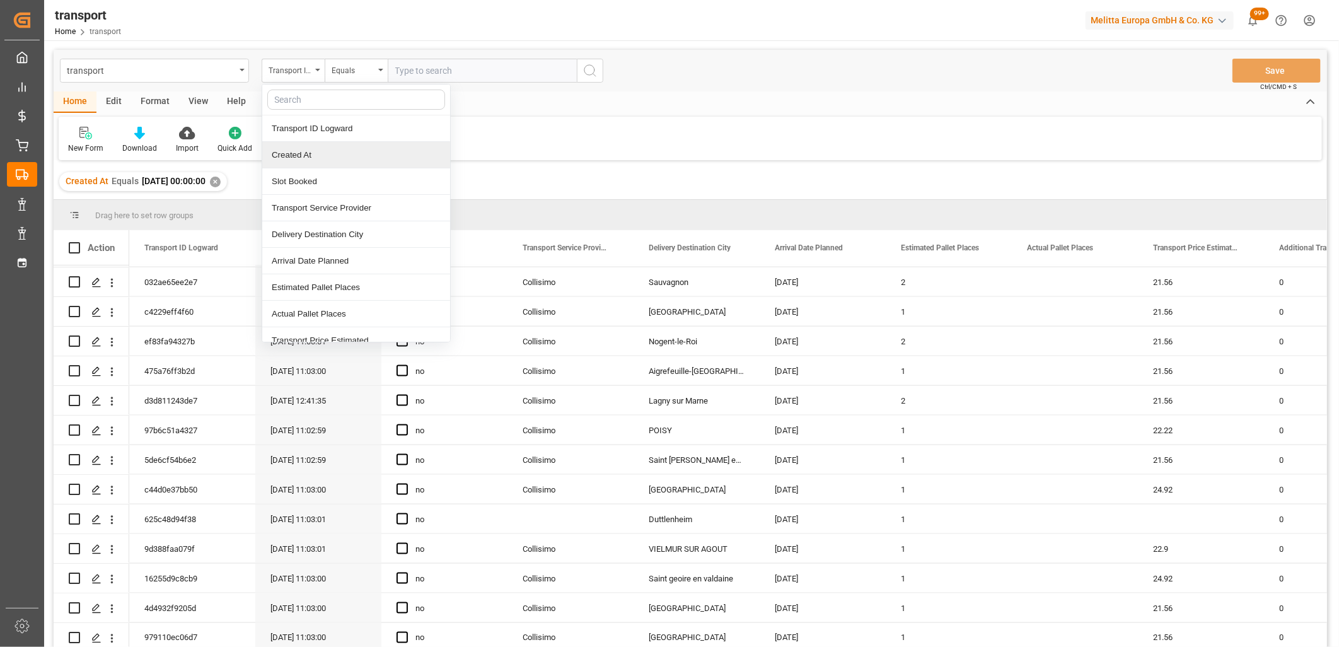
click at [309, 152] on div "Created At" at bounding box center [356, 155] width 188 height 26
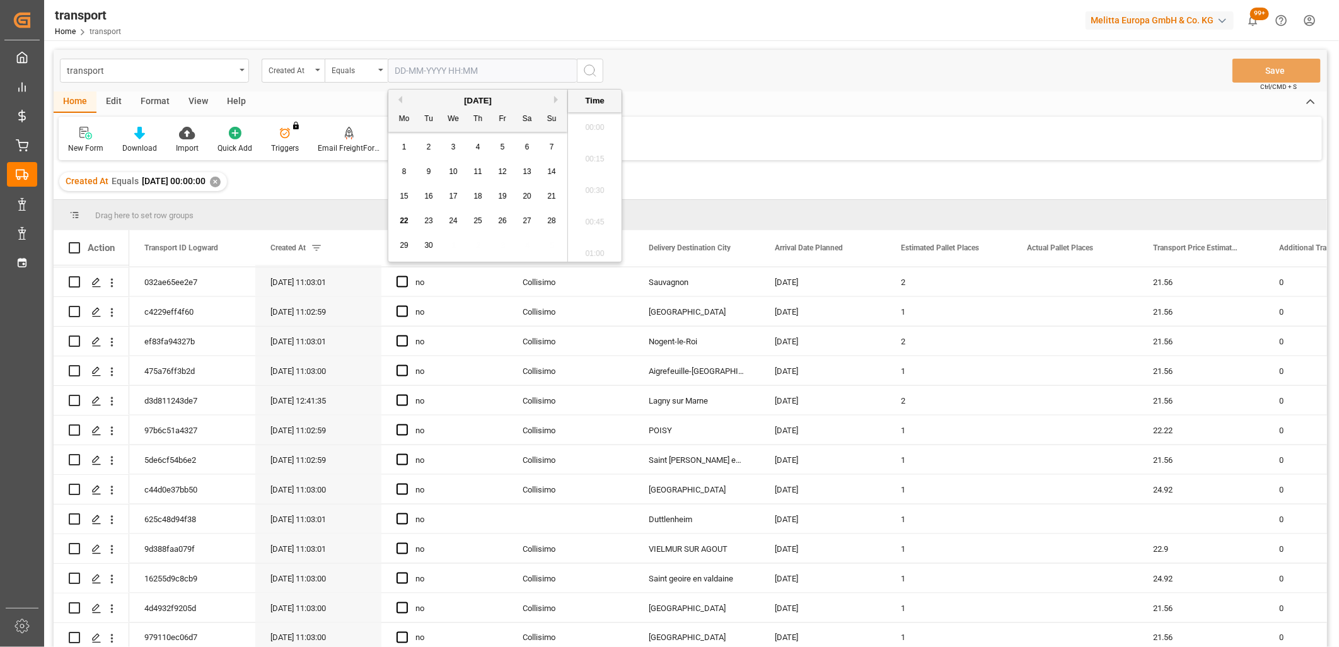
click at [429, 63] on input "text" at bounding box center [482, 71] width 189 height 24
click at [480, 199] on span "18" at bounding box center [477, 196] width 8 height 9
type input "18-09-2025 00:00"
click at [585, 73] on circle "search button" at bounding box center [589, 70] width 10 height 10
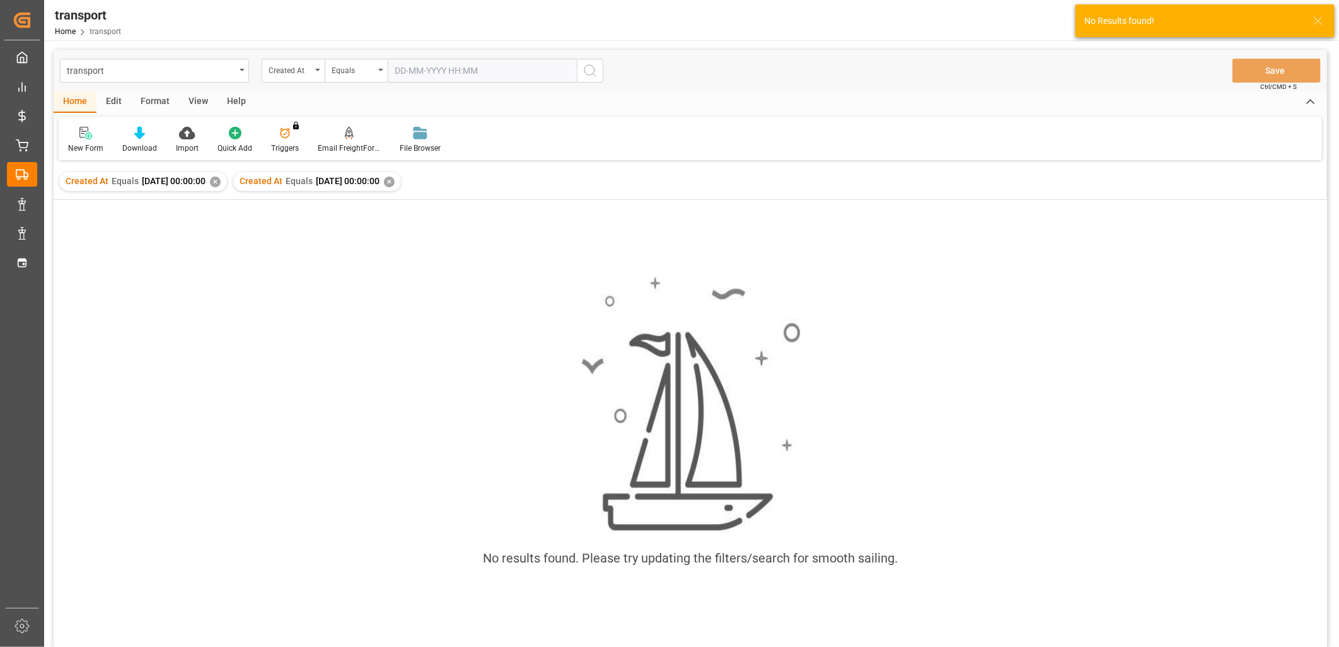
click at [221, 185] on div "✕" at bounding box center [215, 181] width 11 height 11
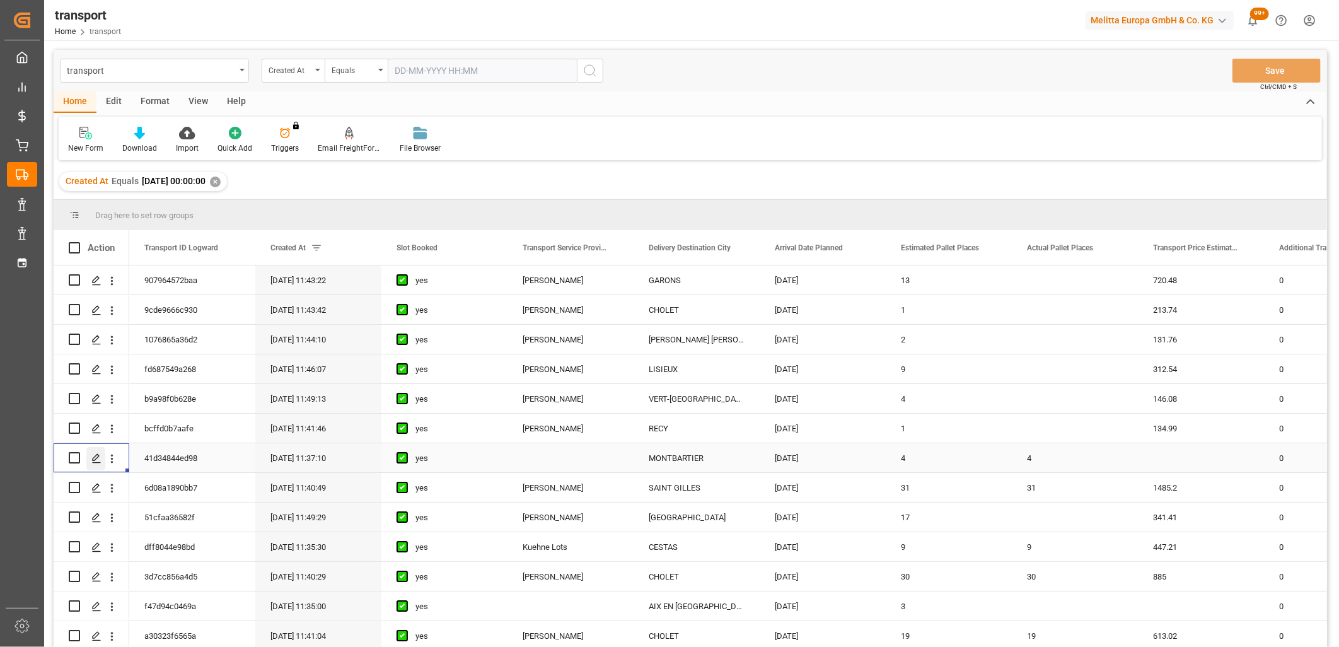
click at [93, 460] on polygon "Press SPACE to select this row." at bounding box center [96, 457] width 6 height 6
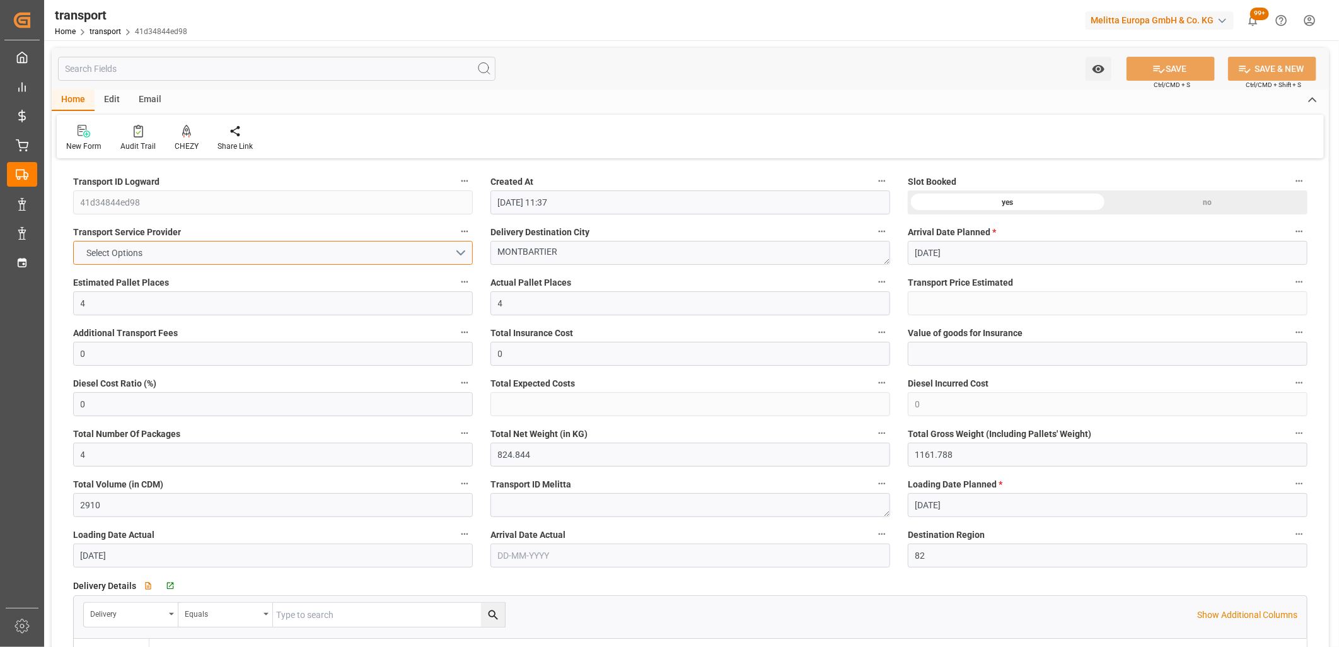
click at [149, 255] on span "Select Options" at bounding box center [115, 252] width 69 height 13
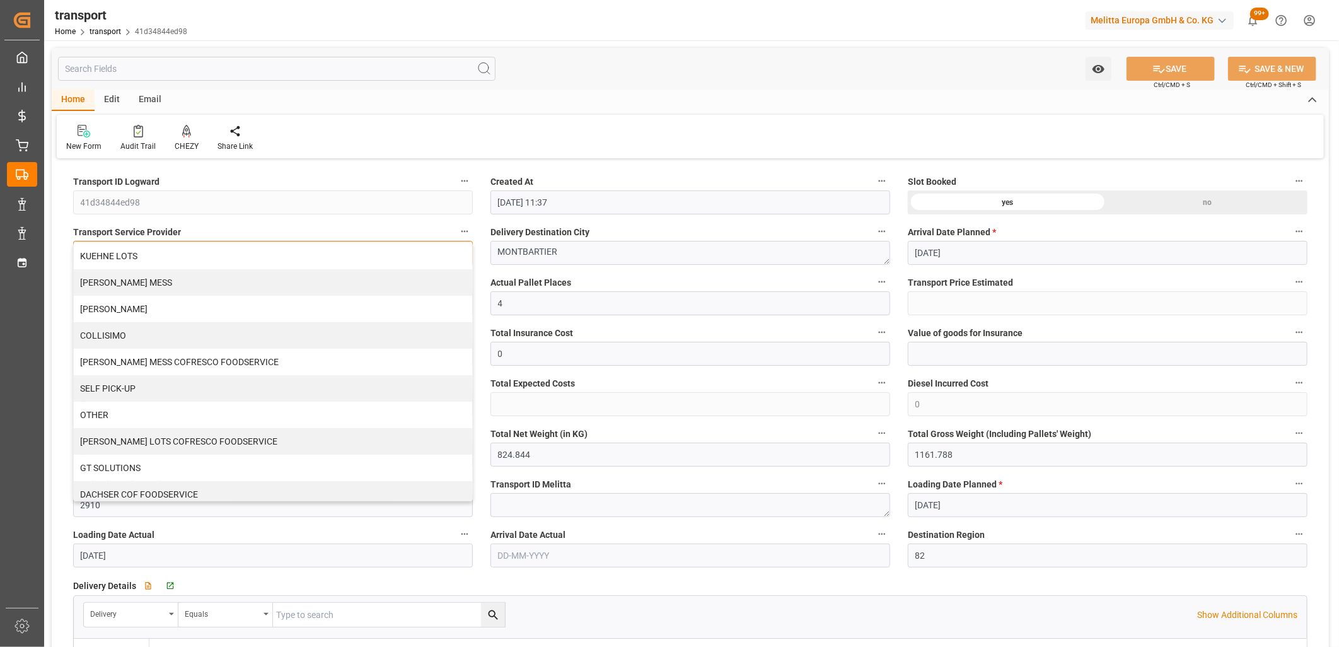
click at [149, 255] on div "KUEHNE LOTS" at bounding box center [273, 256] width 398 height 26
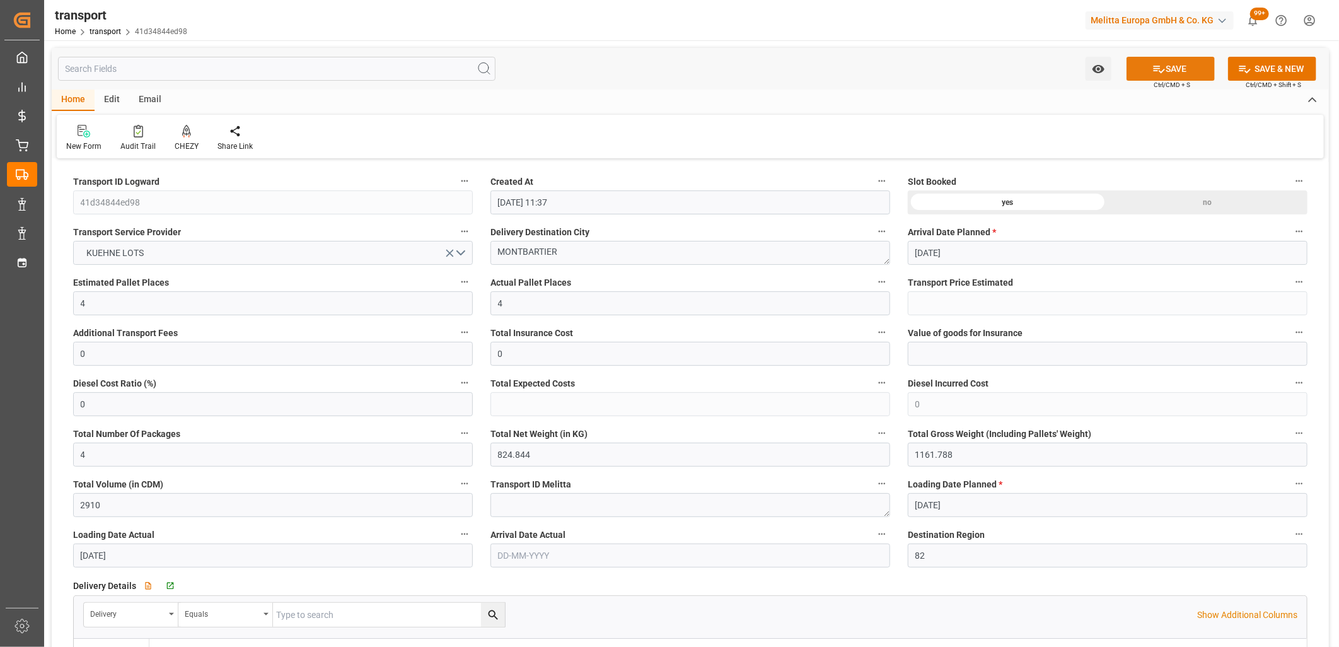
click at [1171, 69] on button "SAVE" at bounding box center [1170, 69] width 88 height 24
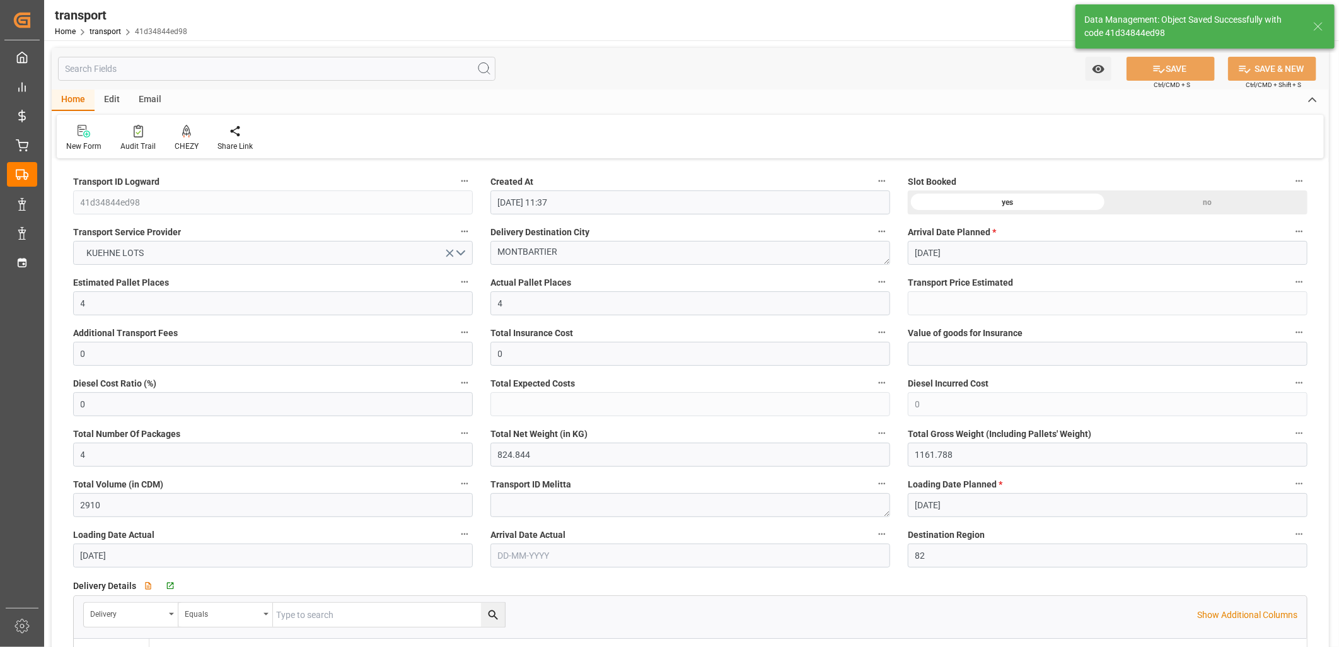
type input "325.82"
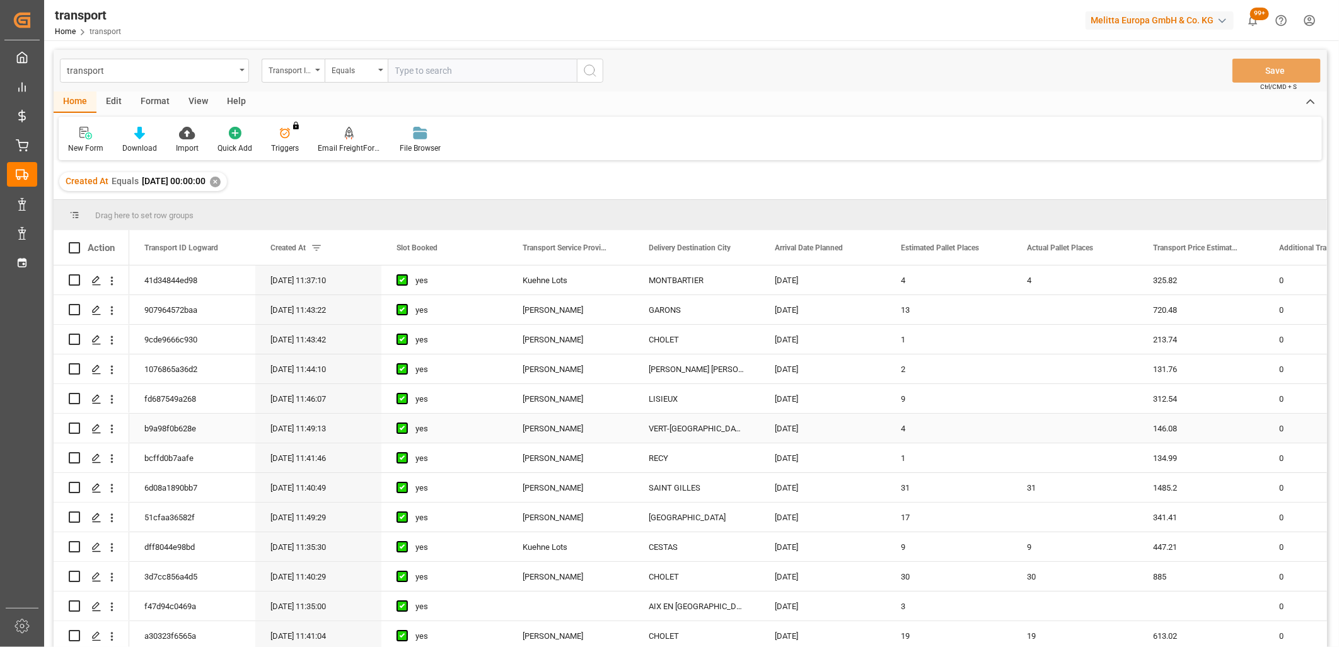
scroll to position [70, 0]
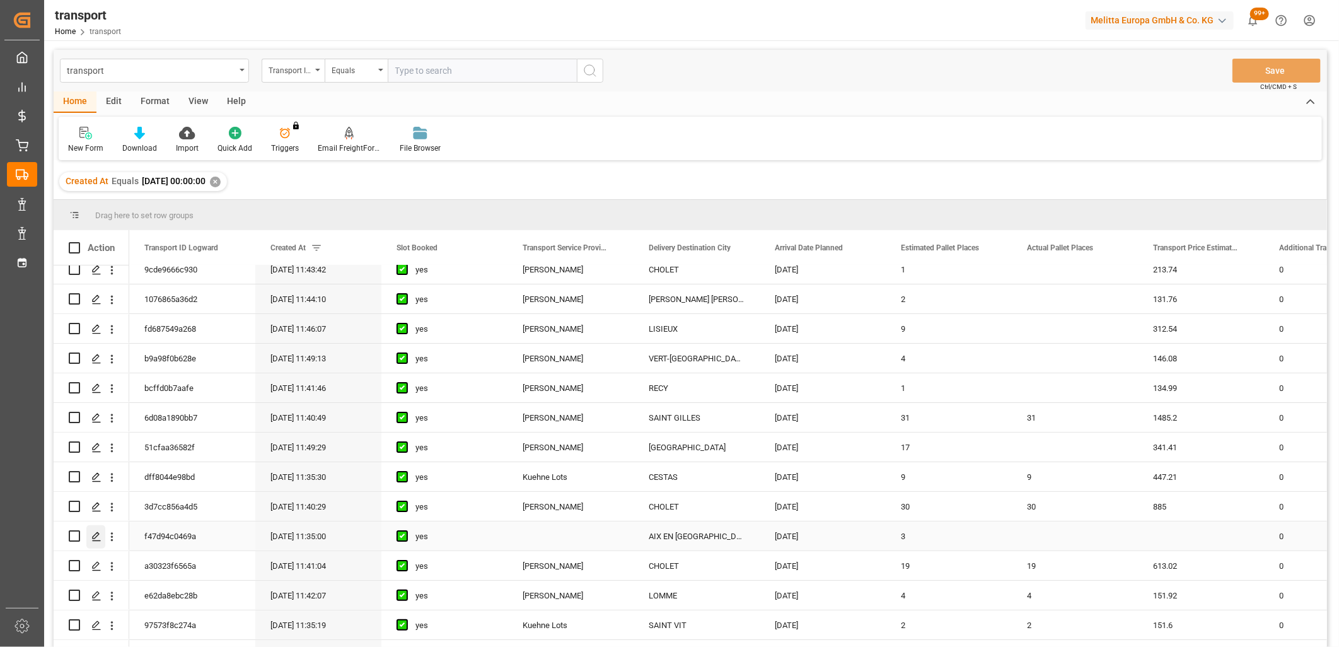
click at [97, 538] on icon "Press SPACE to select this row." at bounding box center [96, 536] width 10 height 10
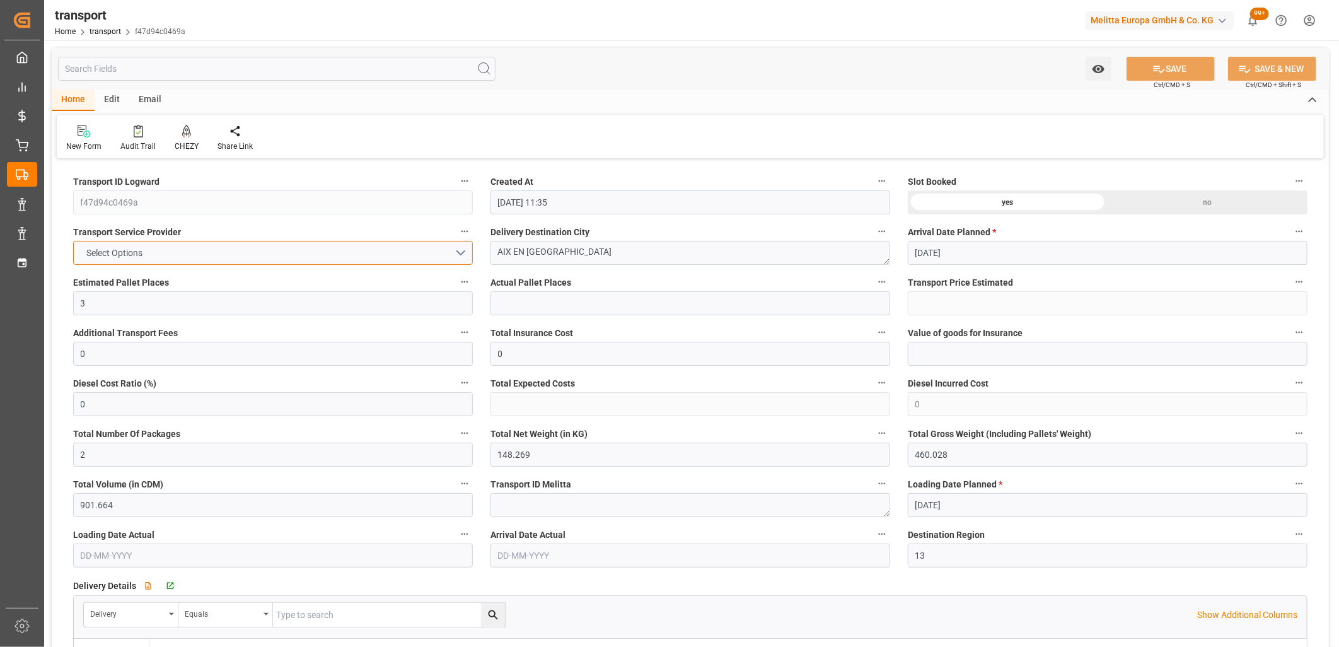
click at [192, 255] on button "Select Options" at bounding box center [273, 253] width 400 height 24
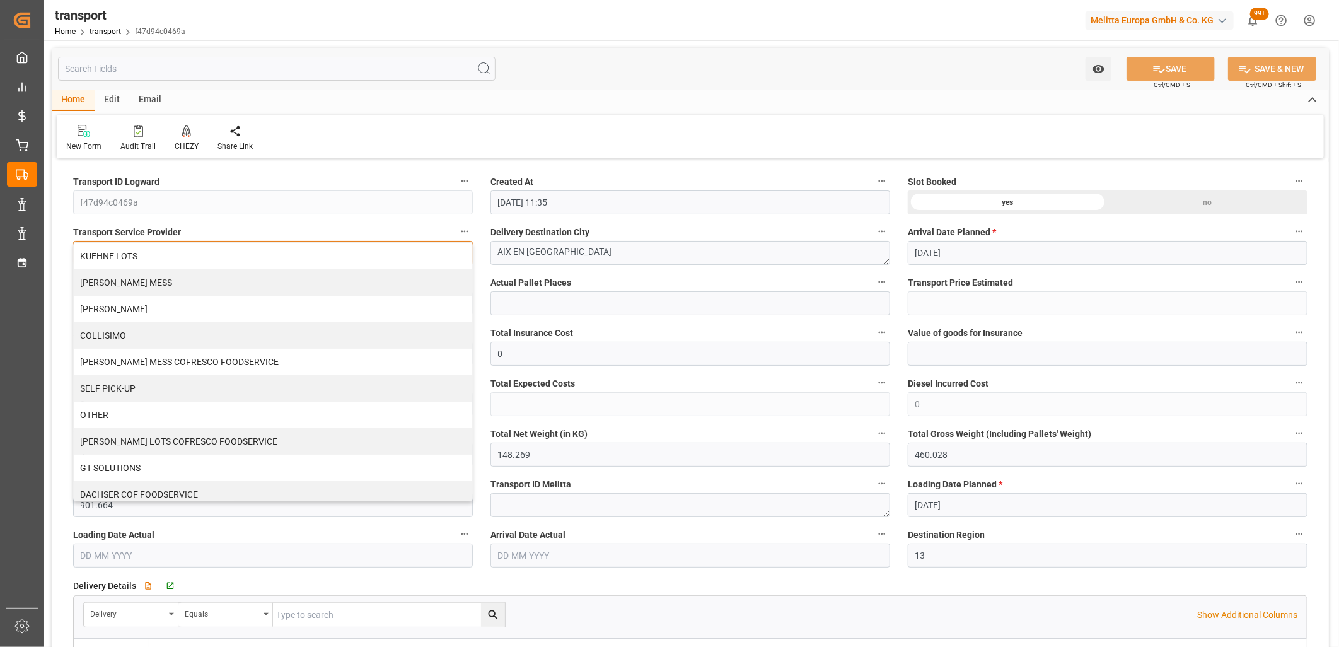
click at [192, 255] on div "KUEHNE LOTS" at bounding box center [273, 256] width 398 height 26
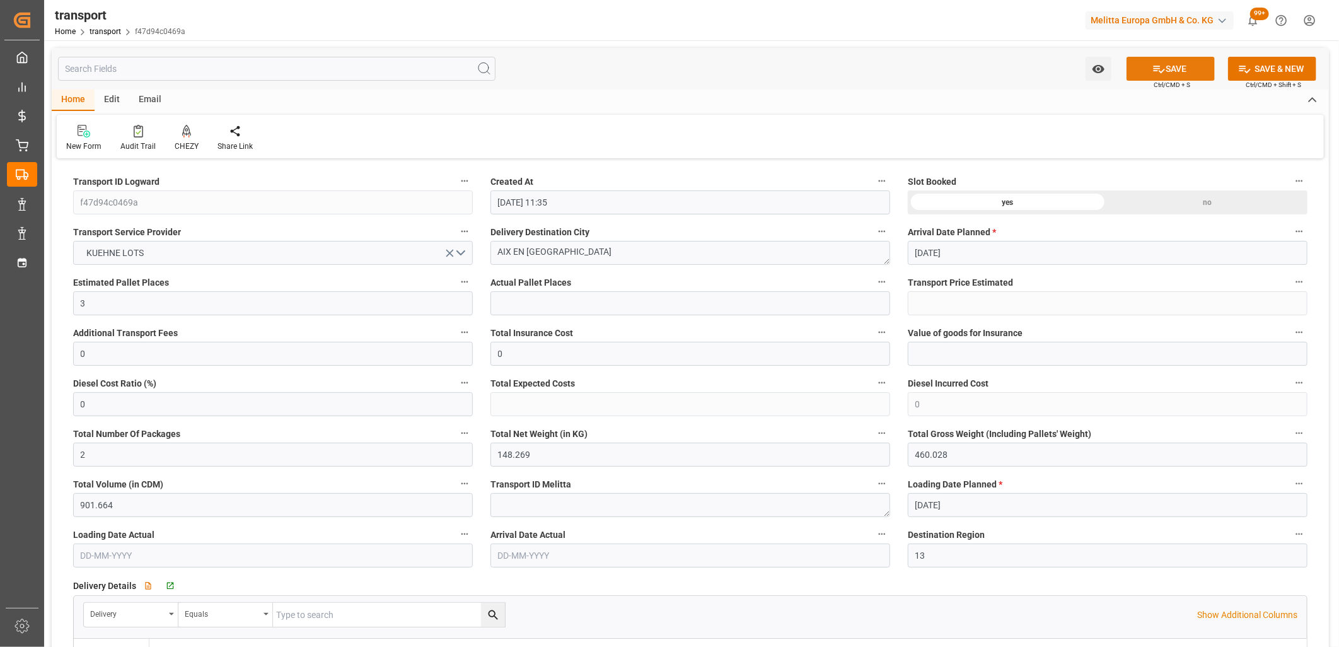
click at [1148, 71] on button "SAVE" at bounding box center [1170, 69] width 88 height 24
type input "298.85"
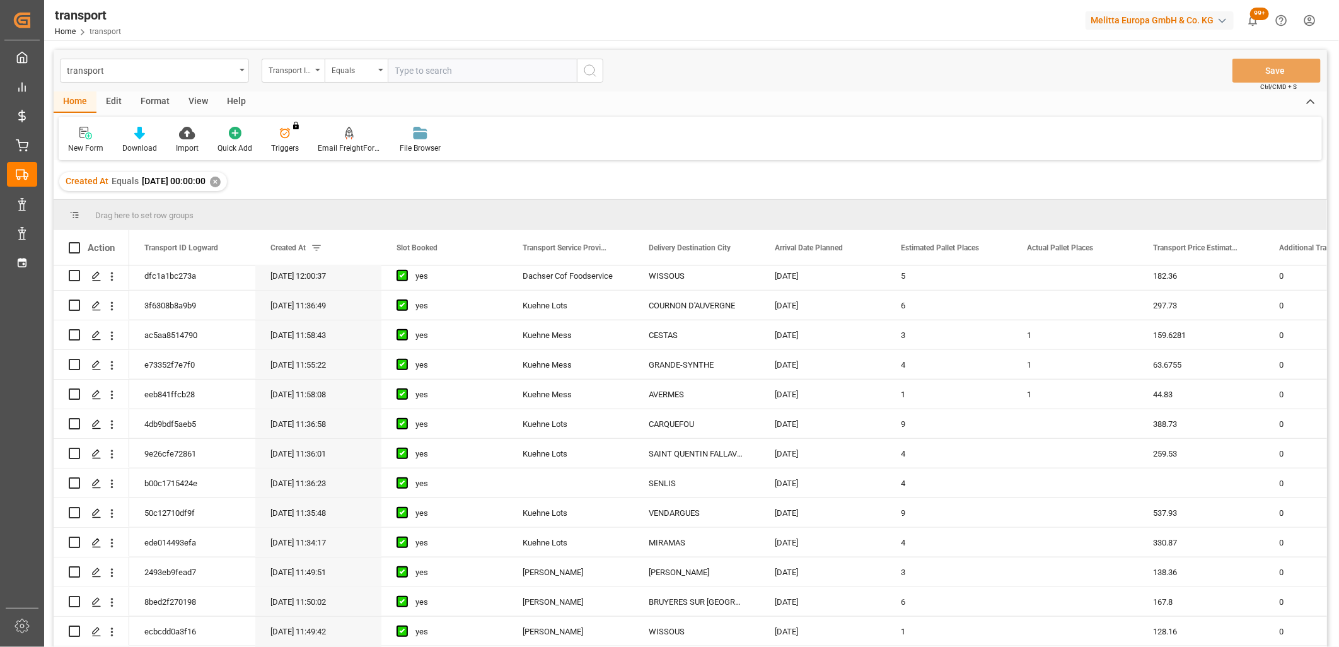
scroll to position [770, 0]
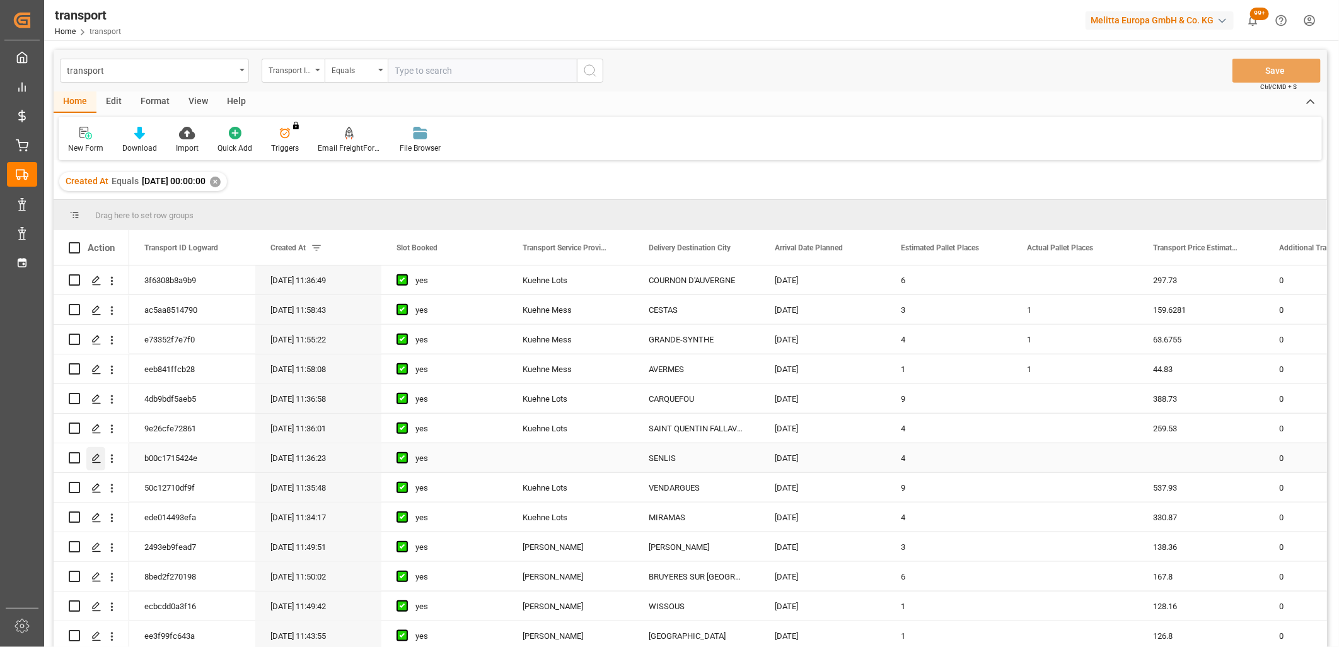
click at [99, 456] on icon "Press SPACE to select this row." at bounding box center [96, 458] width 10 height 10
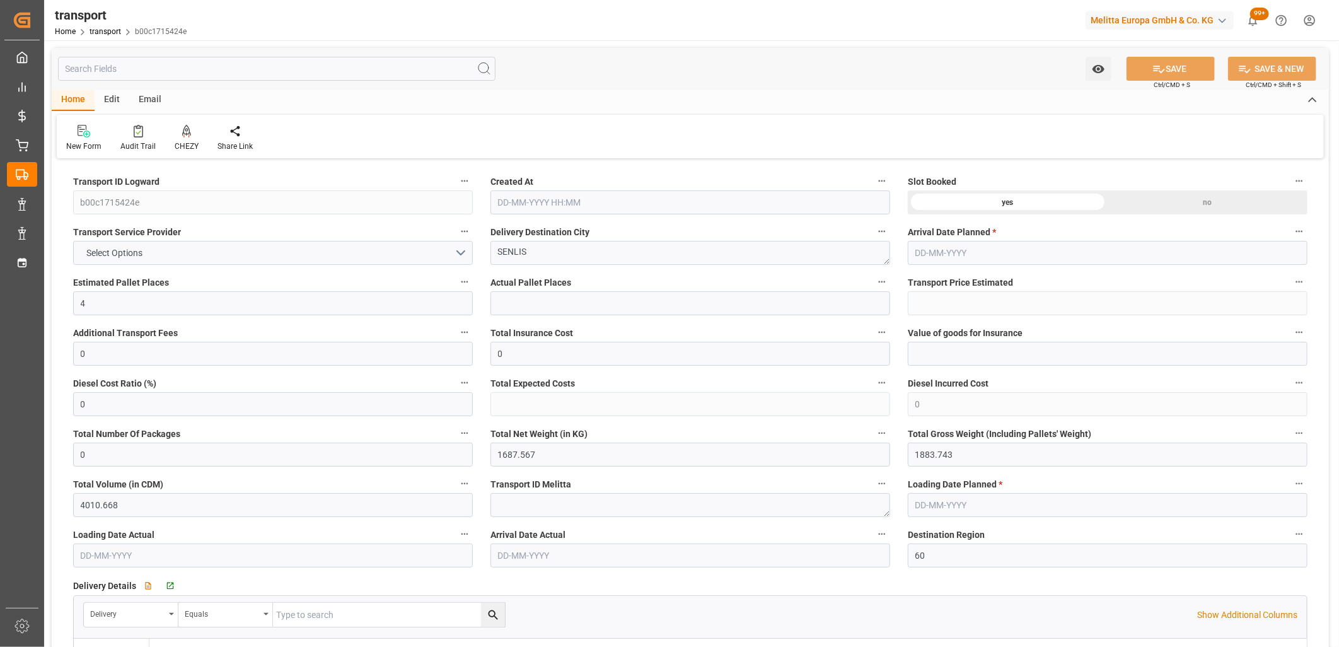
type input "18-09-2025 11:36"
type input "[DATE]"
click at [253, 254] on button "Select Options" at bounding box center [273, 253] width 400 height 24
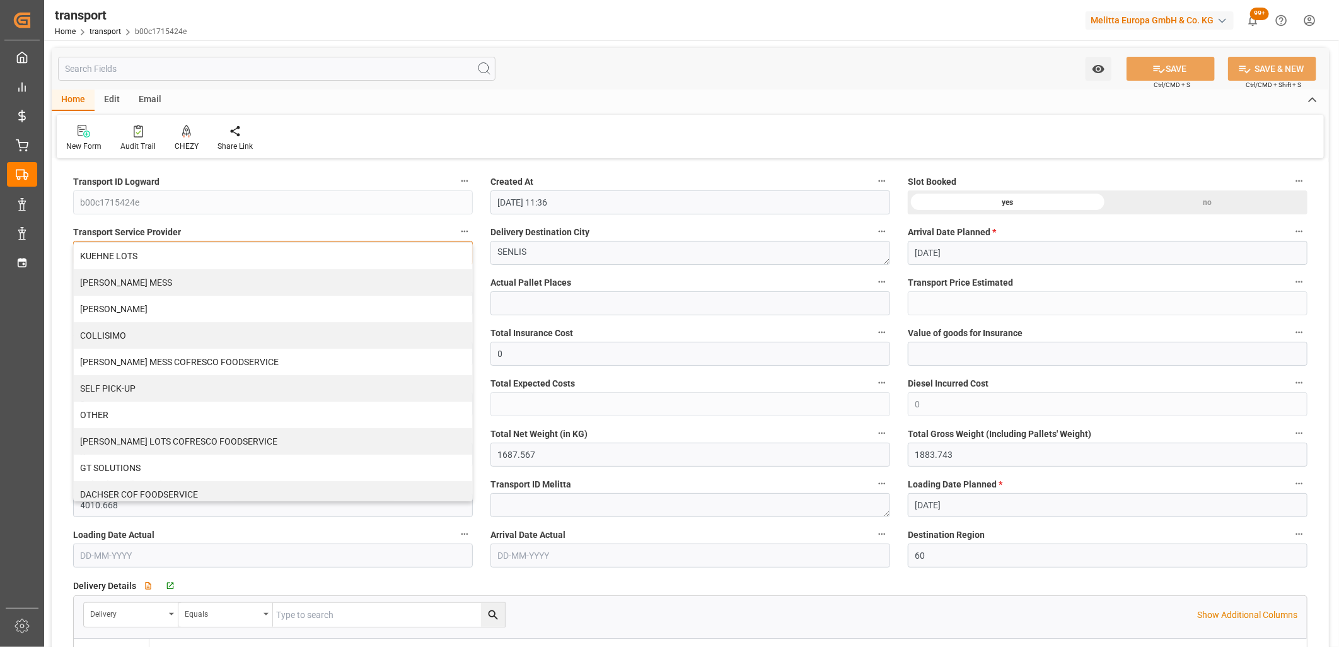
click at [253, 254] on div "KUEHNE LOTS" at bounding box center [273, 256] width 398 height 26
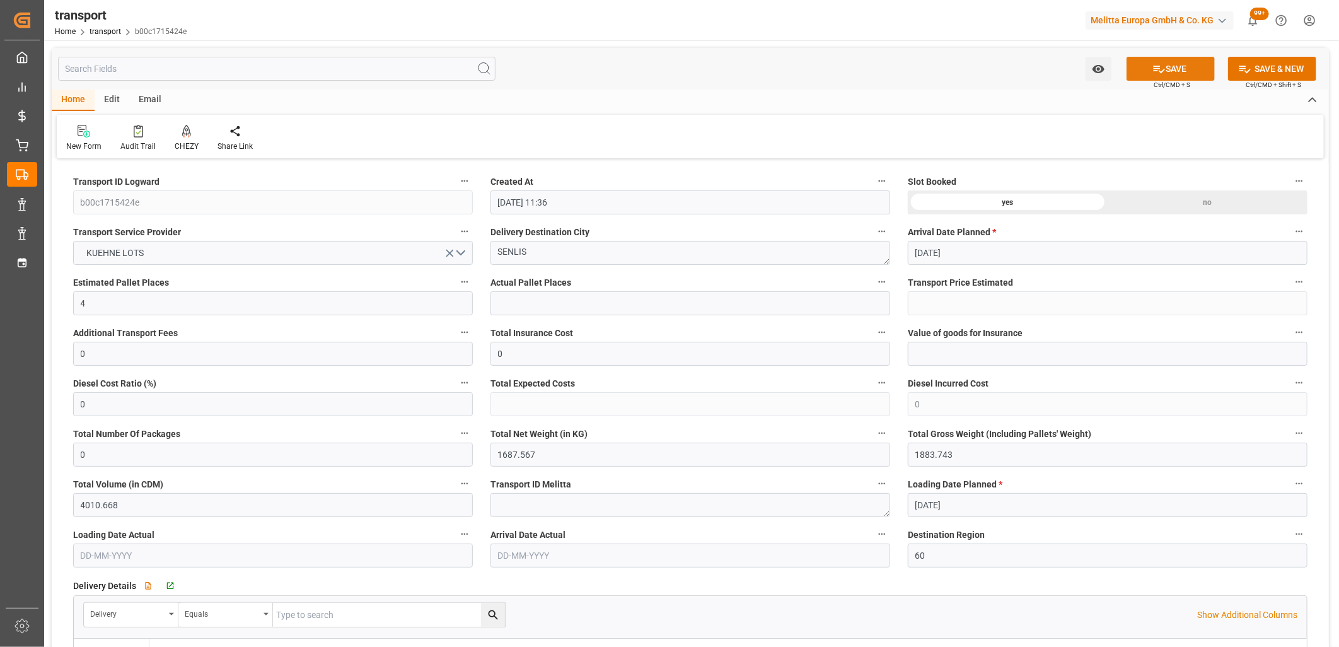
click at [1158, 72] on icon at bounding box center [1158, 68] width 13 height 13
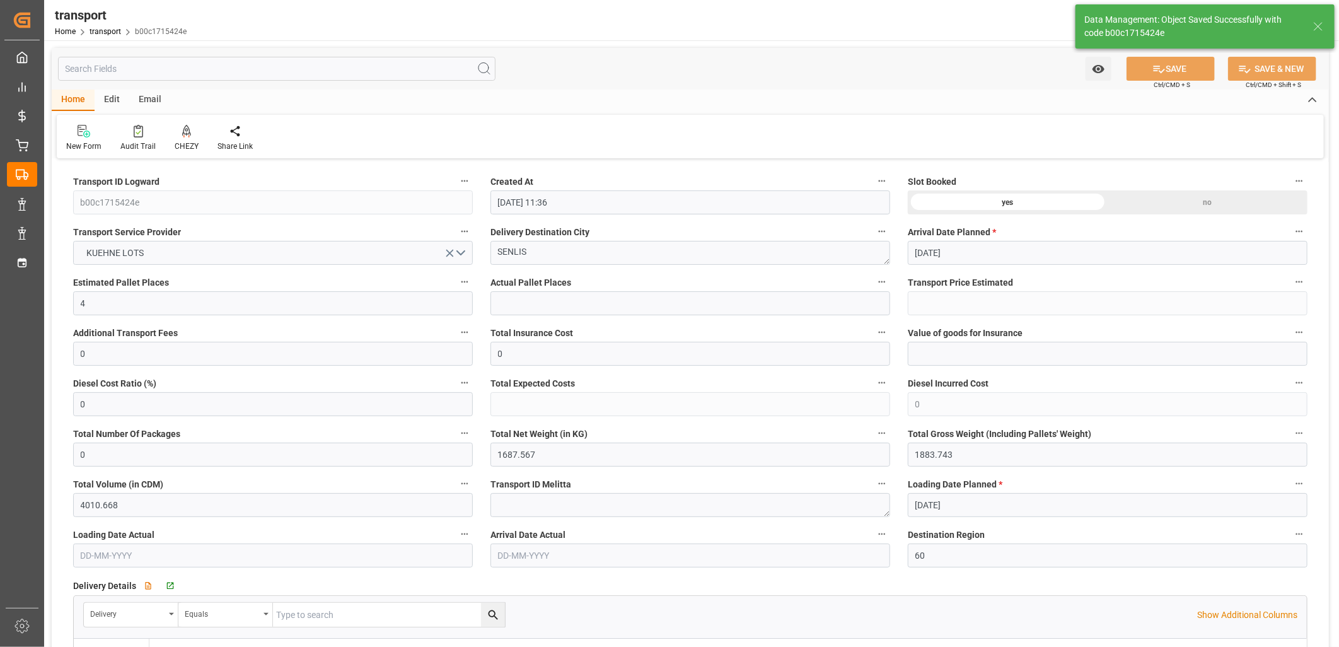
type input "159.54"
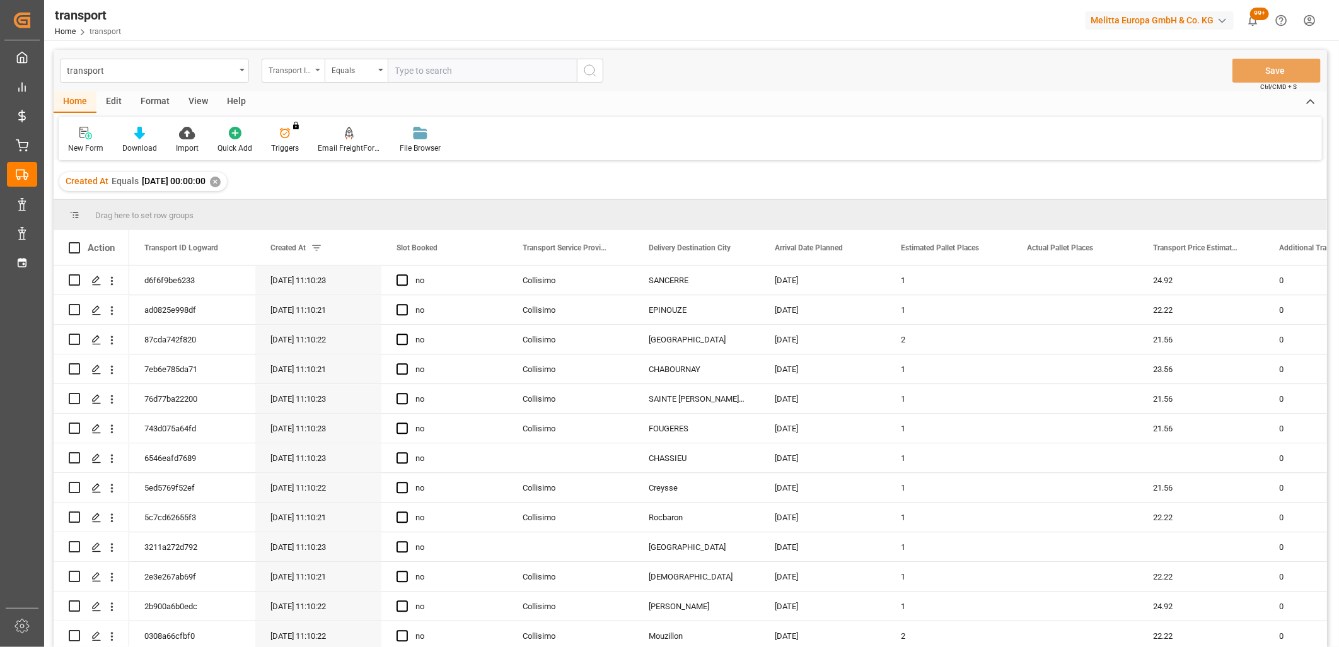
click at [304, 71] on div "Transport ID Logward" at bounding box center [290, 69] width 43 height 14
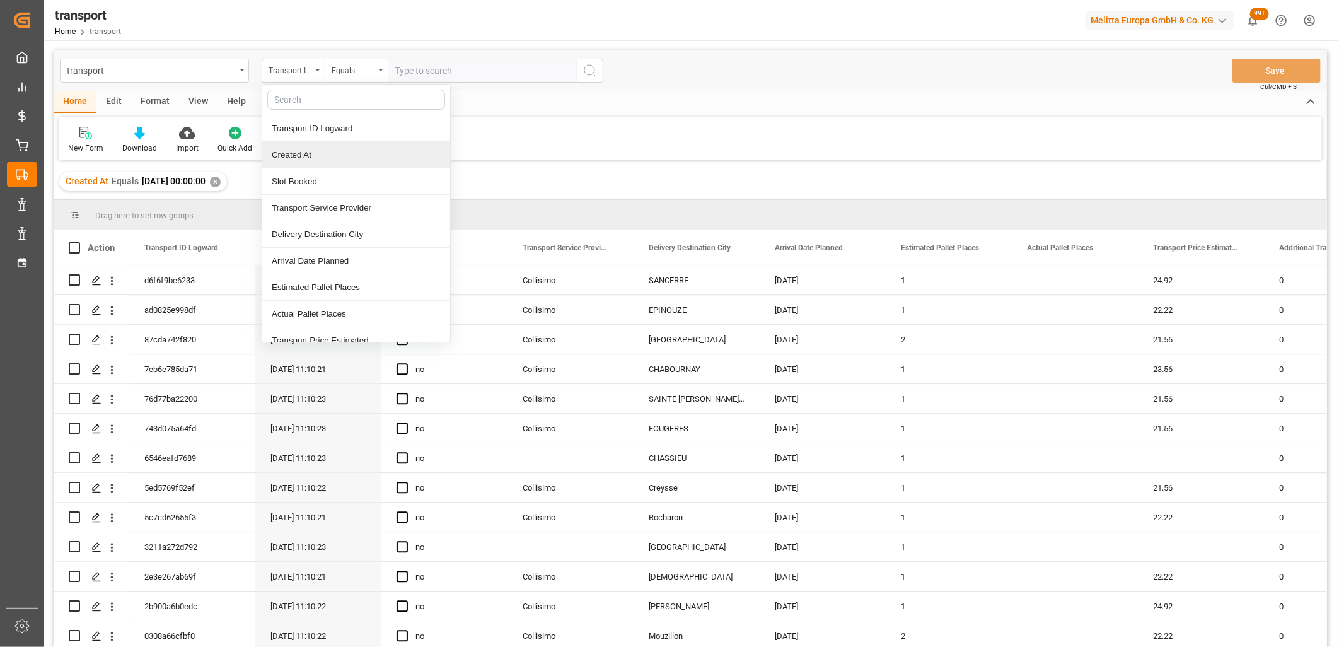
click at [306, 155] on div "Created At" at bounding box center [356, 155] width 188 height 26
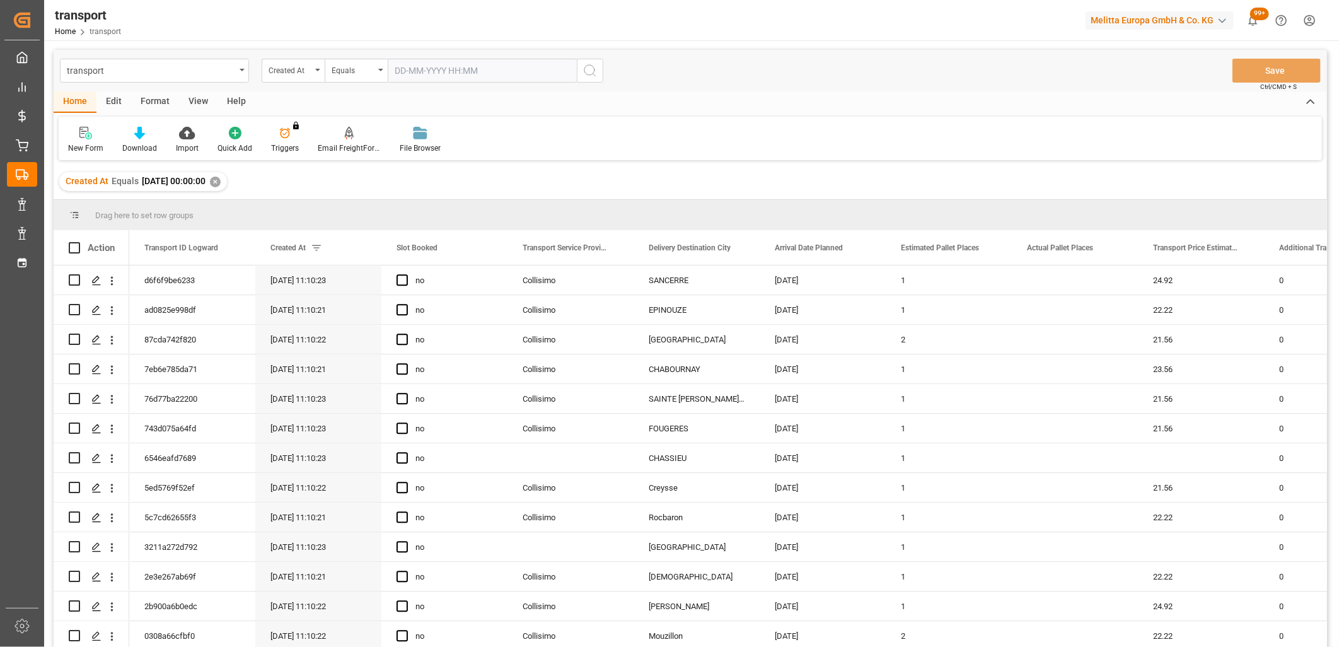
click at [449, 67] on input "text" at bounding box center [482, 71] width 189 height 24
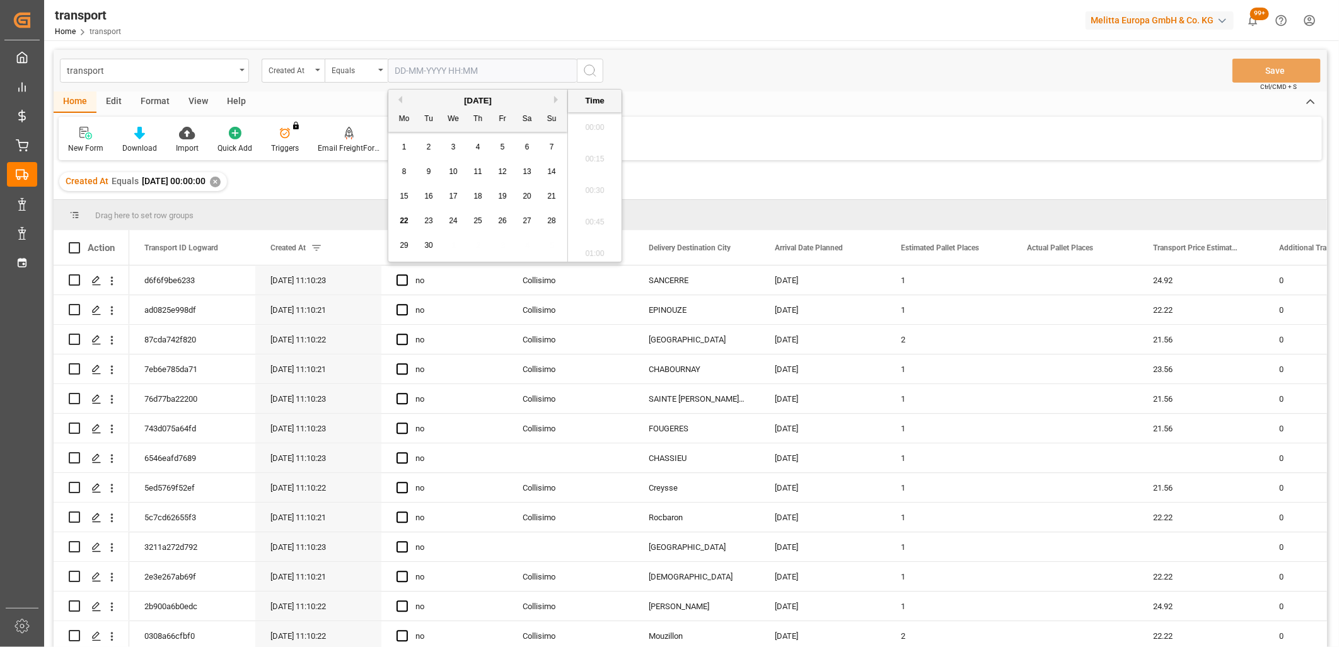
scroll to position [1863, 0]
click at [407, 178] on div "8" at bounding box center [404, 172] width 16 height 15
type input "08-09-2025 00:00"
click at [589, 74] on circle "search button" at bounding box center [589, 70] width 10 height 10
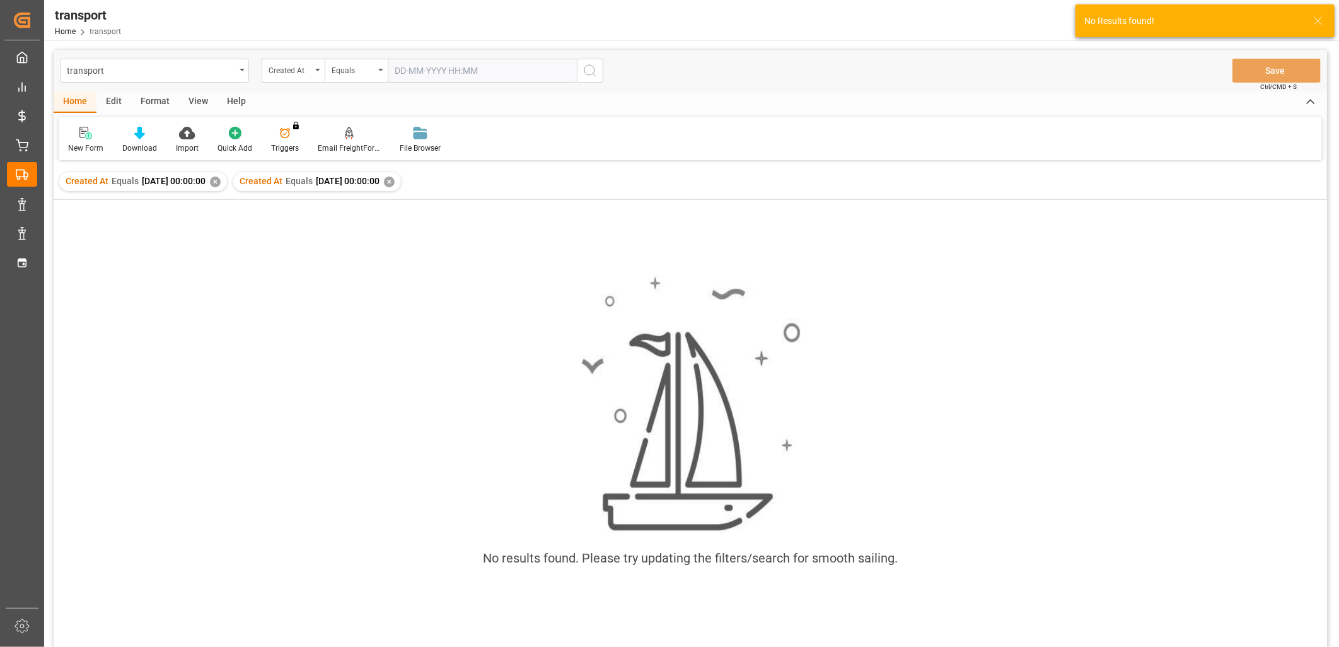
click at [221, 185] on div "✕" at bounding box center [215, 181] width 11 height 11
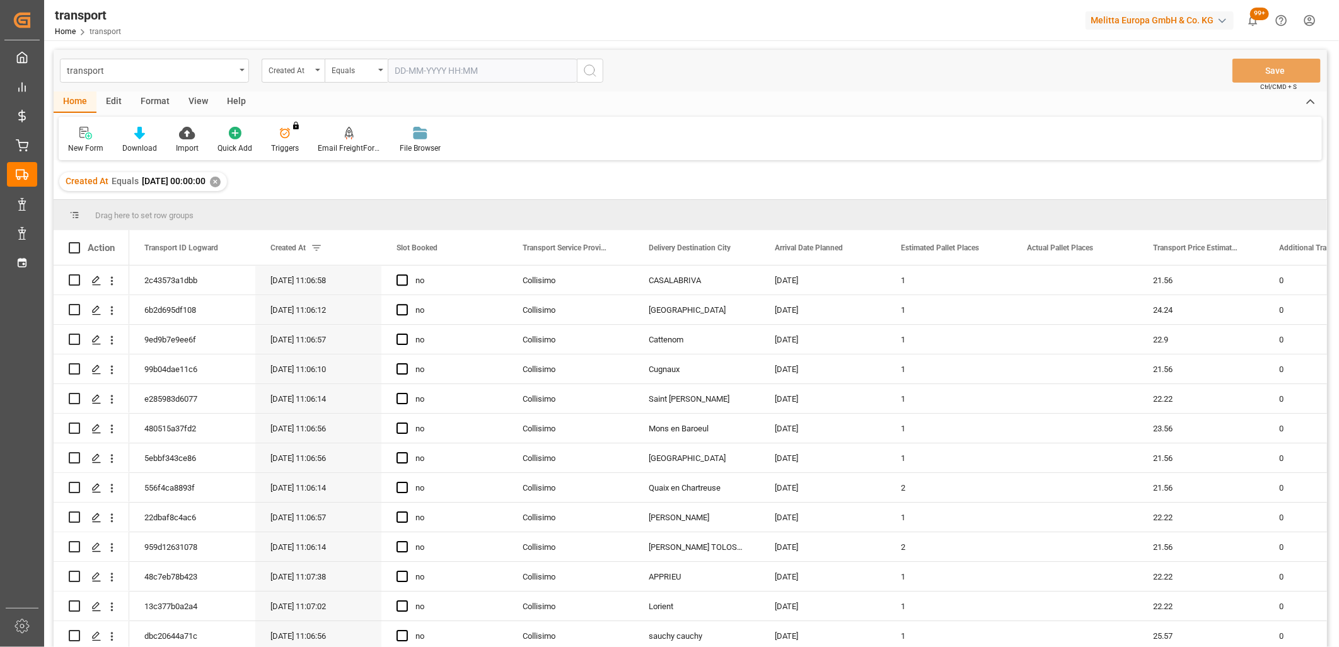
scroll to position [70, 0]
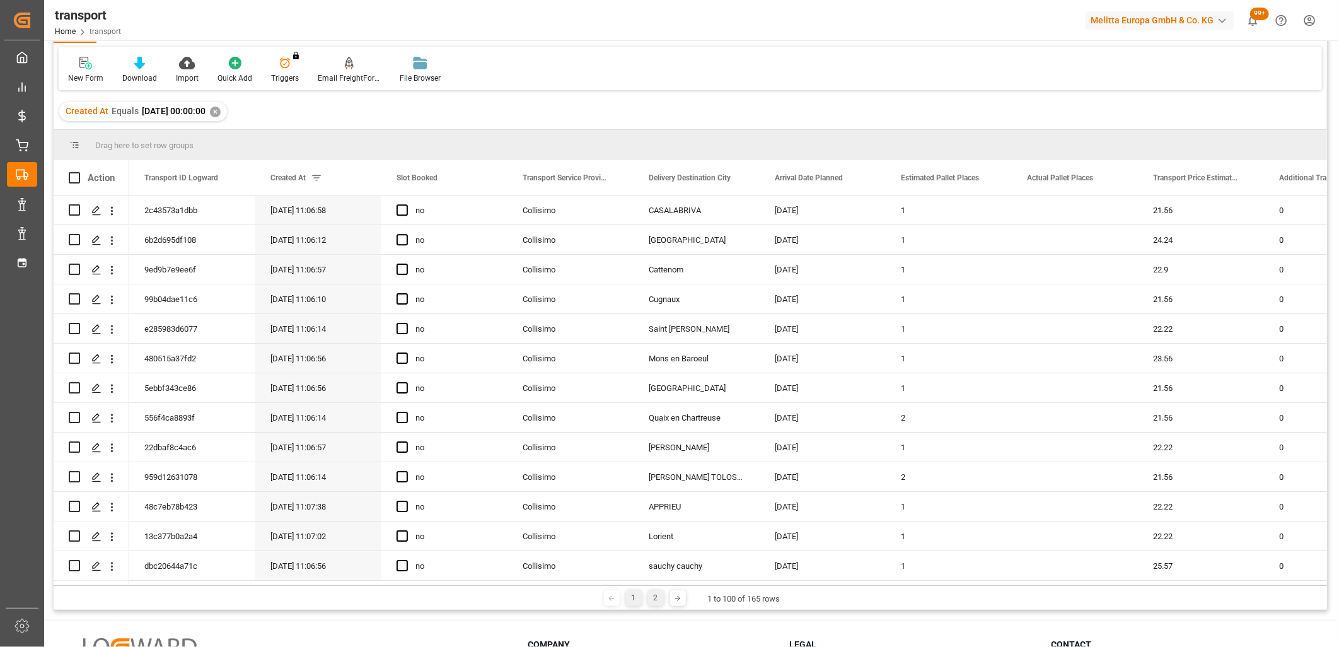
click at [652, 598] on div "2" at bounding box center [656, 598] width 16 height 16
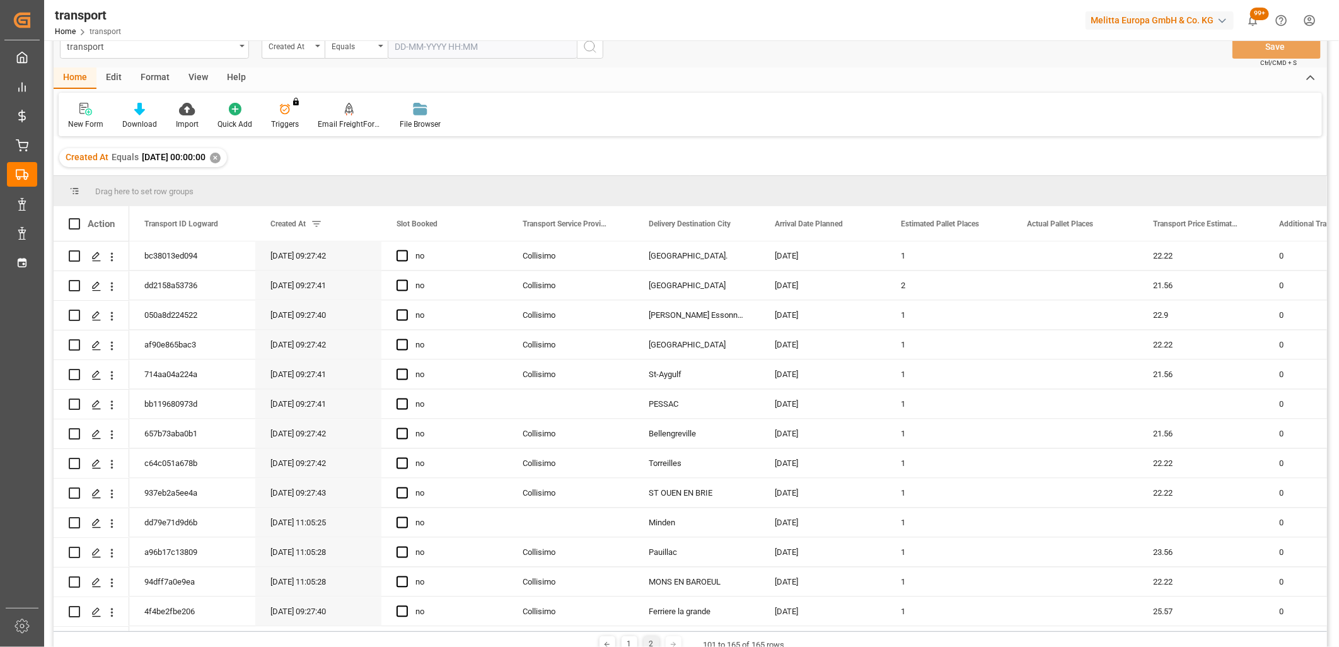
scroll to position [0, 0]
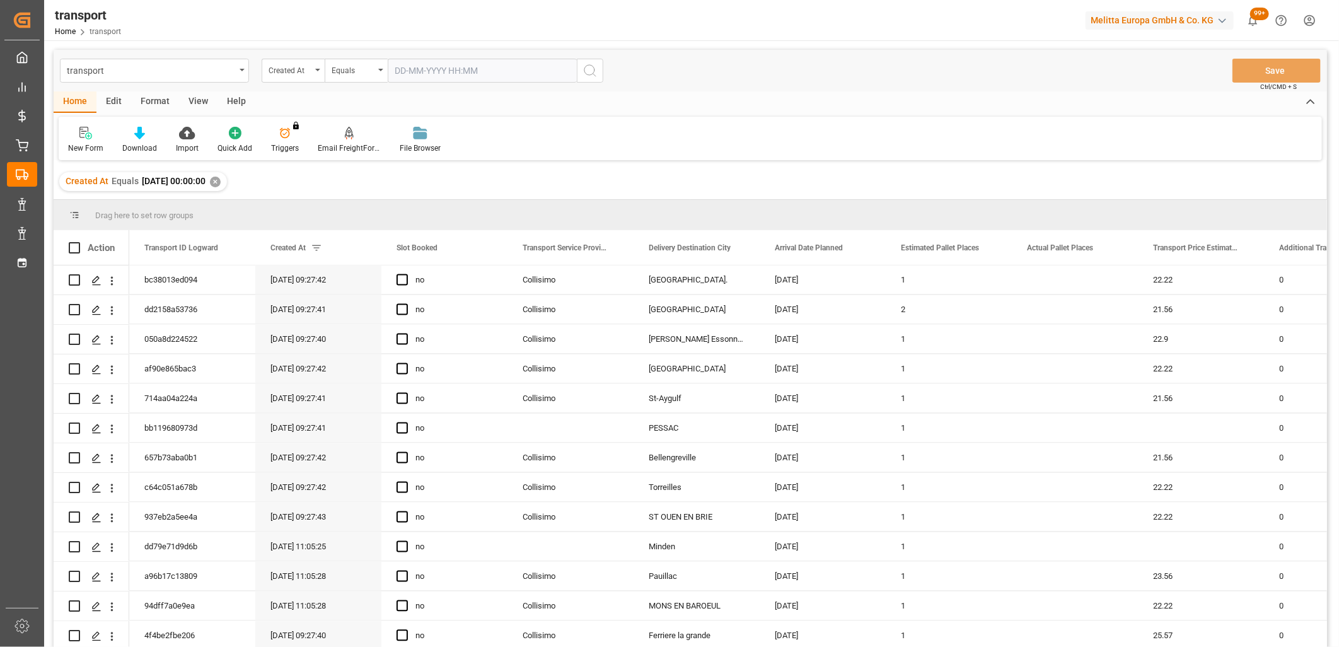
click at [425, 79] on input "text" at bounding box center [482, 71] width 189 height 24
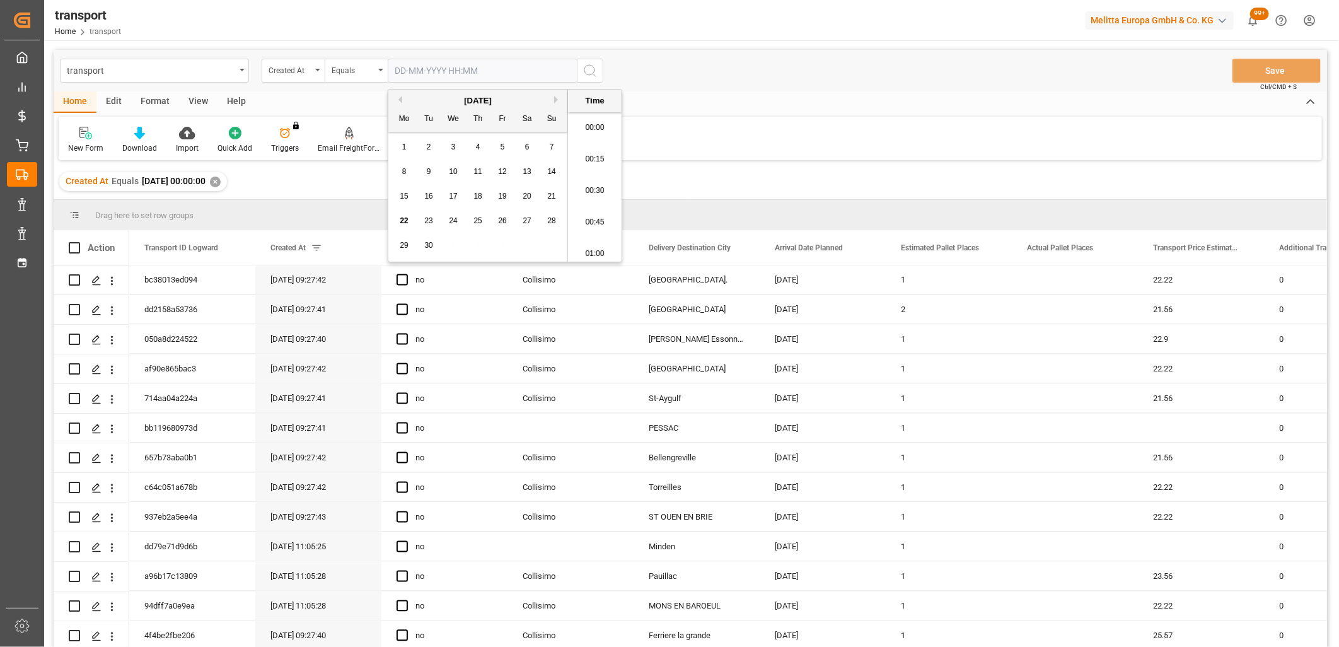
scroll to position [1863, 0]
click at [429, 169] on span "9" at bounding box center [429, 171] width 4 height 9
type input "09-09-2025 00:00"
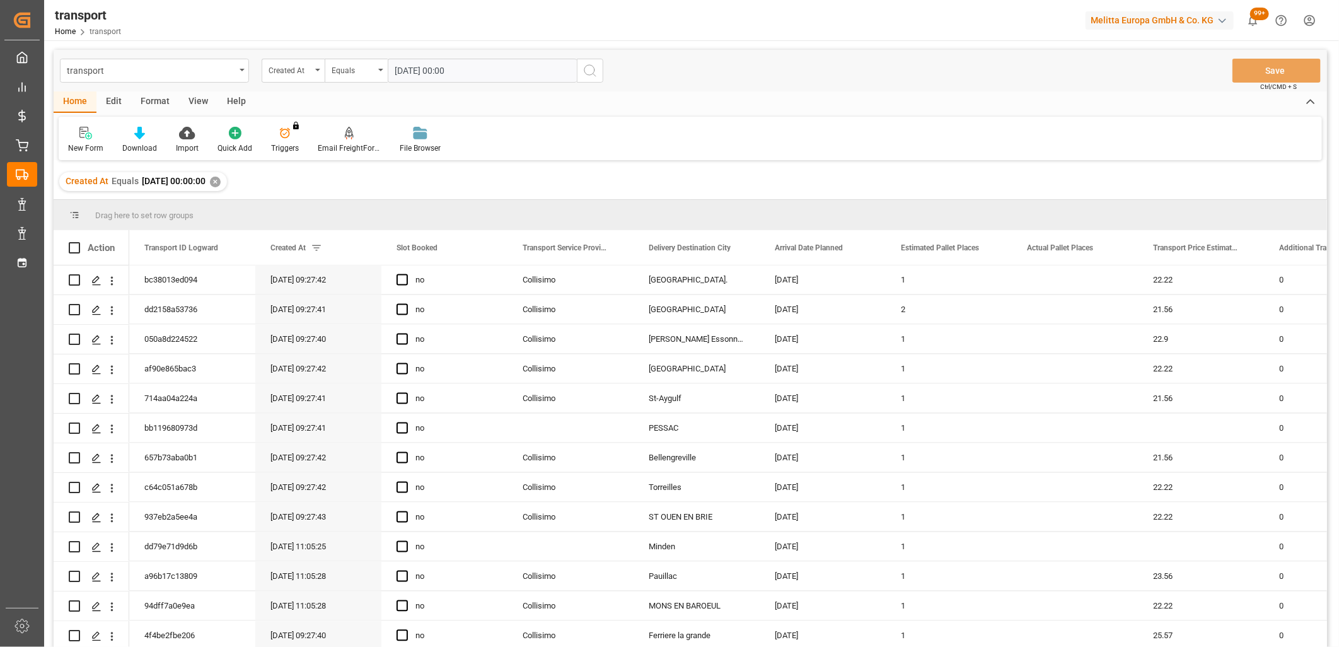
click at [594, 71] on circle "search button" at bounding box center [589, 70] width 10 height 10
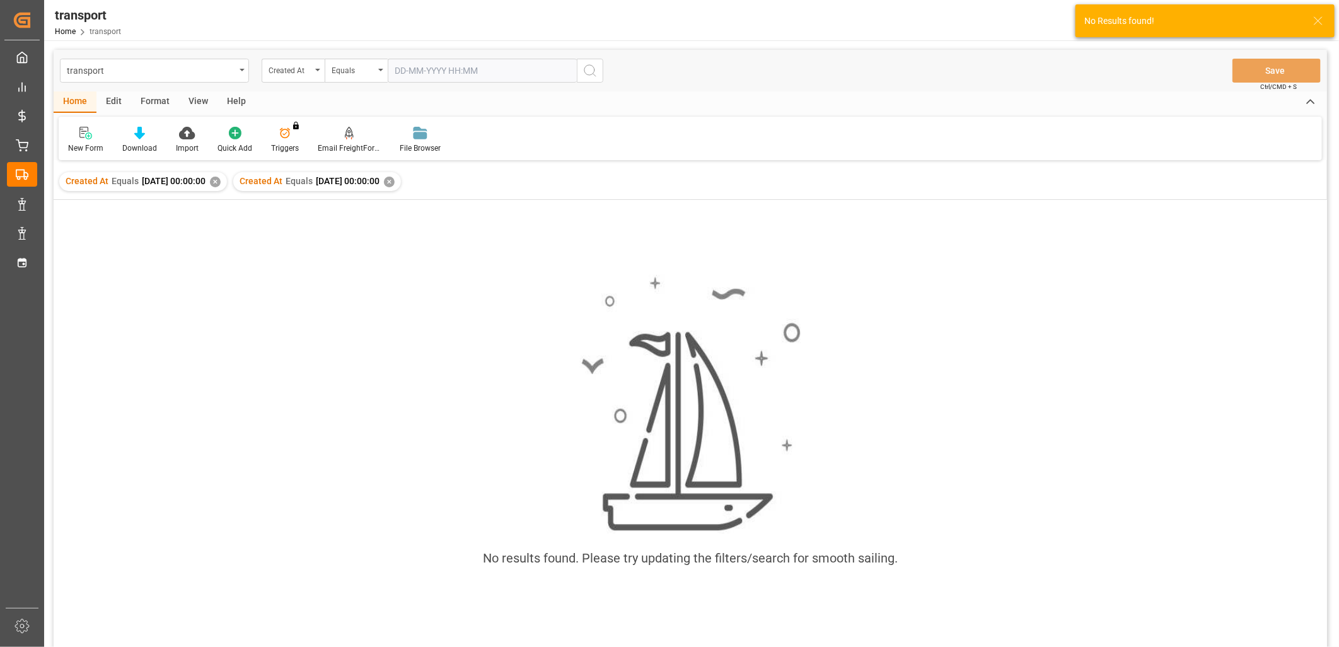
click at [221, 183] on div "✕" at bounding box center [215, 181] width 11 height 11
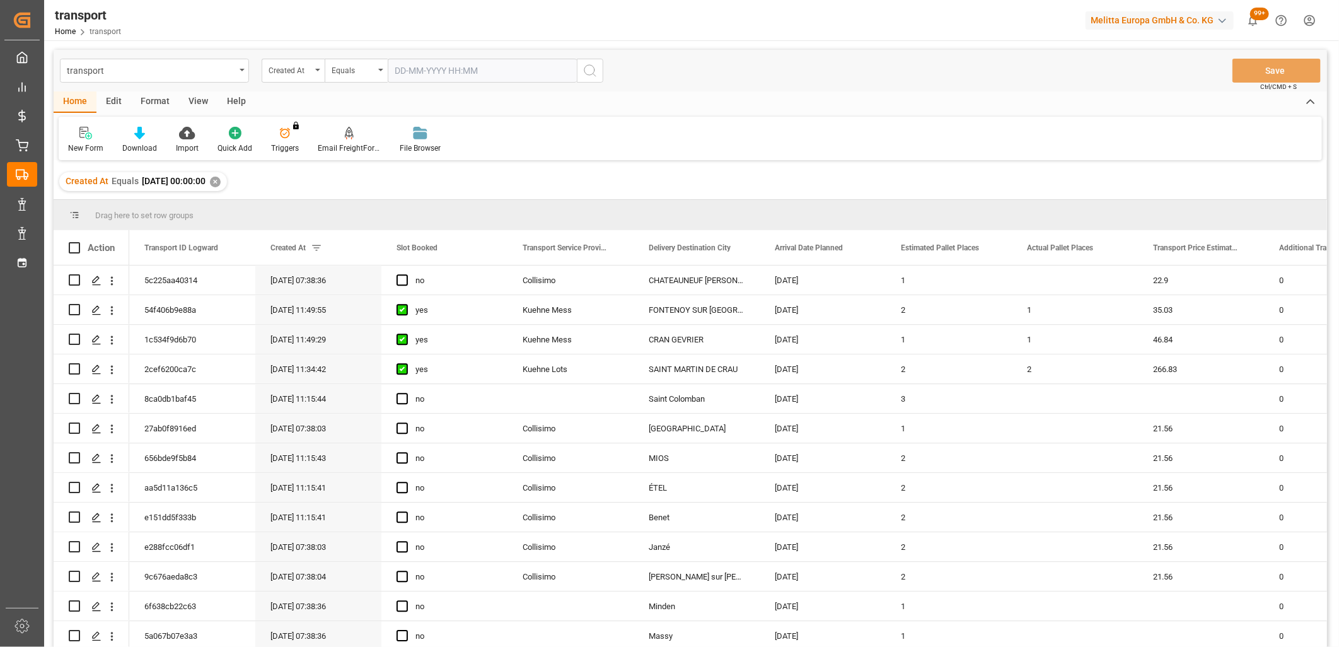
click at [442, 72] on input "text" at bounding box center [482, 71] width 189 height 24
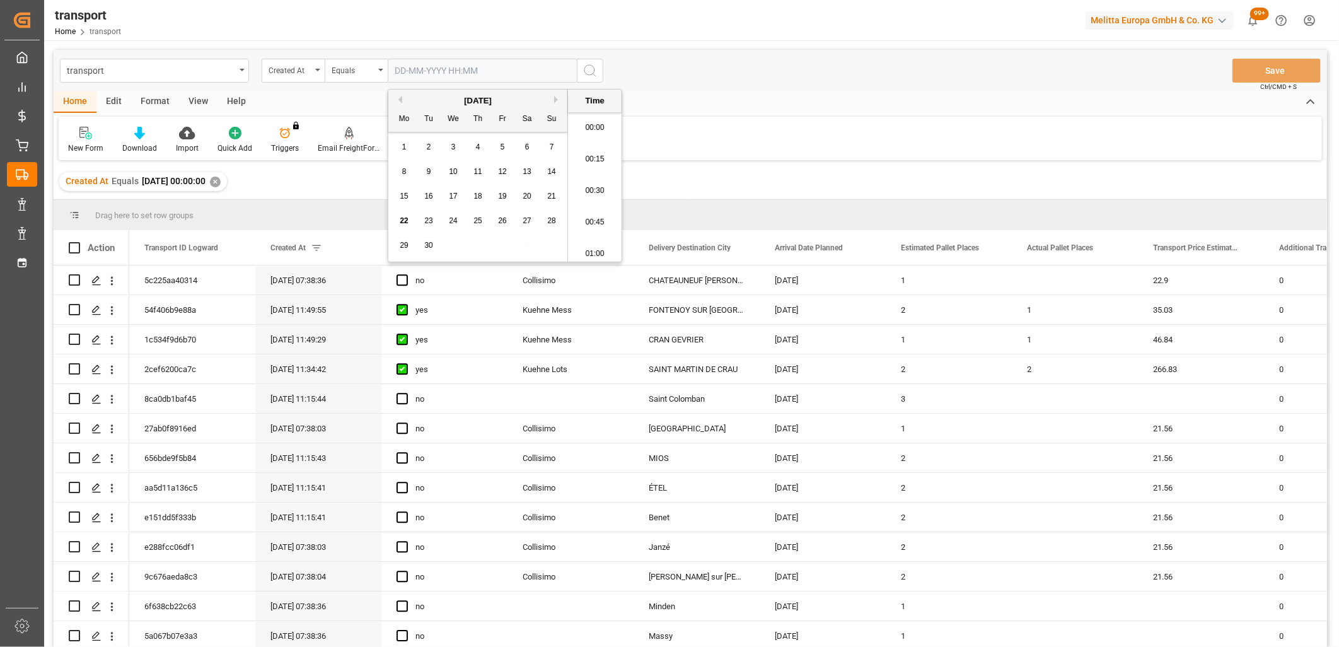
scroll to position [1863, 0]
click at [451, 171] on span "10" at bounding box center [453, 171] width 8 height 9
type input "10-09-2025 00:00"
click at [588, 73] on icon "search button" at bounding box center [589, 70] width 15 height 15
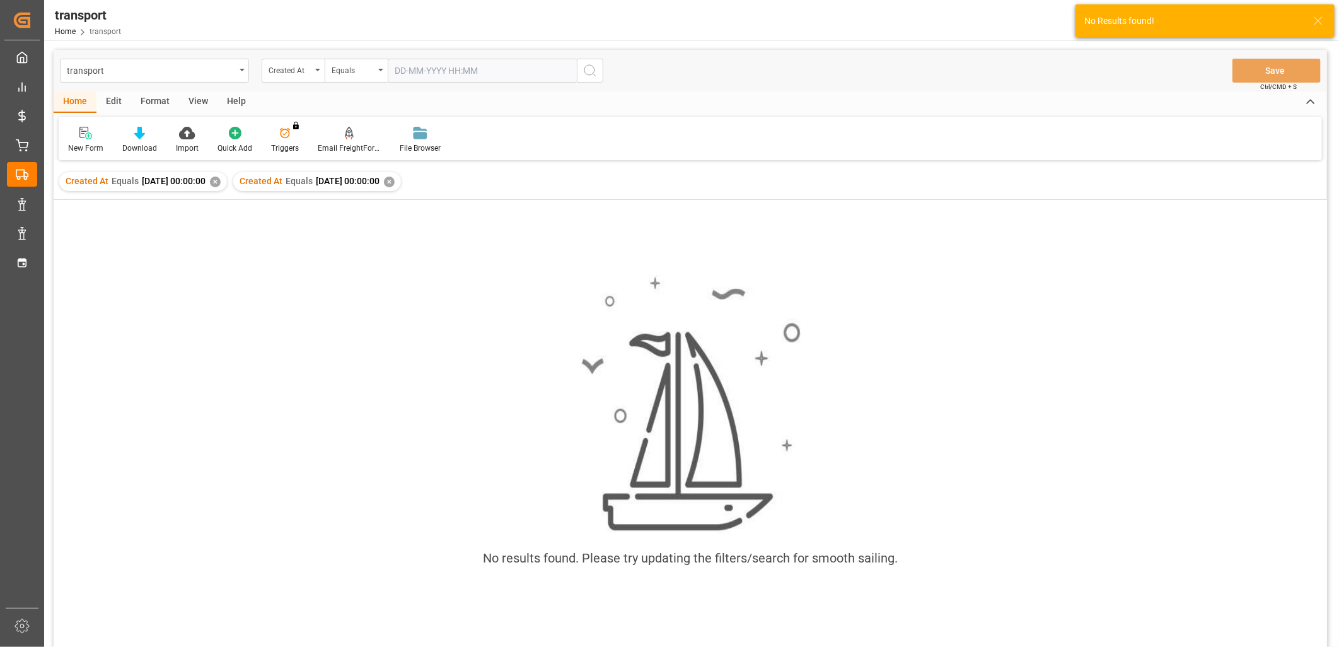
click at [221, 184] on div "✕" at bounding box center [215, 181] width 11 height 11
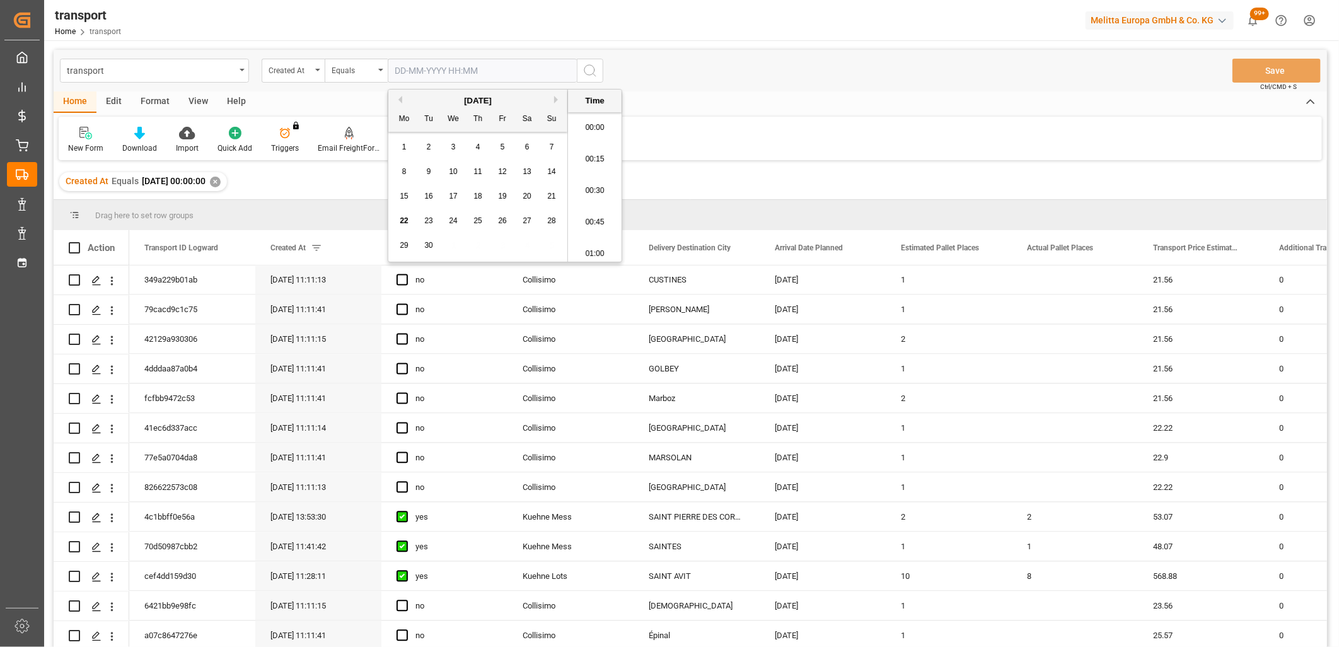
click at [417, 67] on input "text" at bounding box center [482, 71] width 189 height 24
click at [482, 169] on div "11" at bounding box center [478, 172] width 16 height 15
type input "11-09-2025 00:00"
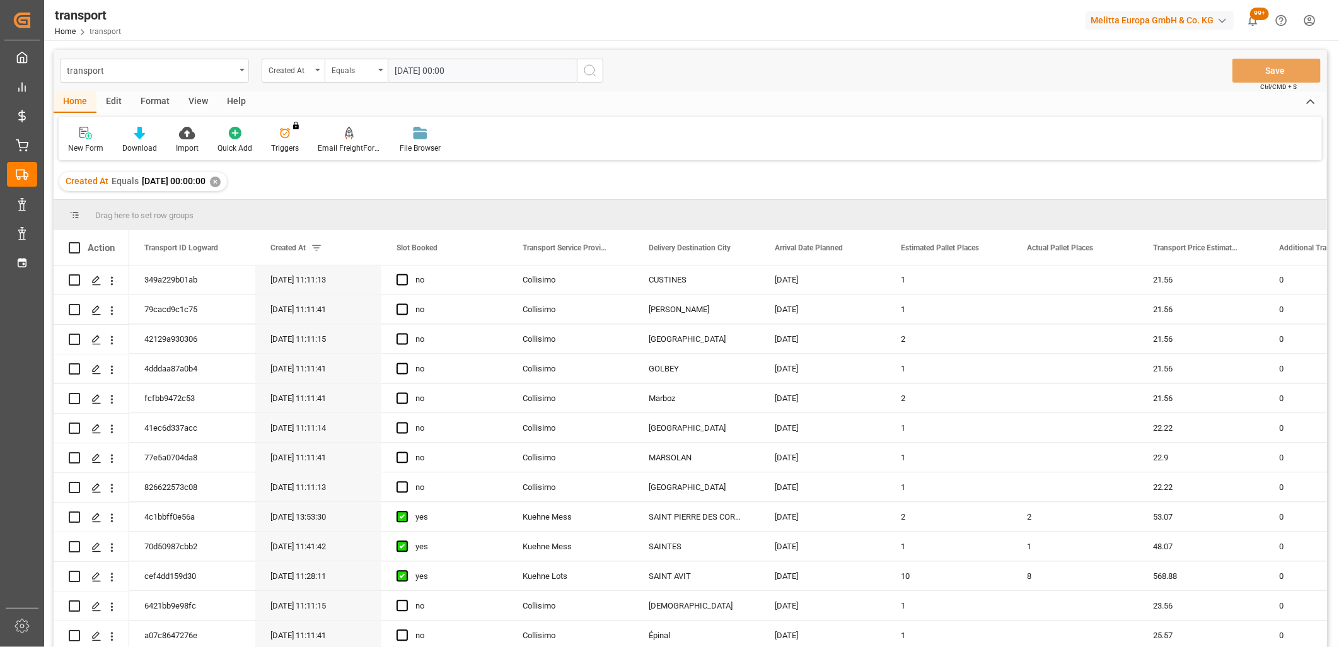
click at [586, 72] on icon "search button" at bounding box center [589, 70] width 15 height 15
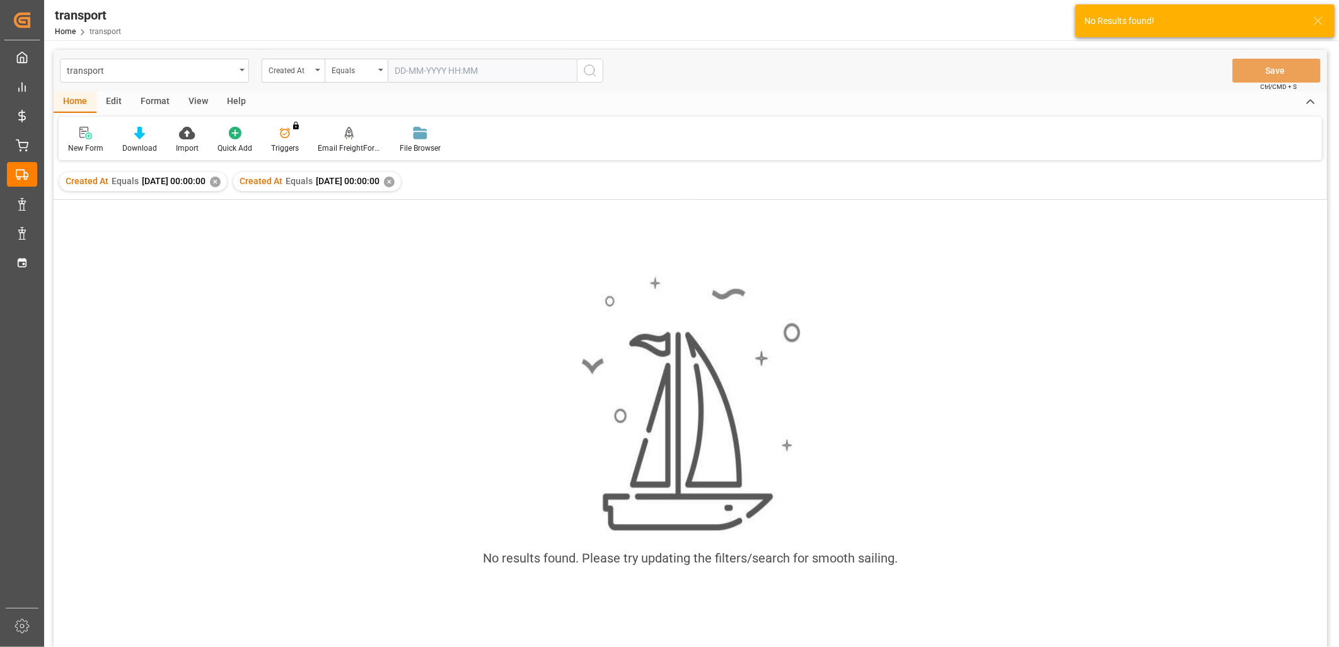
click at [221, 185] on div "✕" at bounding box center [215, 181] width 11 height 11
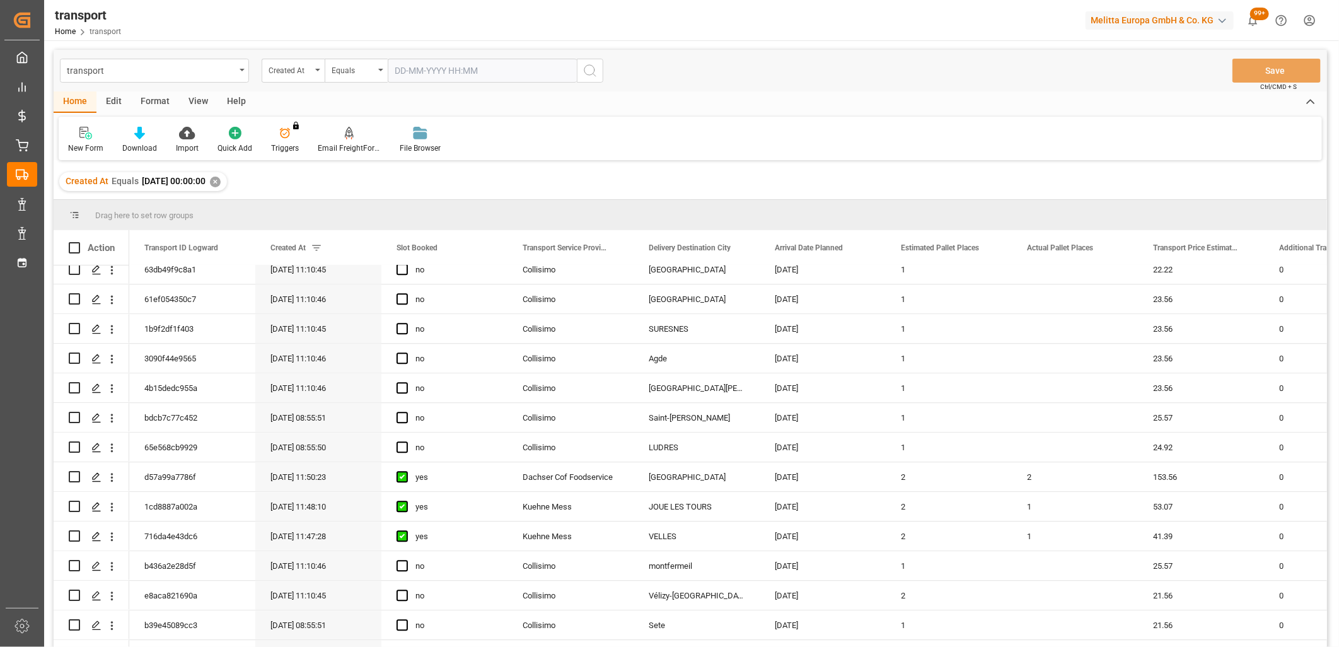
click at [413, 67] on input "text" at bounding box center [482, 71] width 189 height 24
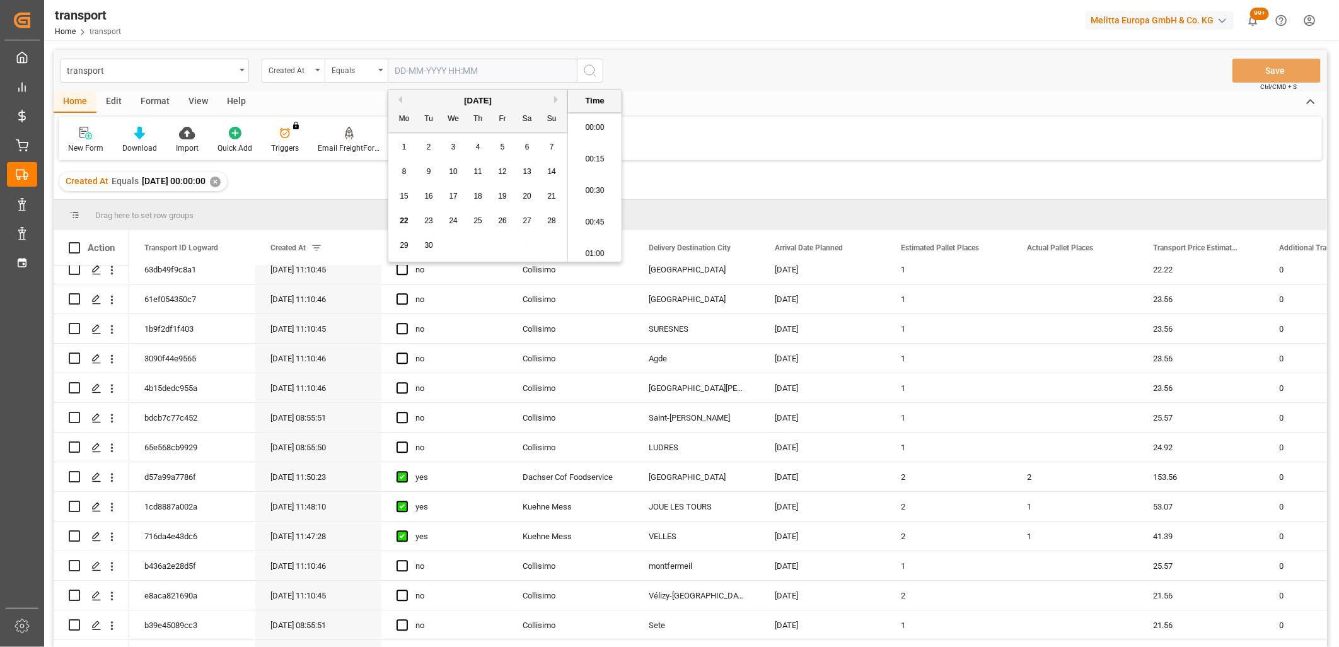
scroll to position [1863, 0]
click at [503, 171] on span "12" at bounding box center [502, 171] width 8 height 9
type input "12-09-2025 00:00"
click at [586, 70] on icon "search button" at bounding box center [589, 70] width 15 height 15
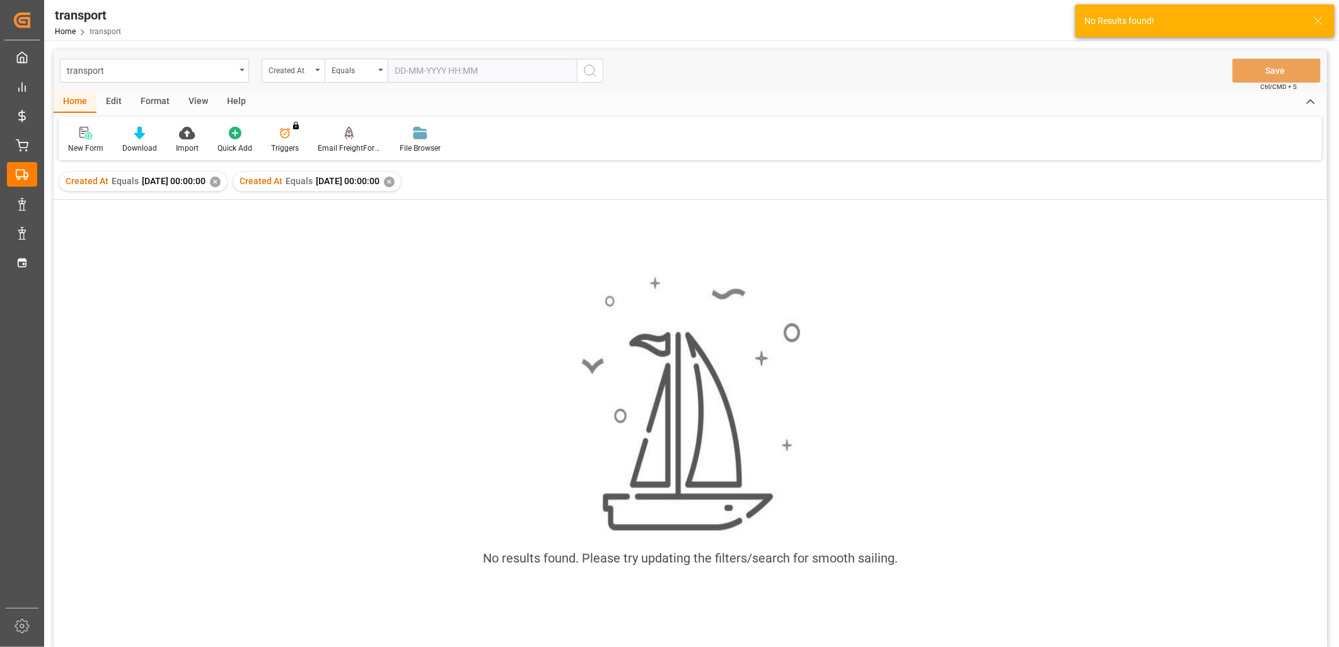
click at [221, 183] on div "✕" at bounding box center [215, 181] width 11 height 11
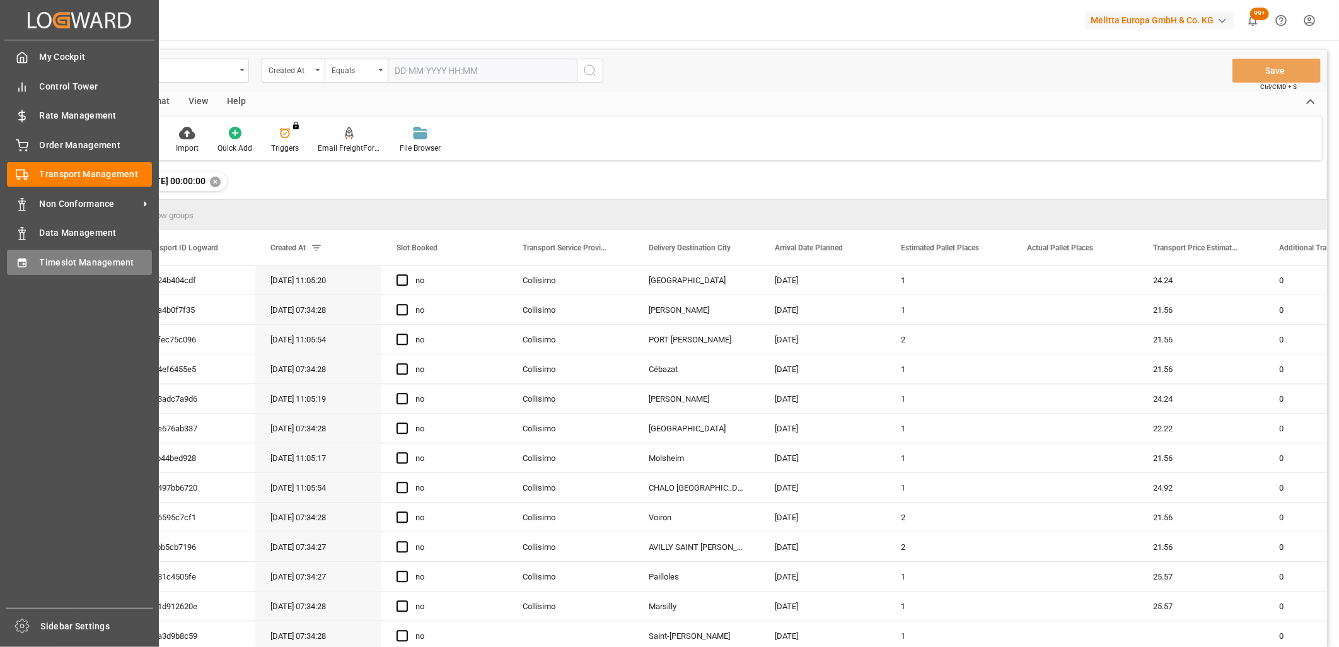
click at [26, 263] on icon at bounding box center [22, 263] width 13 height 13
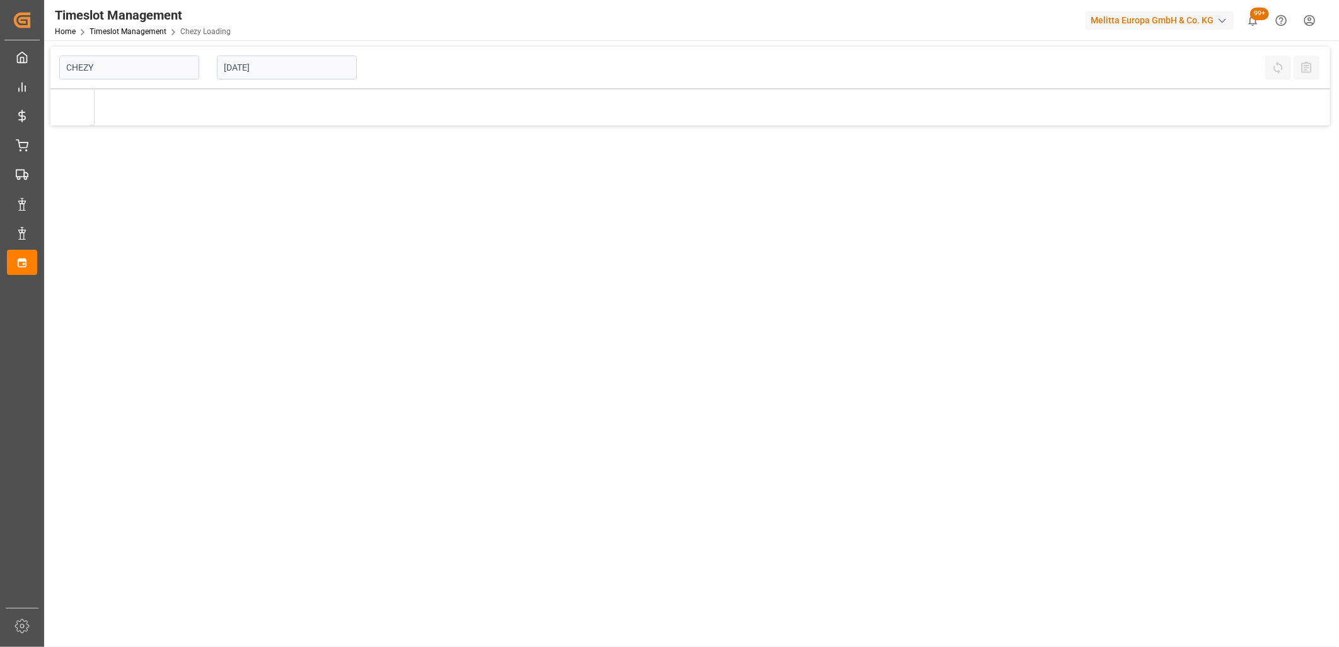
type input "Chezy Loading"
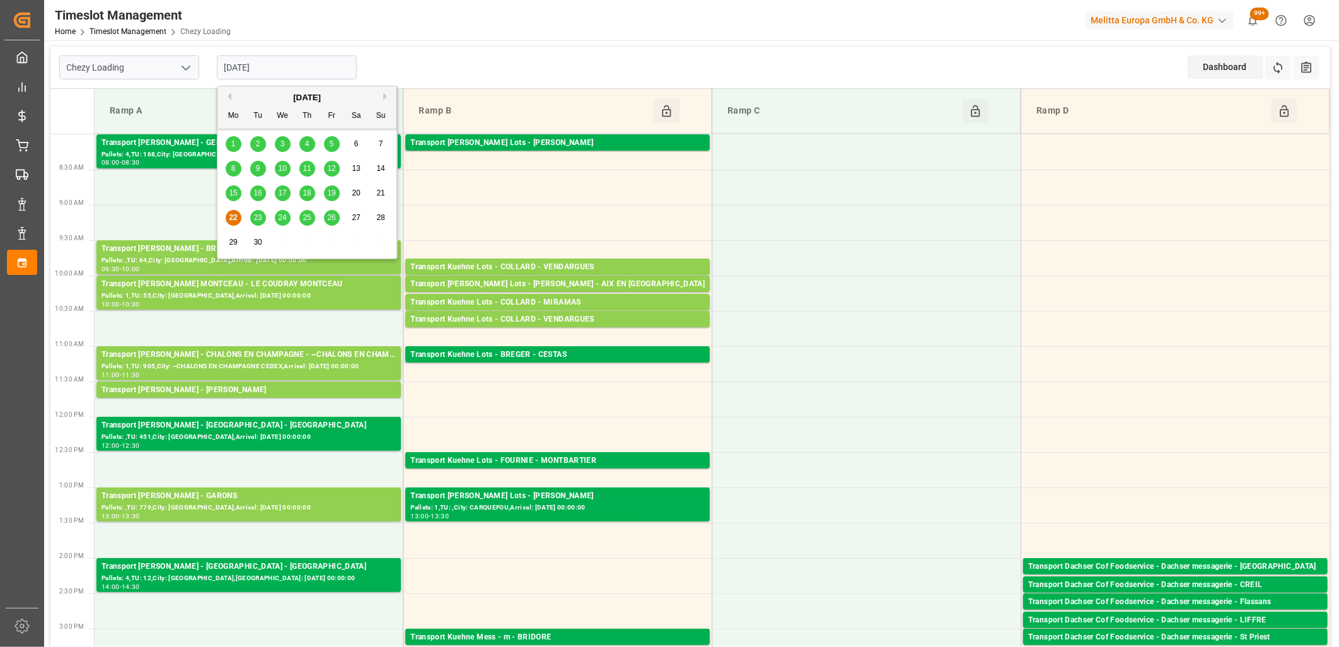
click at [324, 68] on input "[DATE]" at bounding box center [287, 67] width 140 height 24
click at [257, 217] on span "23" at bounding box center [257, 217] width 8 height 9
type input "[DATE]"
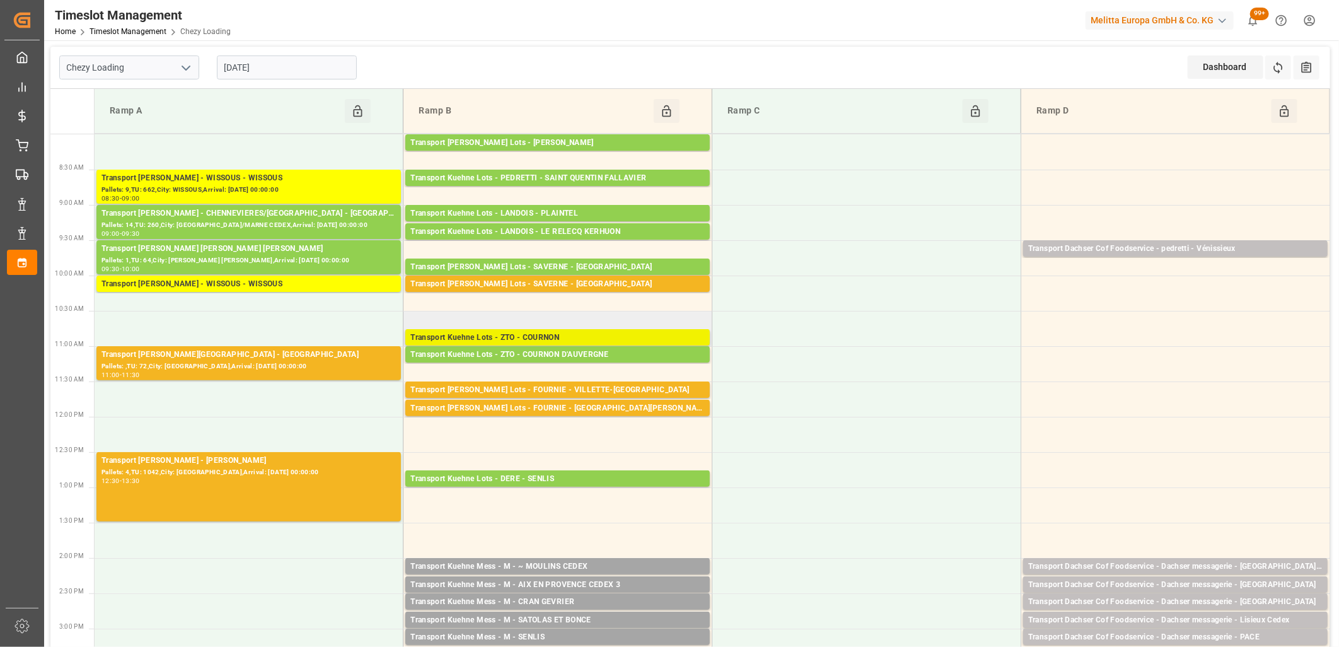
click at [520, 338] on div "Transport Kuehne Lots - ZTO - COURNON" at bounding box center [557, 338] width 294 height 13
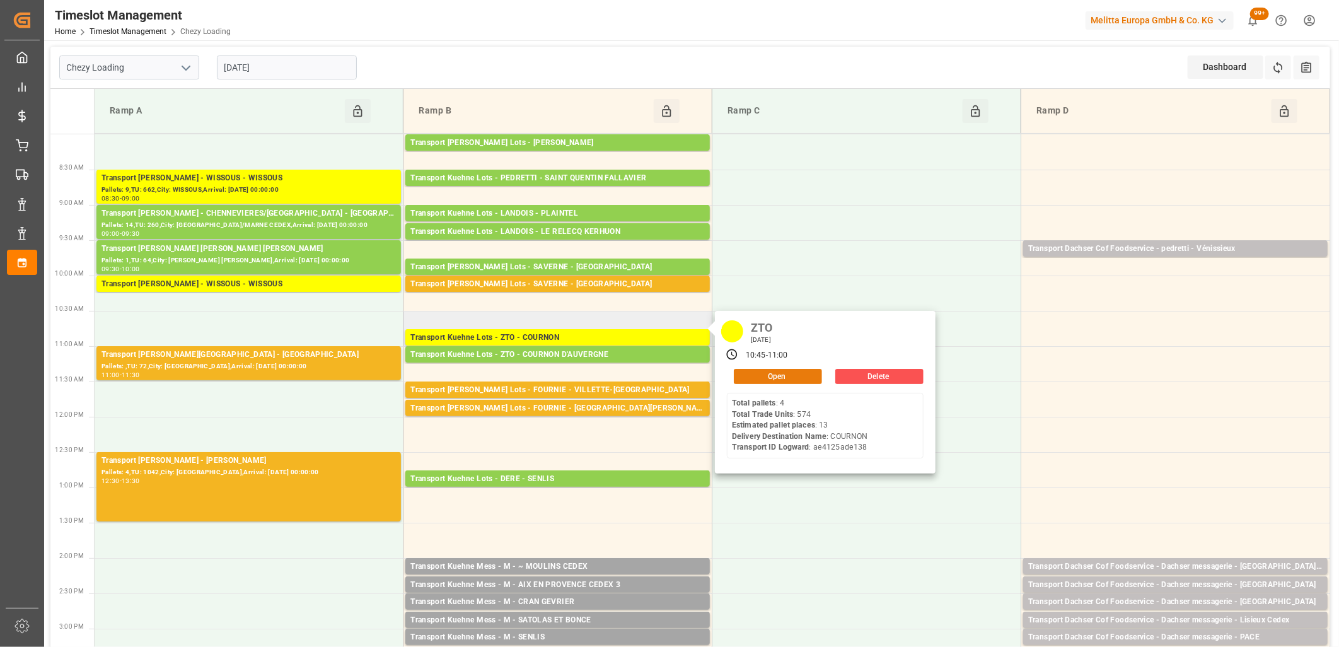
click at [743, 375] on button "Open" at bounding box center [778, 376] width 88 height 15
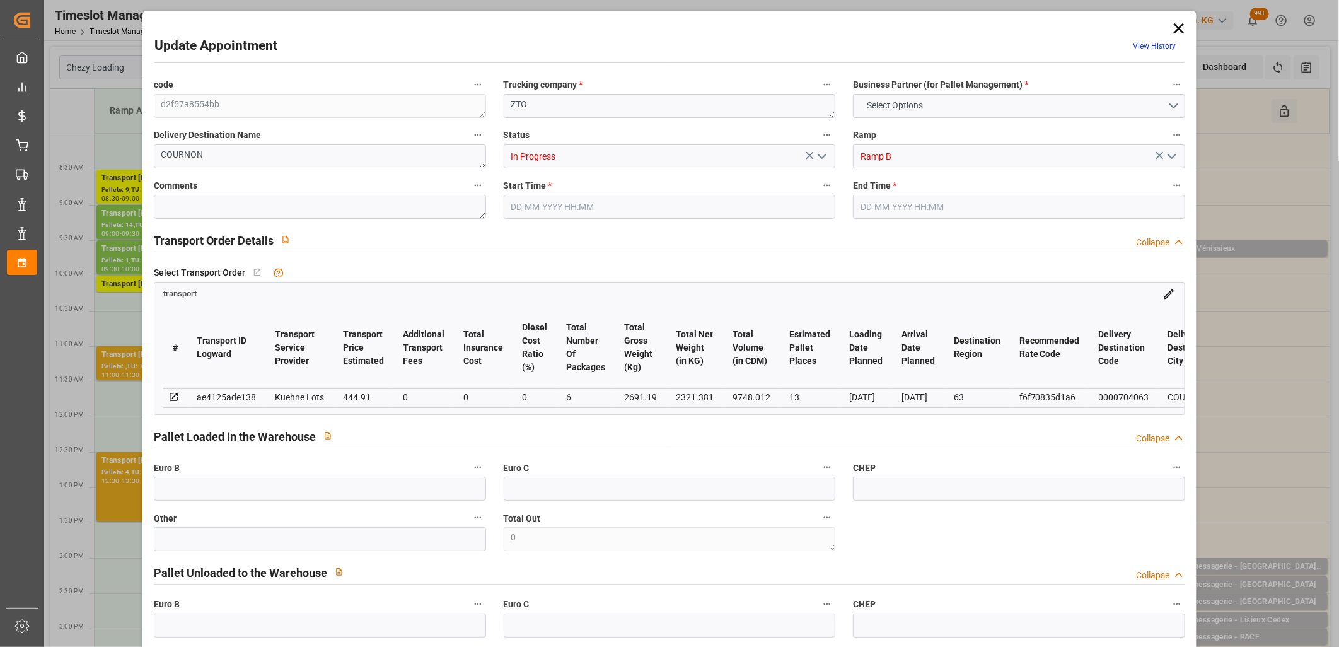
type input "13"
type input "444.91"
type input "0"
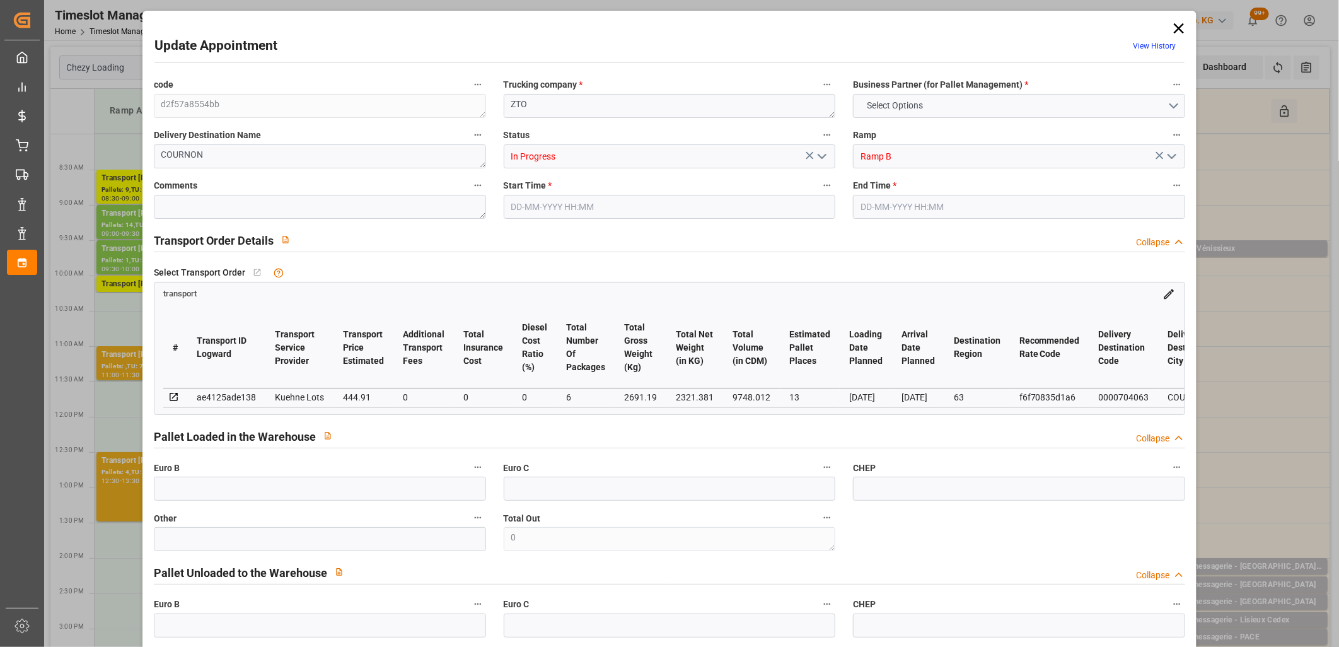
type input "444.91"
type input "0"
type input "6"
type input "2321.381"
type input "3653.786"
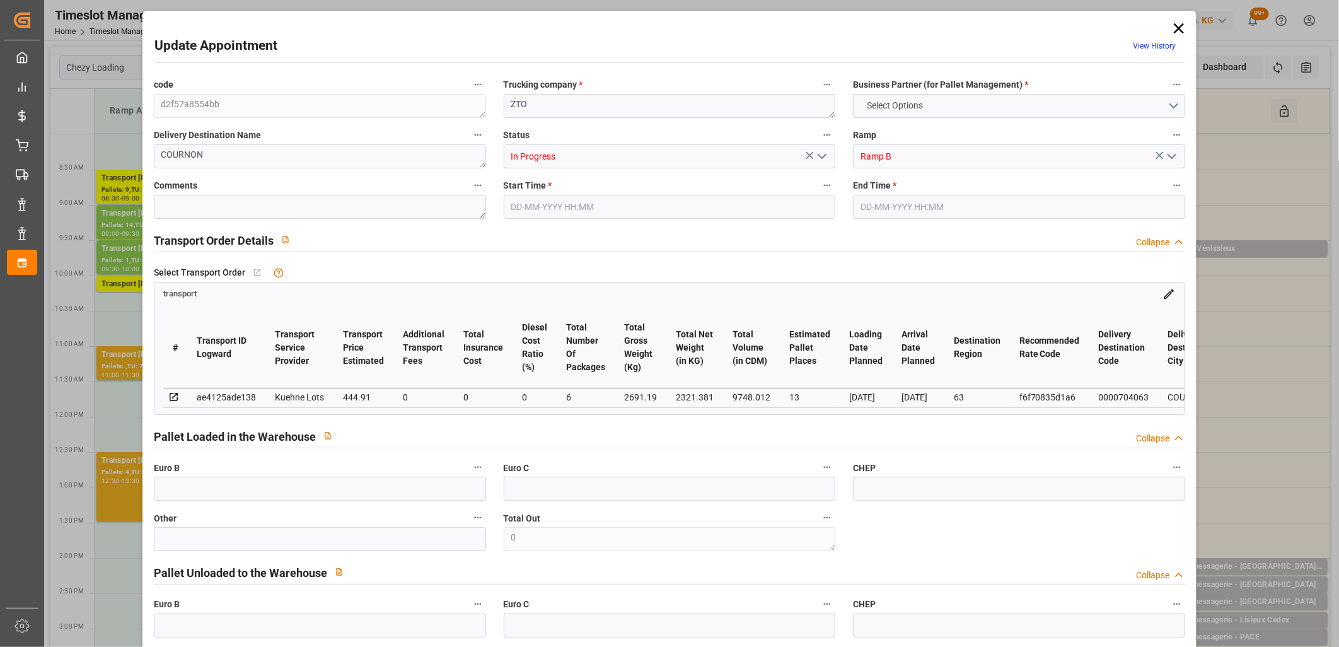
type input "9748.012"
type input "63"
type input "4"
type input "574"
type input "40"
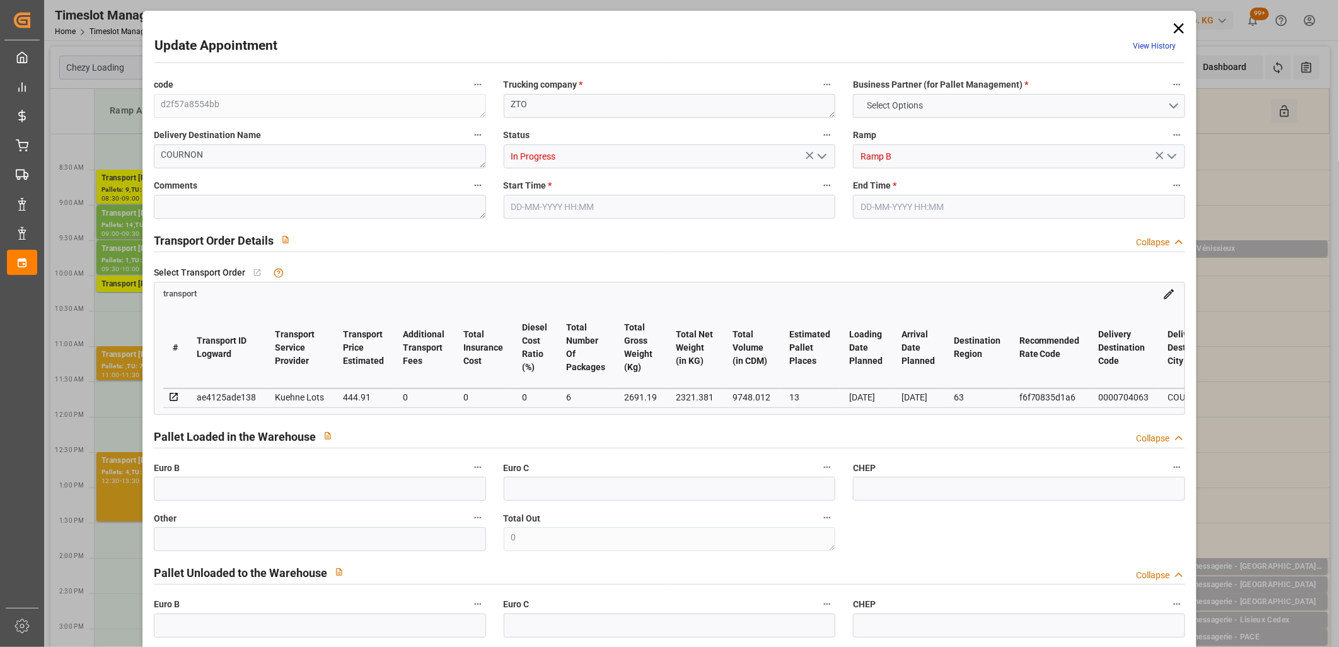
type input "101"
type input "2691.19"
type input "0"
type input "4710.8598"
type input "0"
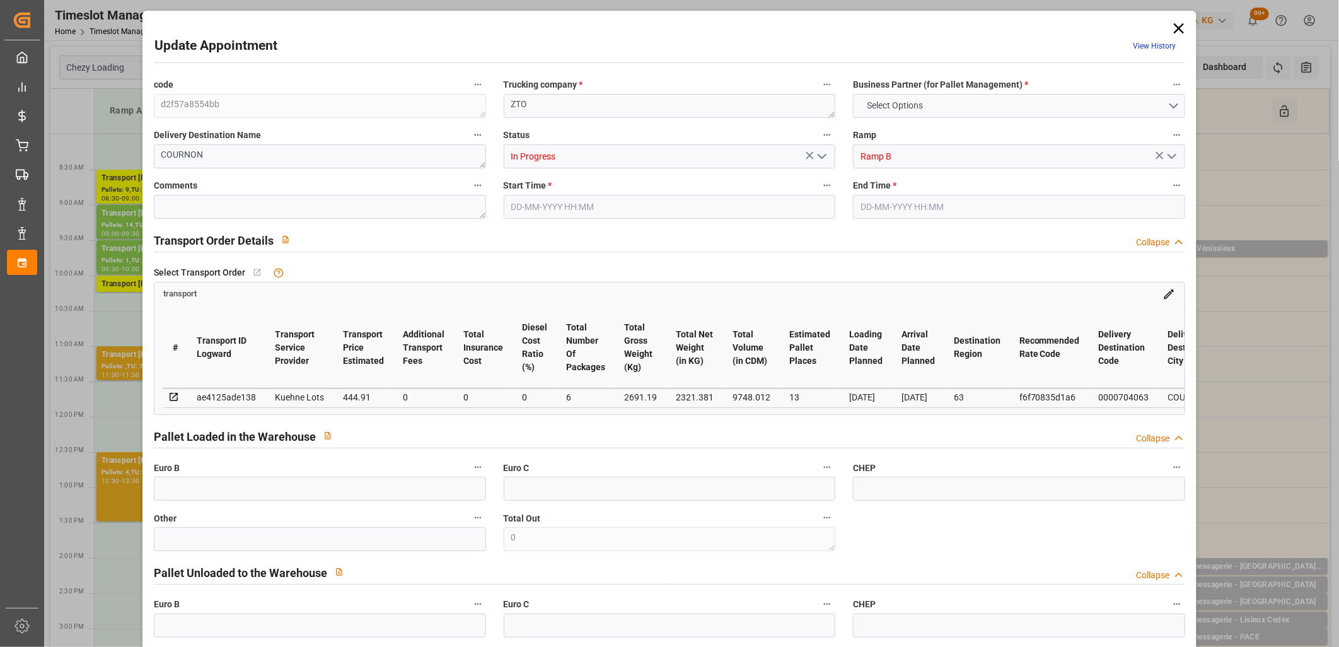
type input "0"
type input "21"
type input "35"
type input "23-09-2025 10:45"
type input "23-09-2025 11:00"
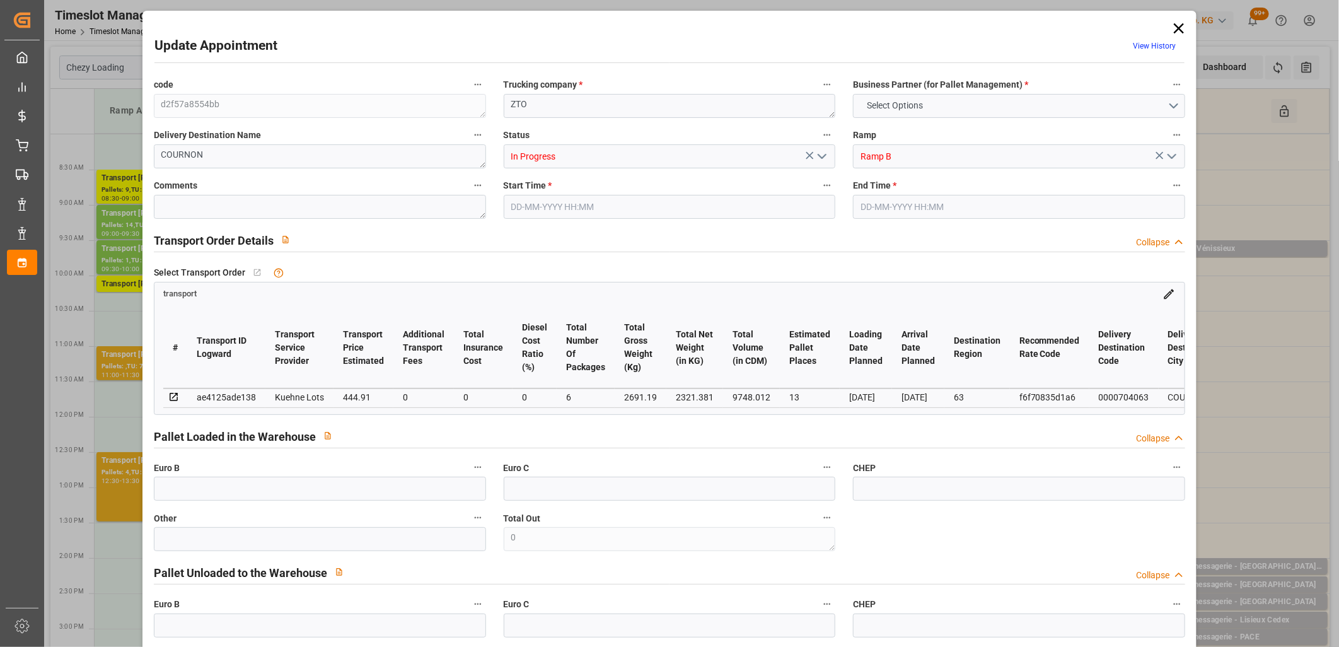
type input "17-09-2025 12:58"
type input "17-09-2025 11:29"
type input "[DATE]"
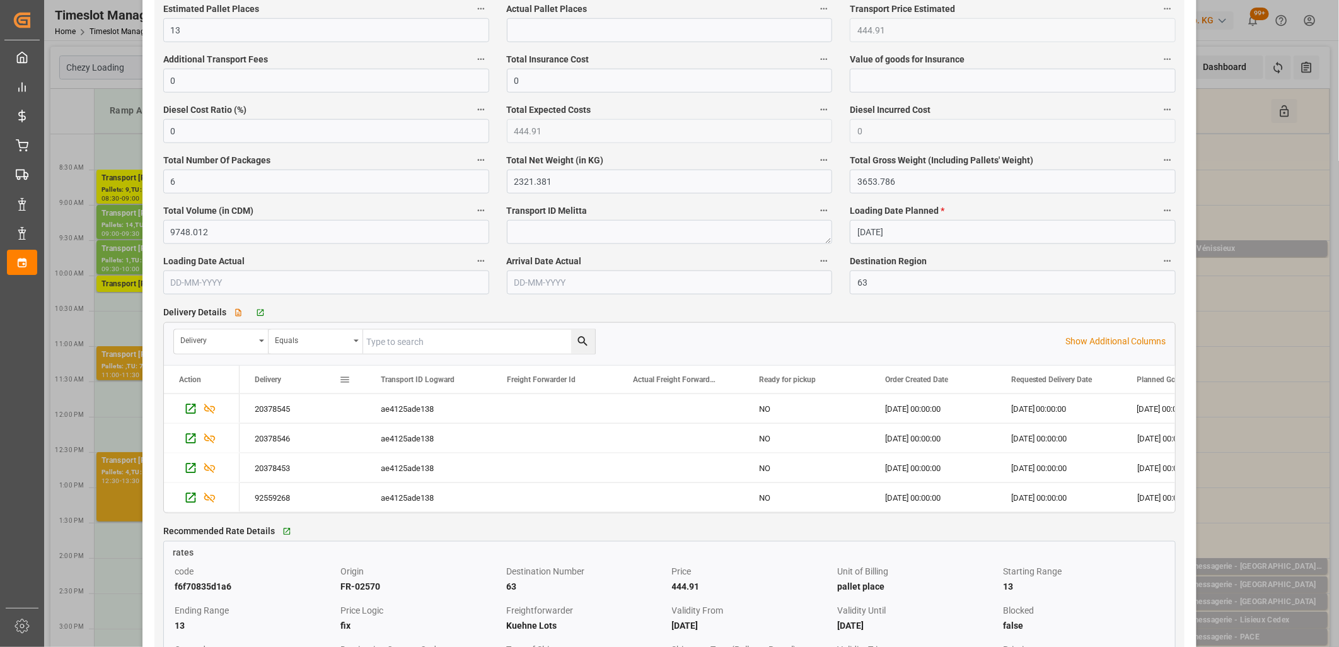
scroll to position [840, 0]
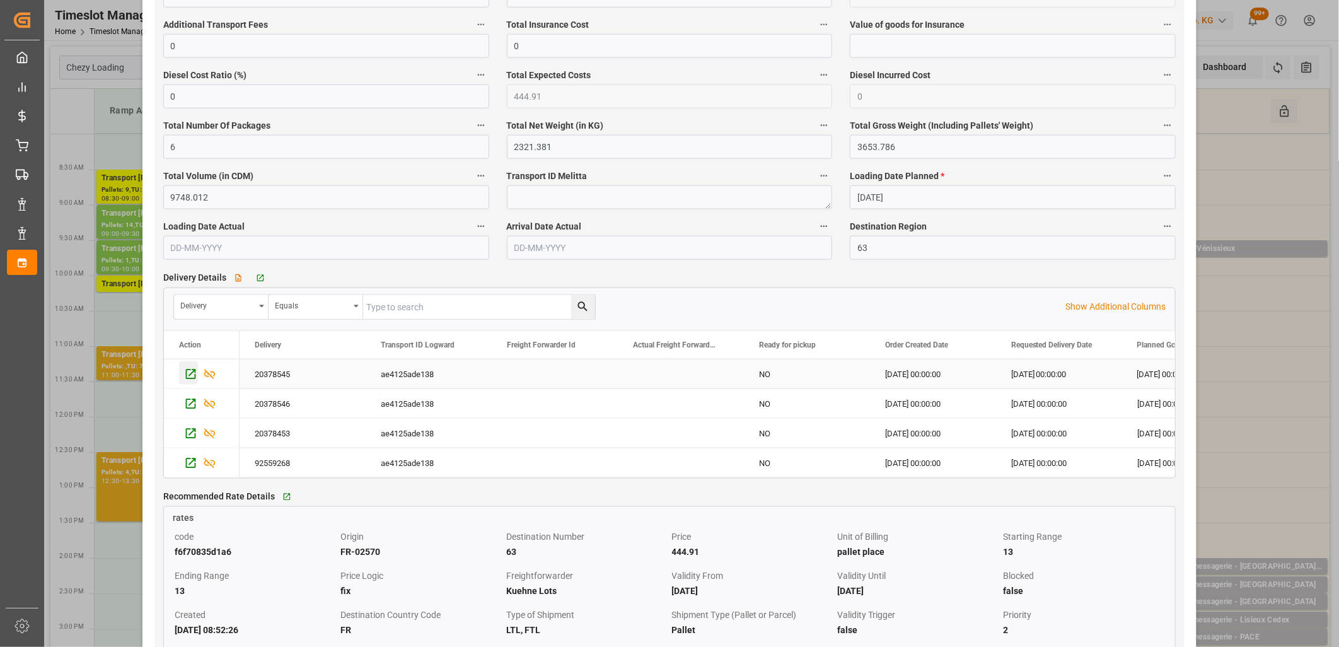
click at [192, 374] on icon "Press SPACE to select this row." at bounding box center [190, 374] width 10 height 10
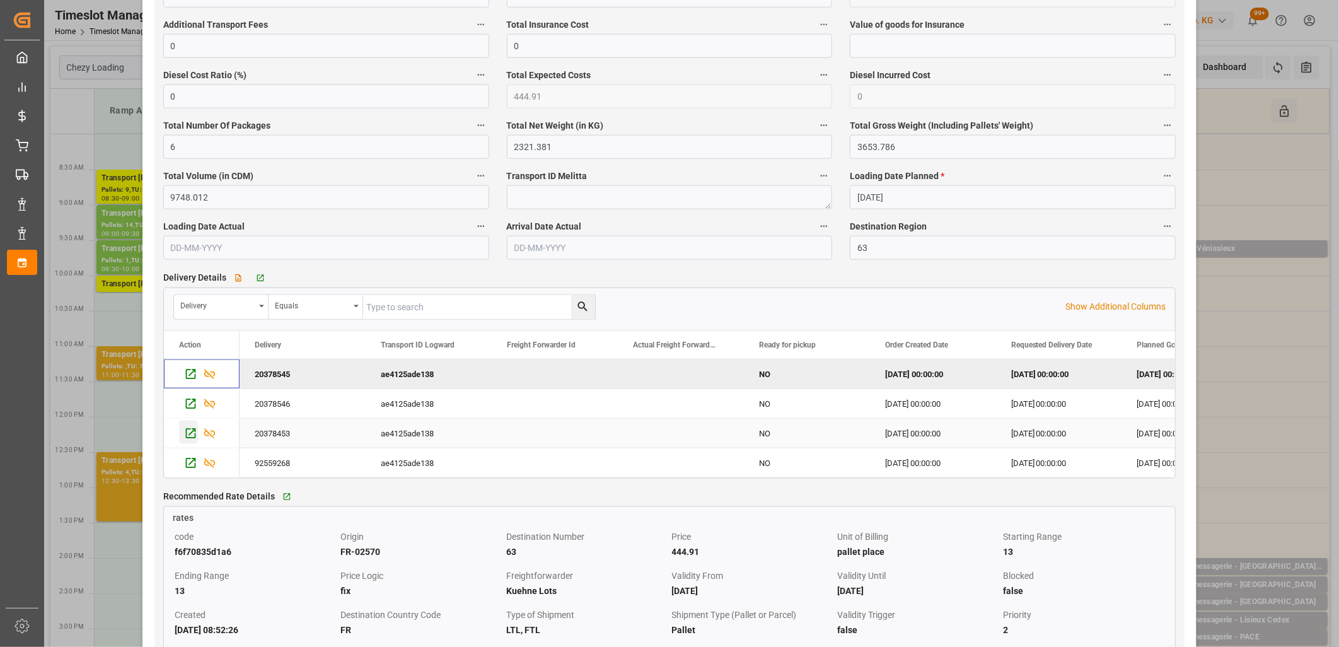
click at [190, 434] on icon "Press SPACE to select this row." at bounding box center [190, 433] width 13 height 13
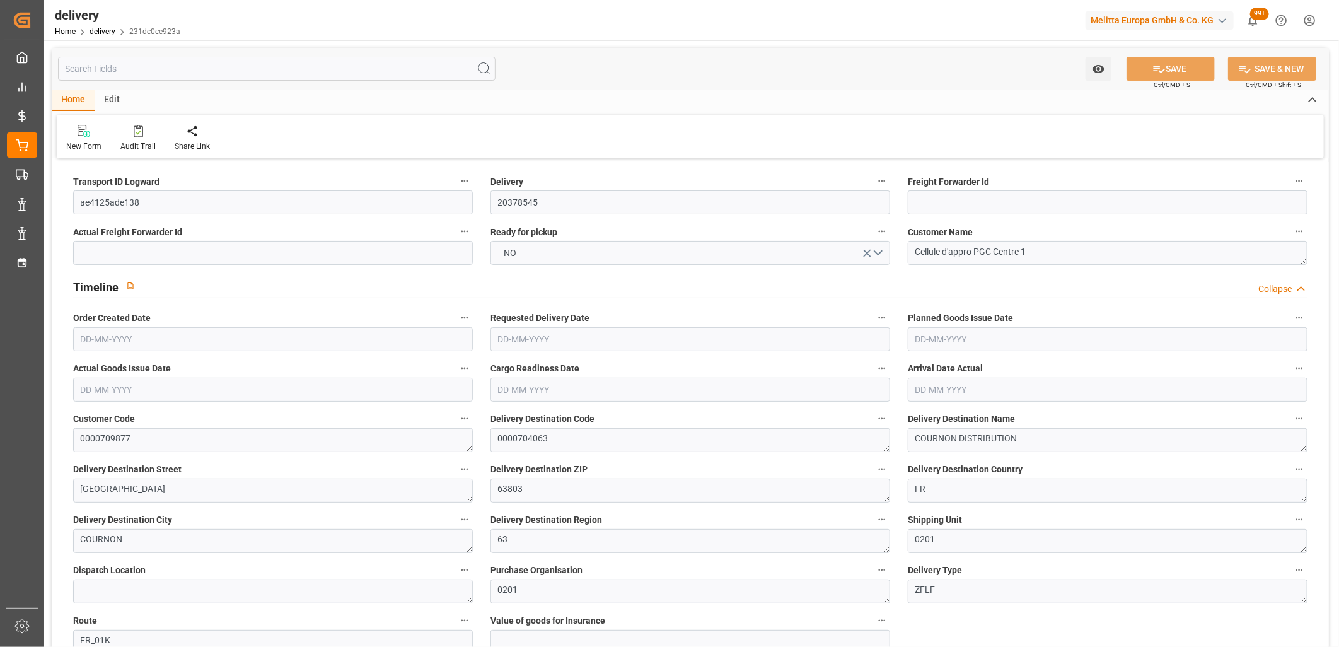
type input "1"
type input "175.744"
type input "424.18"
type input "1089.62"
type input "118"
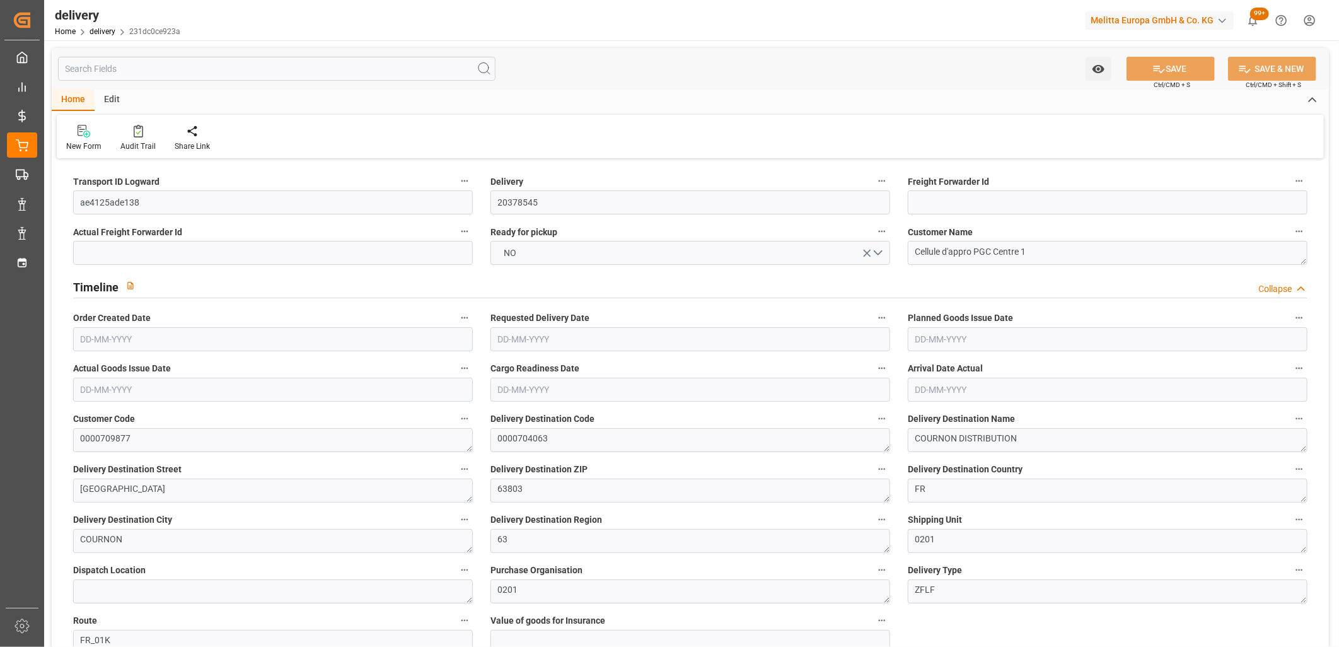
type input "9"
type input "0"
type input "2"
type input "0"
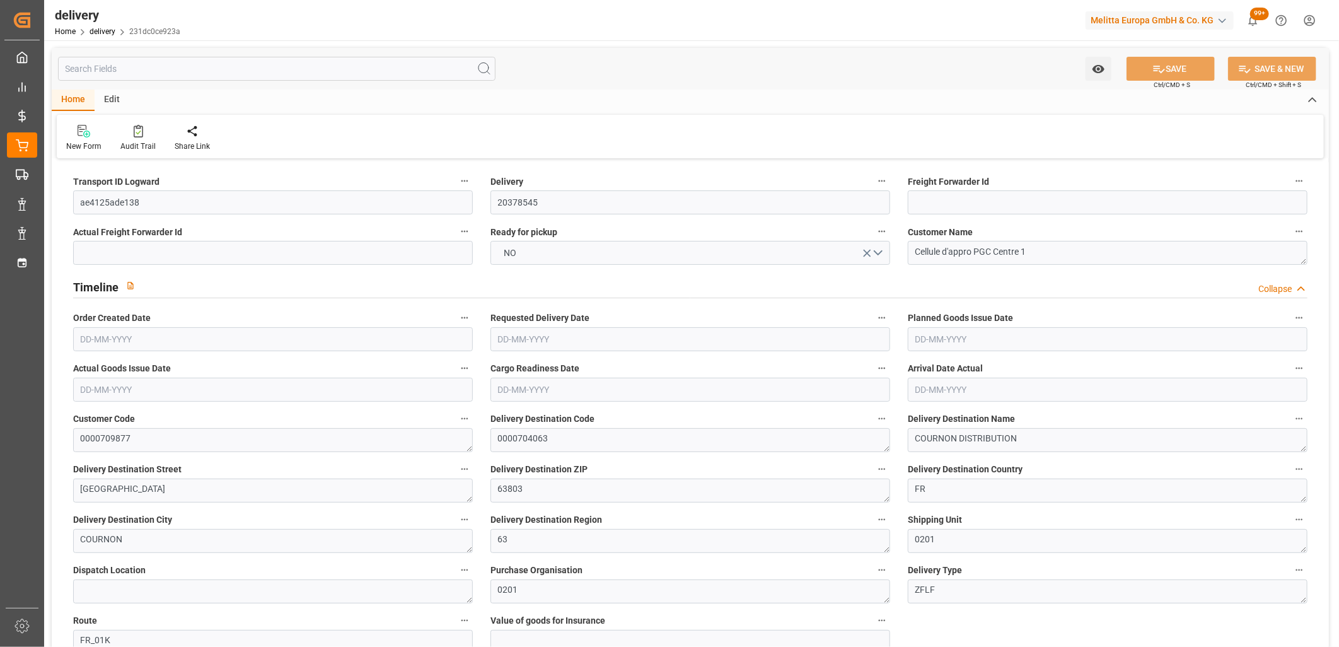
type input "0"
type input "68.4477"
type input "0"
type input "42.48"
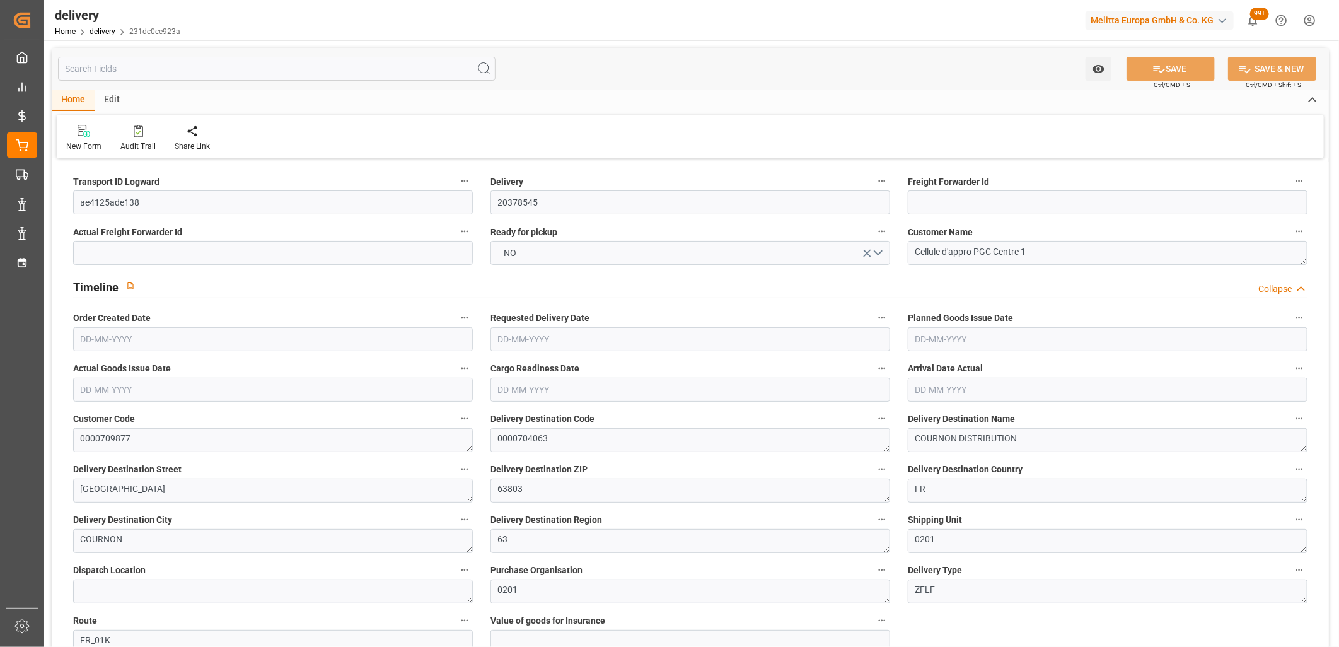
type input "1.5"
type input "1.3"
type input "0"
type input "13.5"
type input "217.18"
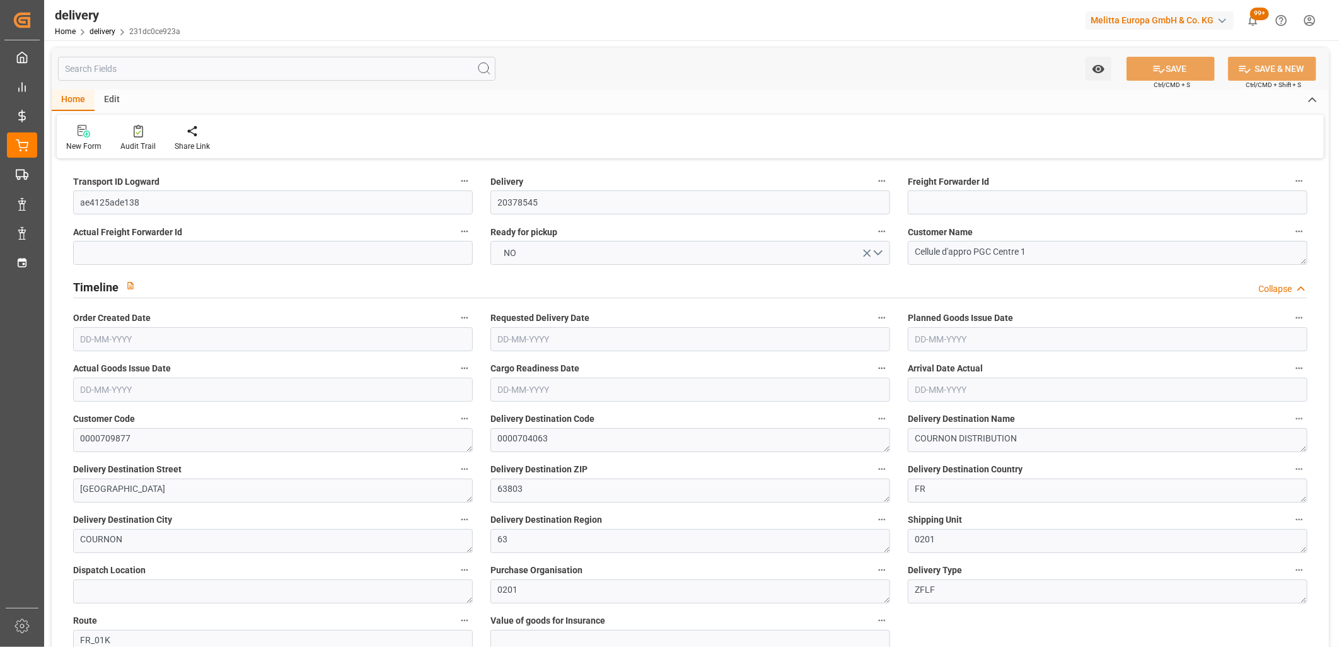
type input "101"
type input "0"
type input "[DATE]"
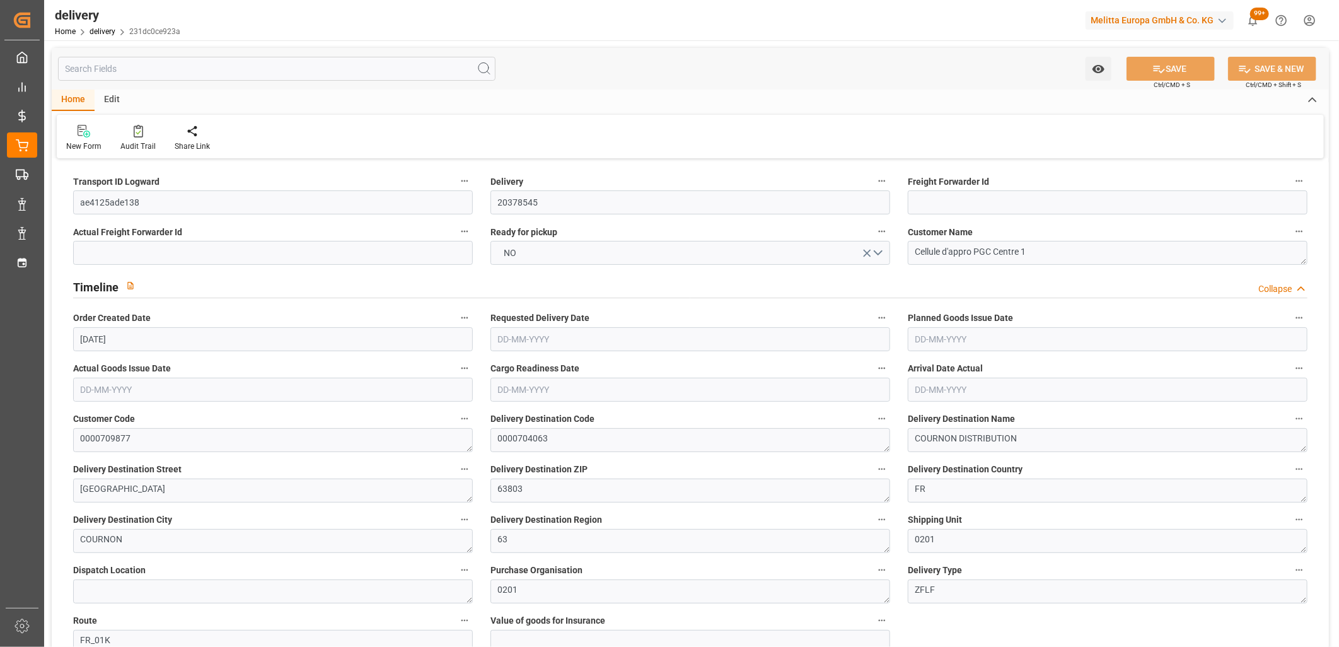
type input "17-09-2025 11:01"
click at [531, 253] on button "NO" at bounding box center [690, 253] width 400 height 24
click at [531, 253] on div "YES" at bounding box center [690, 256] width 398 height 26
click at [1153, 70] on icon at bounding box center [1158, 70] width 11 height 8
type input "1"
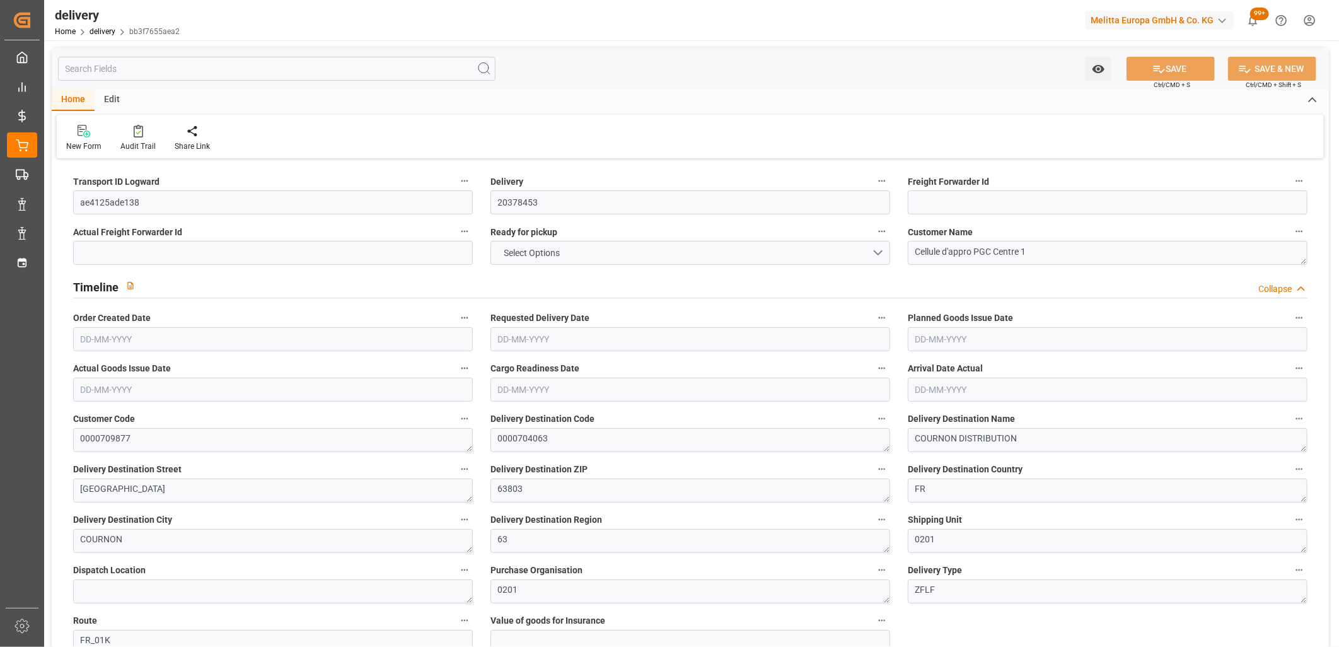
type input "84.672"
type input "181.62"
type input "1171.2"
type input "72"
type input "2"
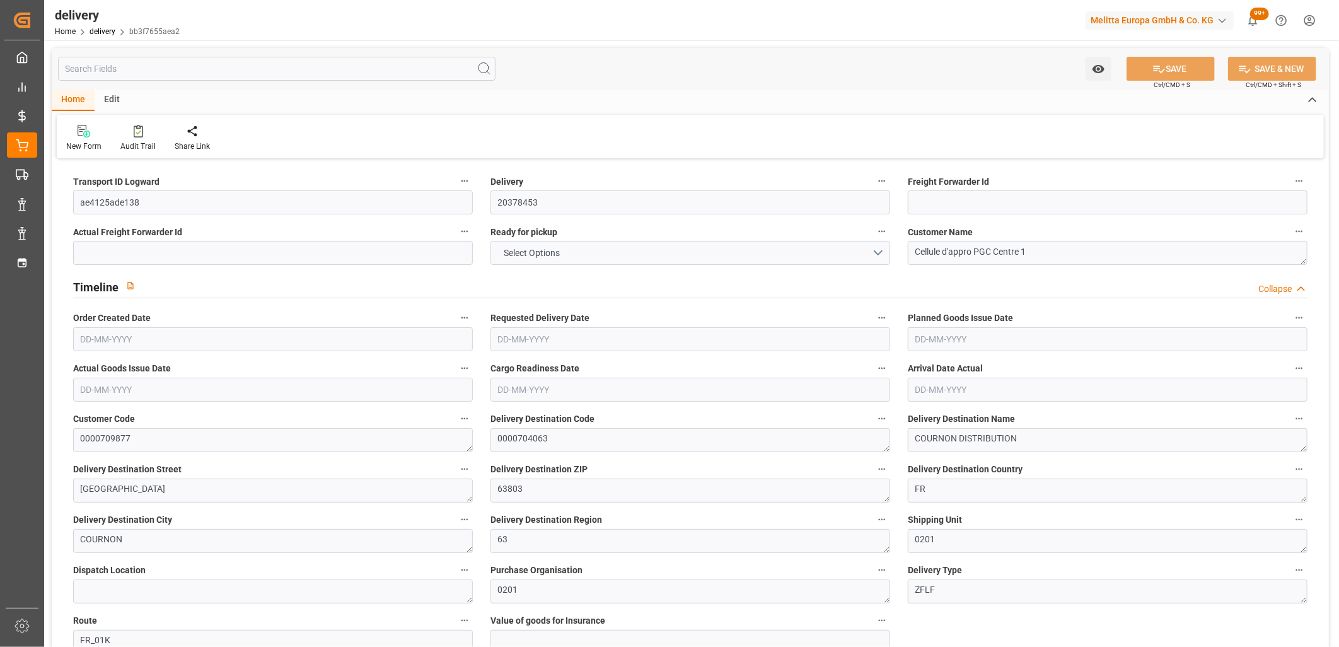
type input "0"
type input "2"
type input "0"
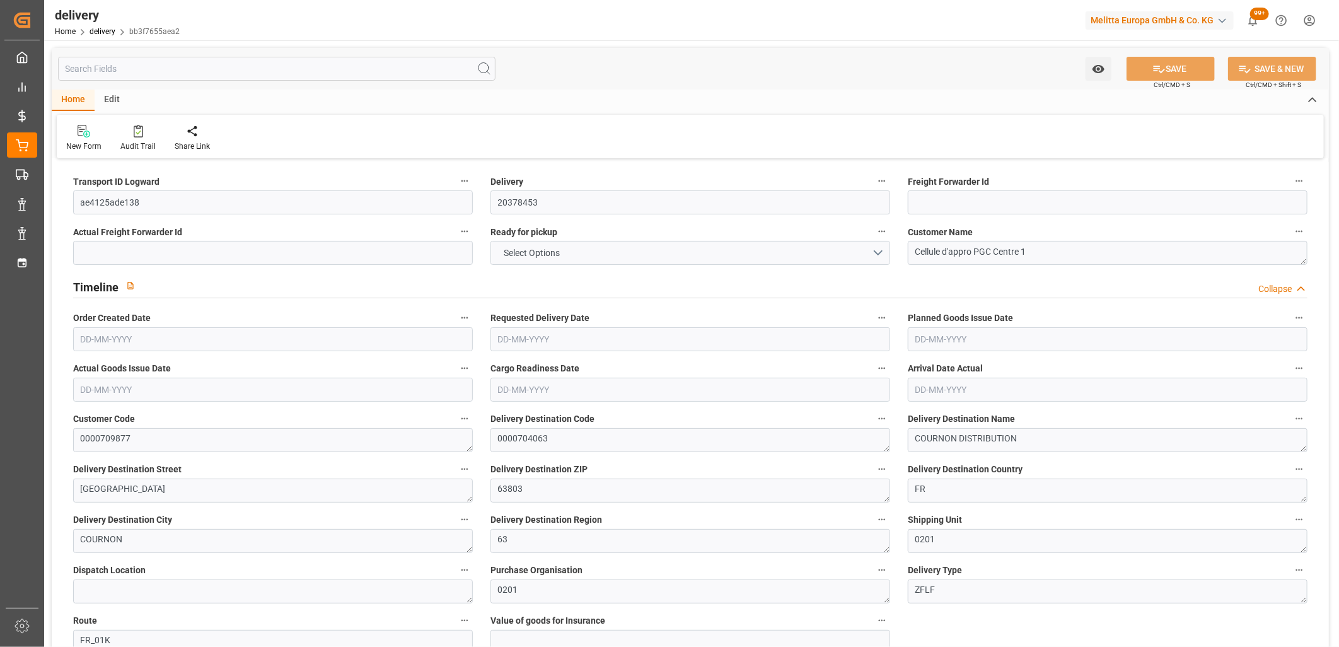
type input "68.4477"
type input "0"
type input "25.92"
type input "1.5"
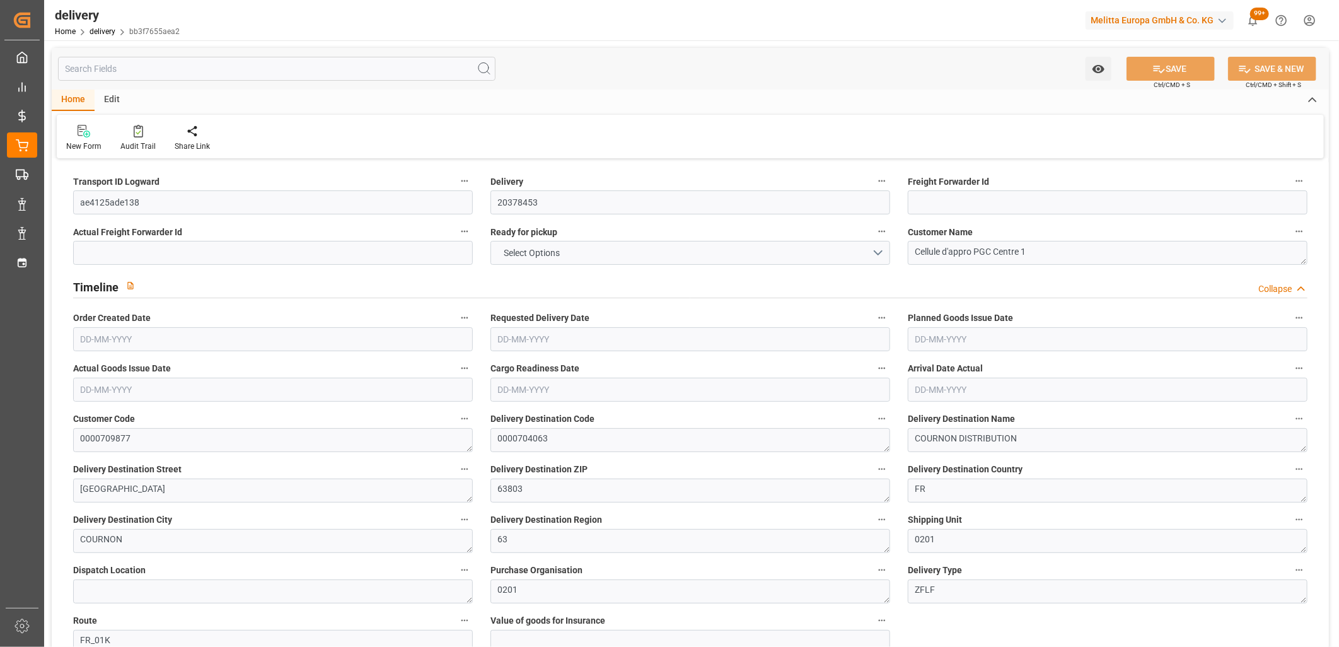
type input "1.3"
type input "0"
type input "3"
type input "134.48"
type input "101"
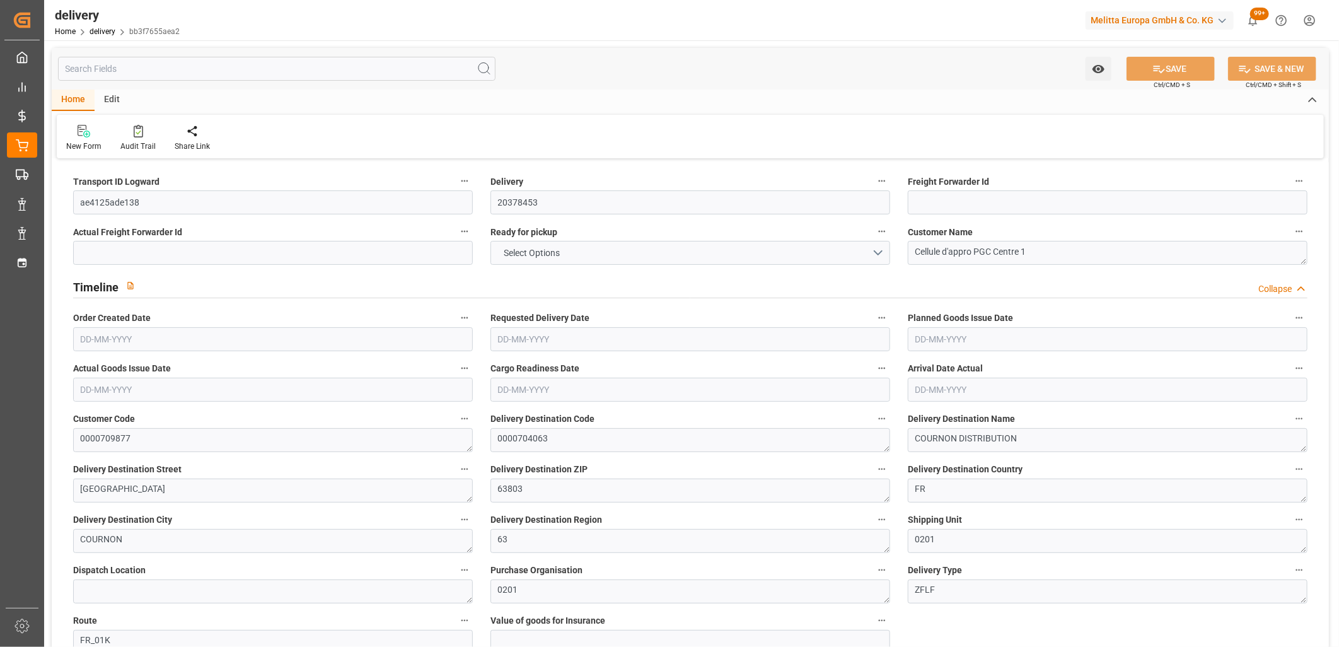
type input "0"
type input "[DATE]"
type input "[DATE] 11:01"
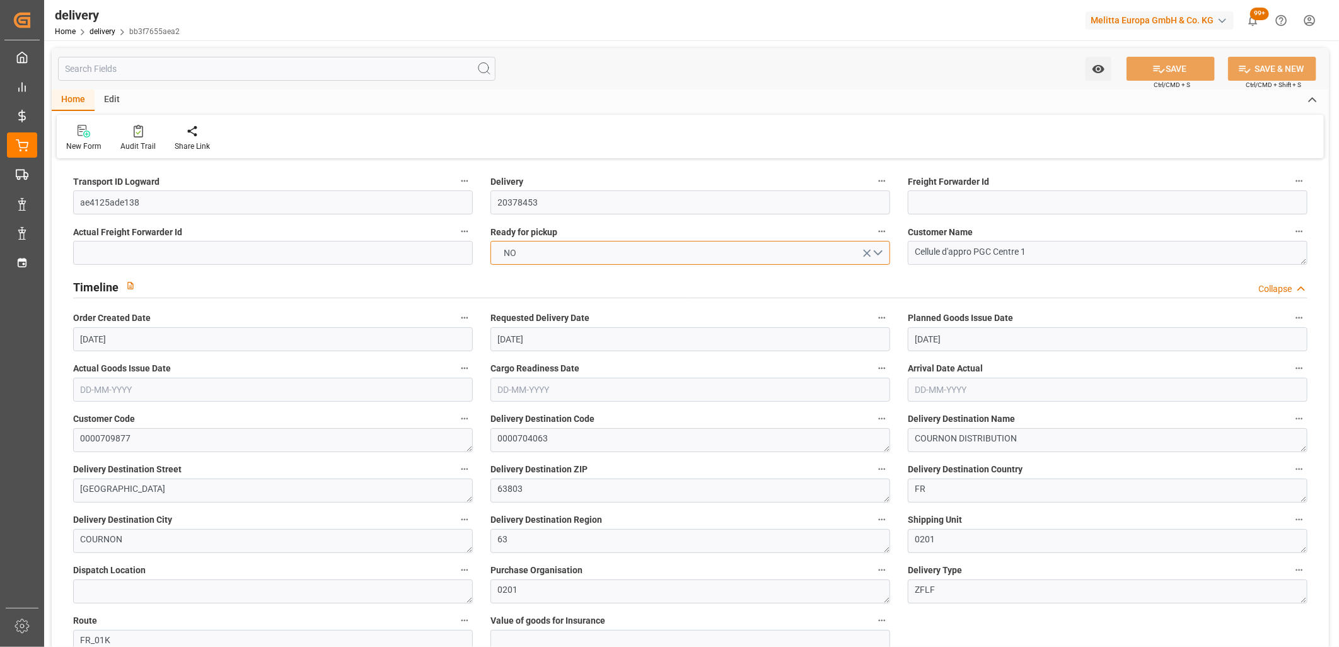
click at [754, 253] on button "NO" at bounding box center [690, 253] width 400 height 24
click at [754, 253] on div "YES" at bounding box center [690, 256] width 398 height 26
click at [1152, 67] on icon at bounding box center [1158, 68] width 13 height 13
